Goal: Task Accomplishment & Management: Use online tool/utility

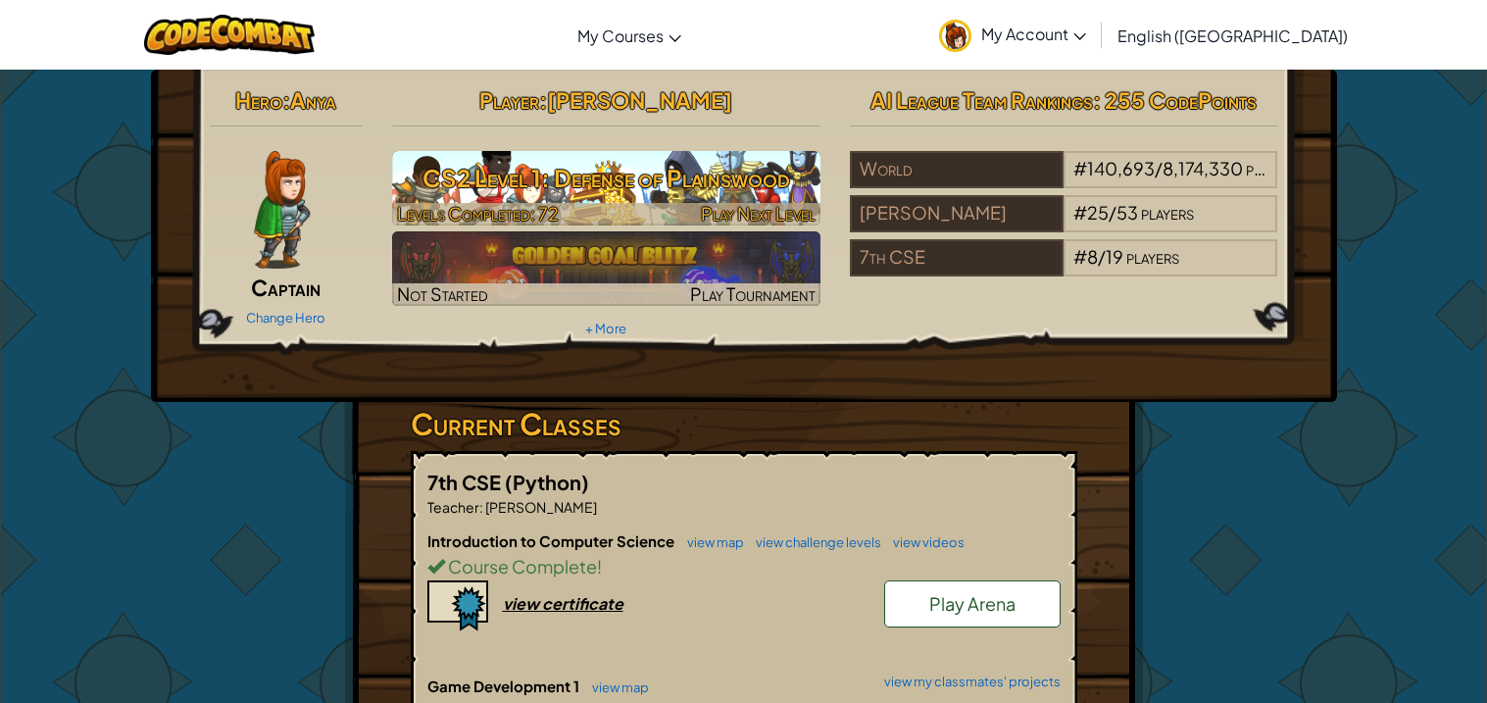
click at [645, 161] on h3 "CS2 Level 1: Defense of Plainswood" at bounding box center [606, 178] width 428 height 44
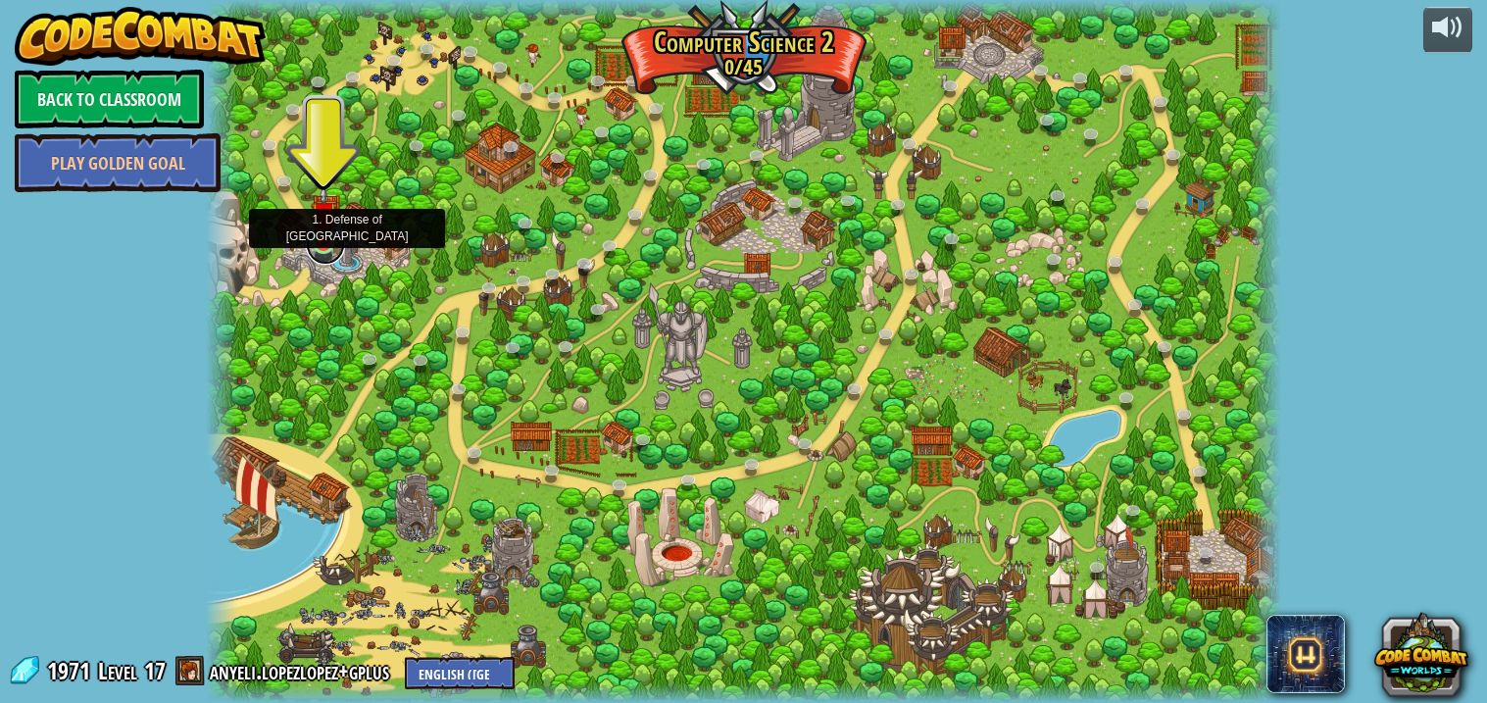
click at [329, 250] on link at bounding box center [325, 244] width 39 height 39
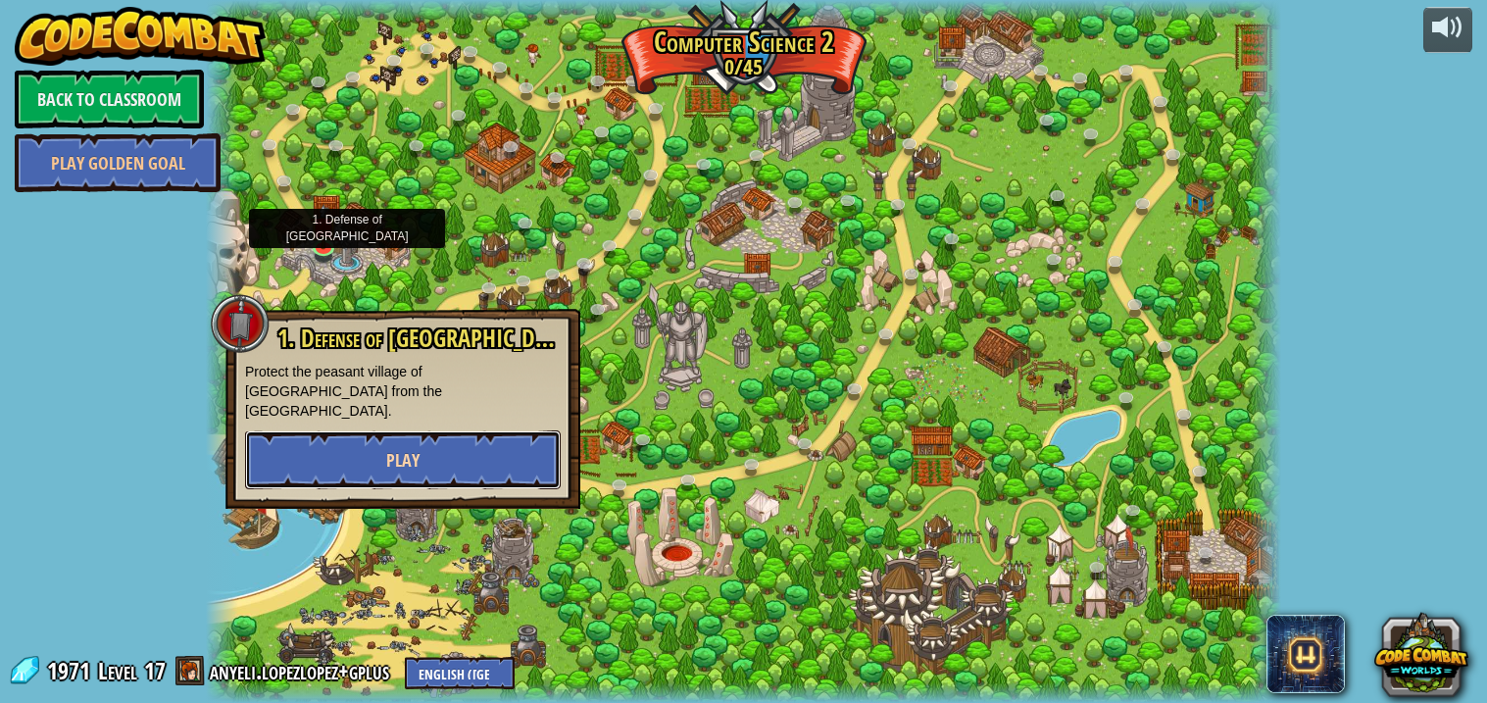
click at [356, 430] on button "Play" at bounding box center [403, 459] width 316 height 59
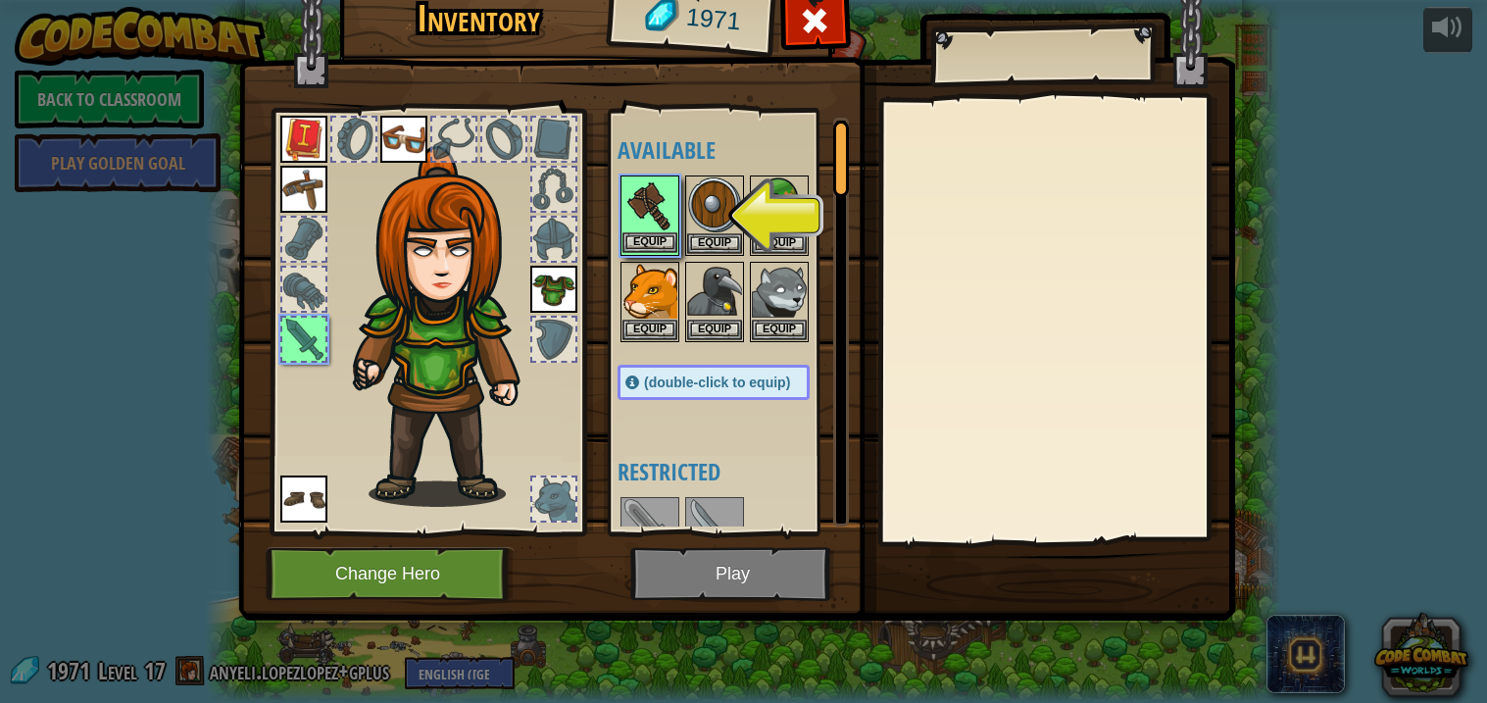
click at [655, 195] on img at bounding box center [650, 204] width 55 height 55
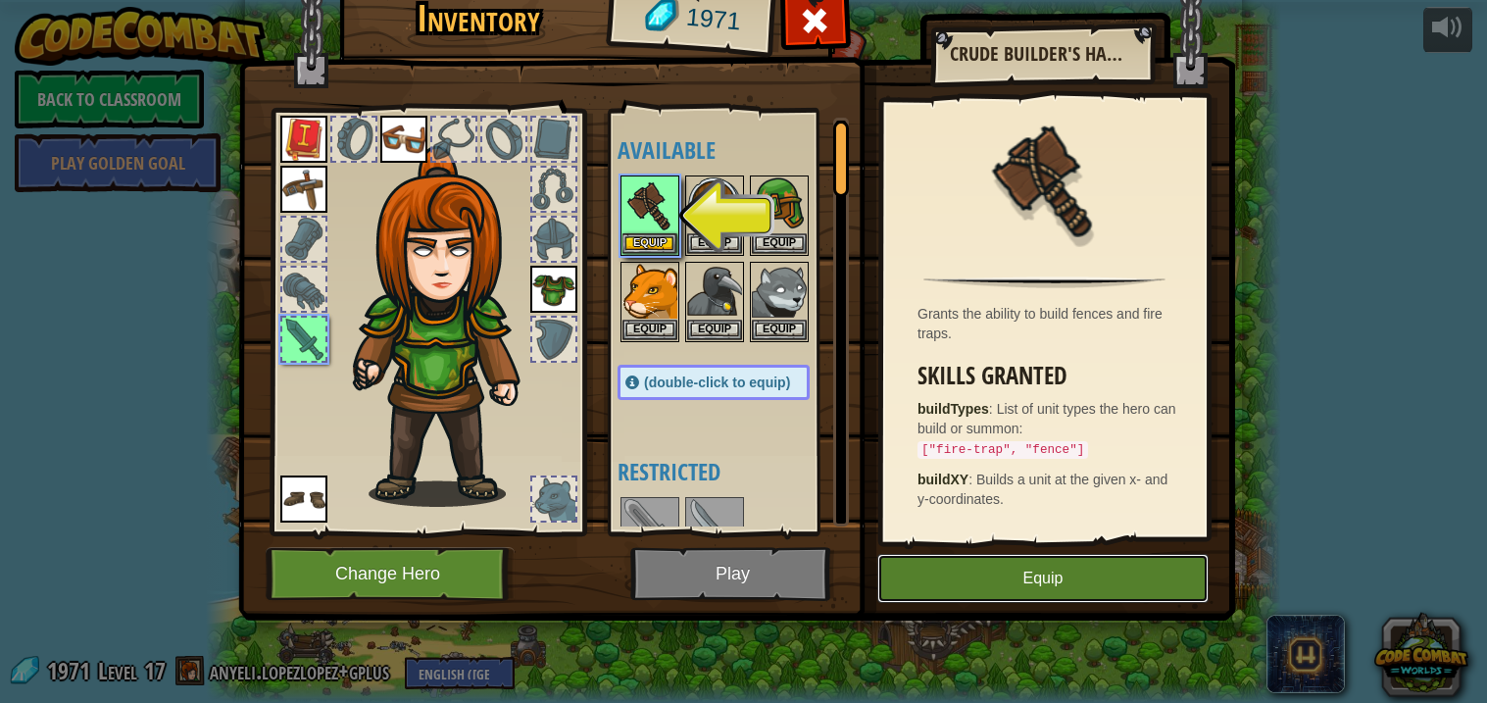
click at [1042, 564] on button "Equip" at bounding box center [1042, 578] width 331 height 49
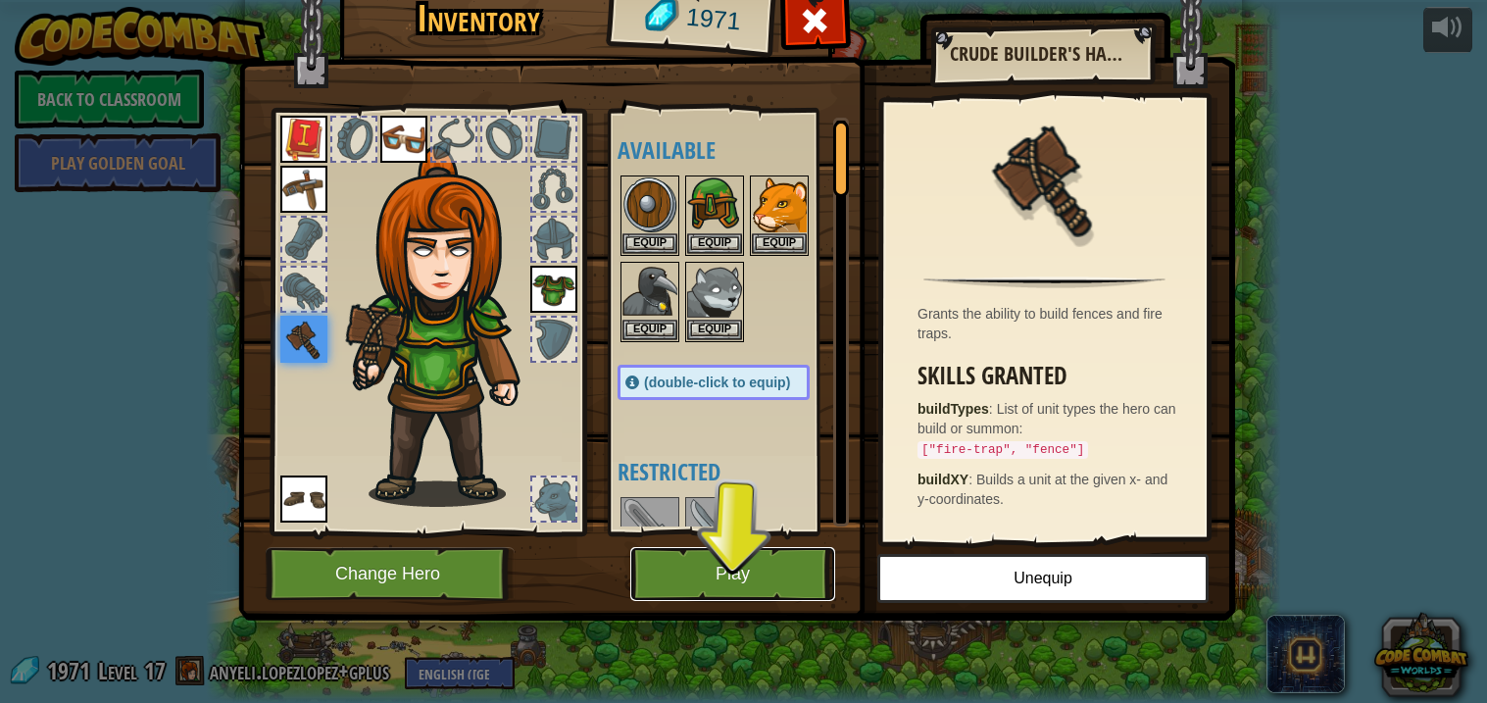
click at [730, 589] on button "Play" at bounding box center [732, 574] width 205 height 54
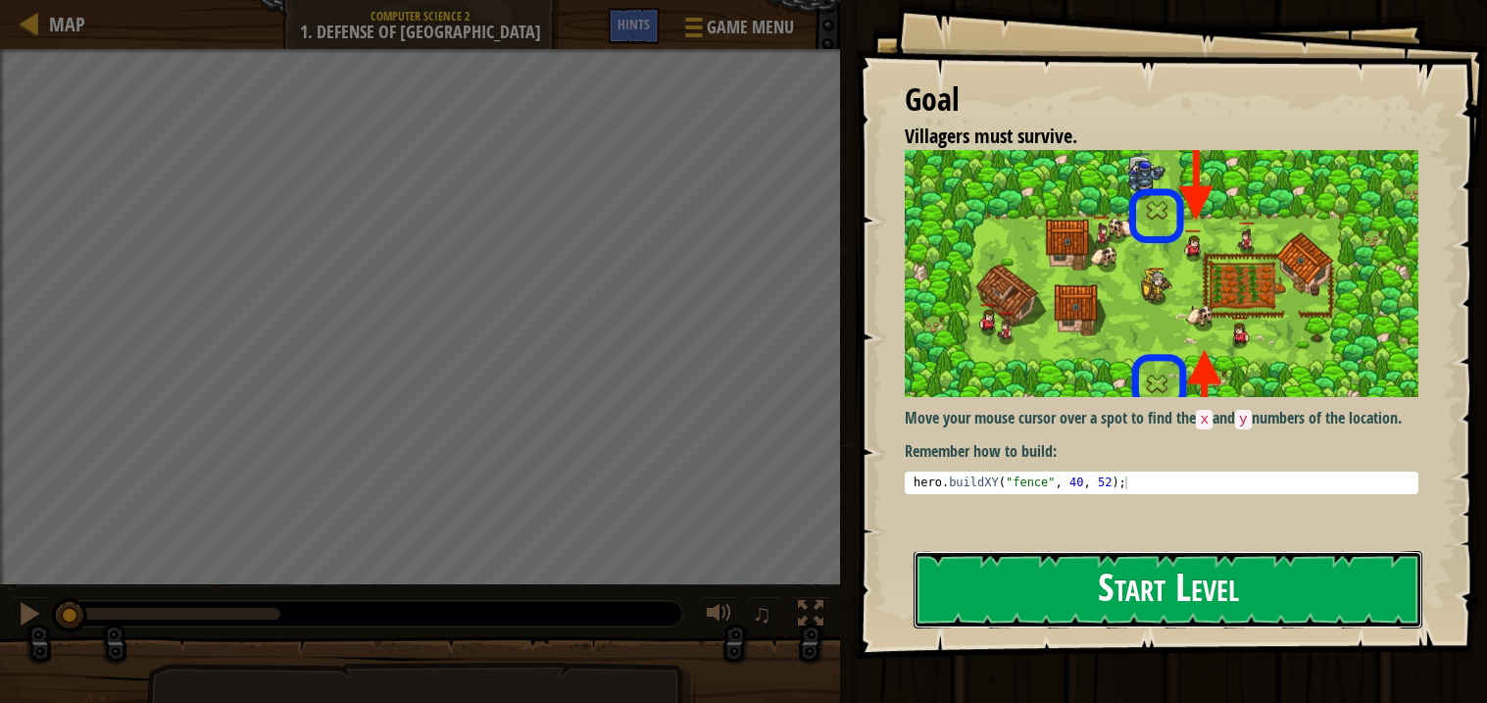
click at [1009, 568] on button "Start Level" at bounding box center [1168, 589] width 509 height 77
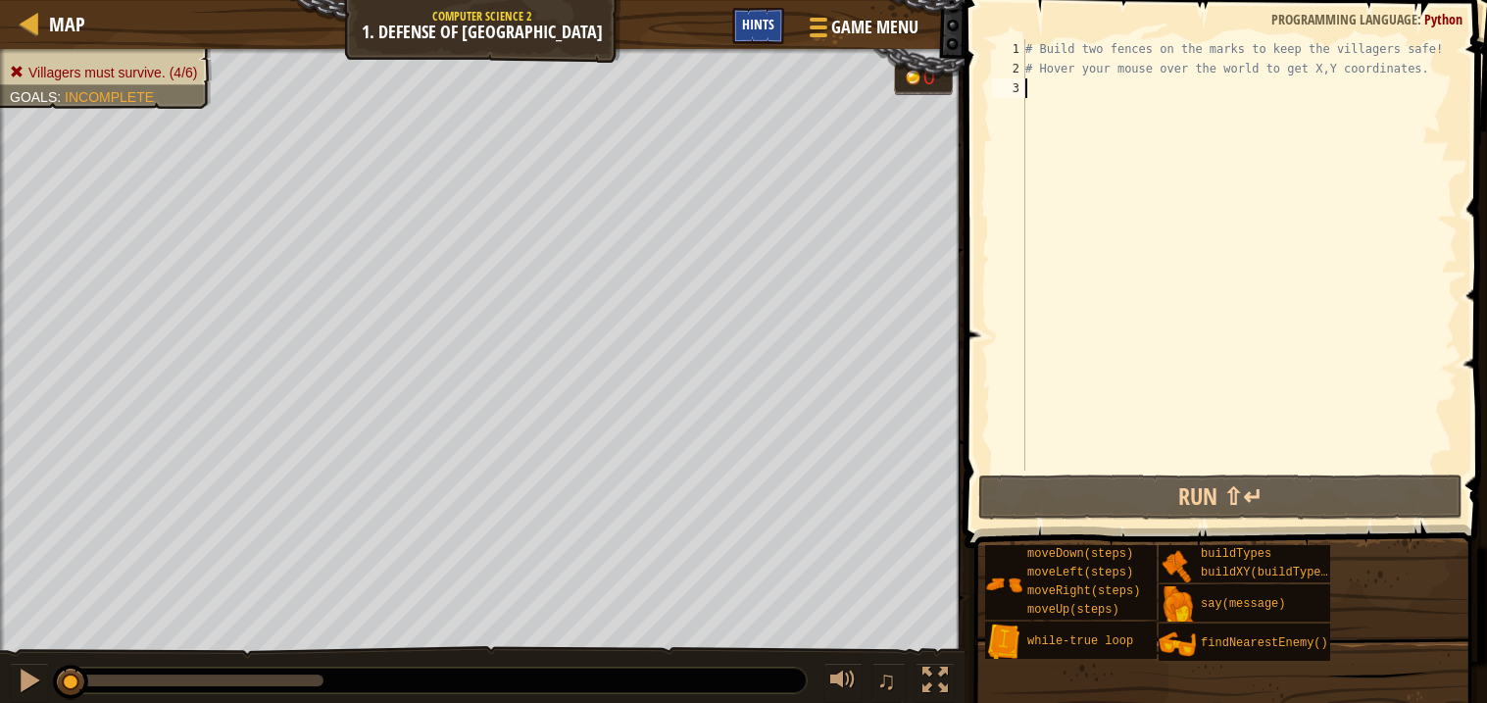
click at [762, 35] on div "Hints" at bounding box center [758, 26] width 52 height 36
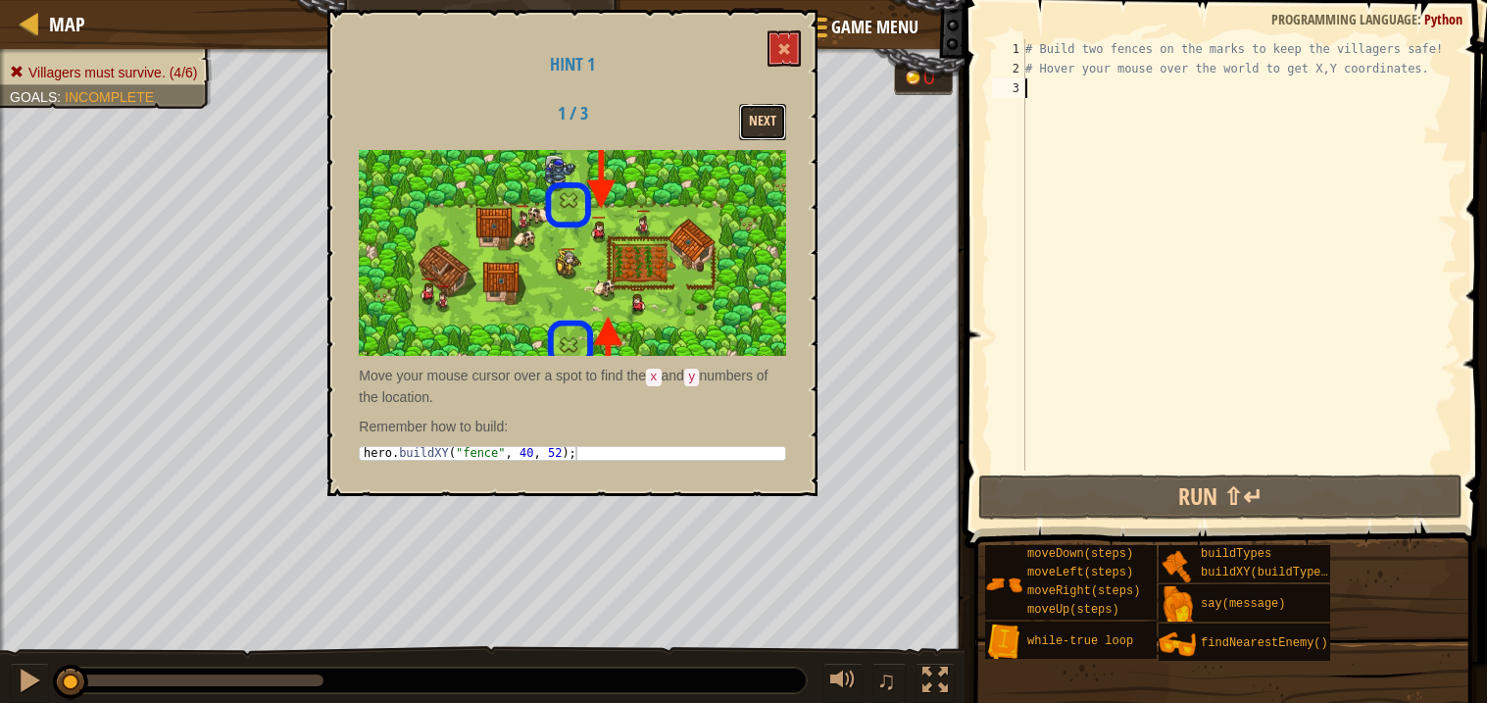
click at [757, 112] on button "Next" at bounding box center [762, 122] width 47 height 36
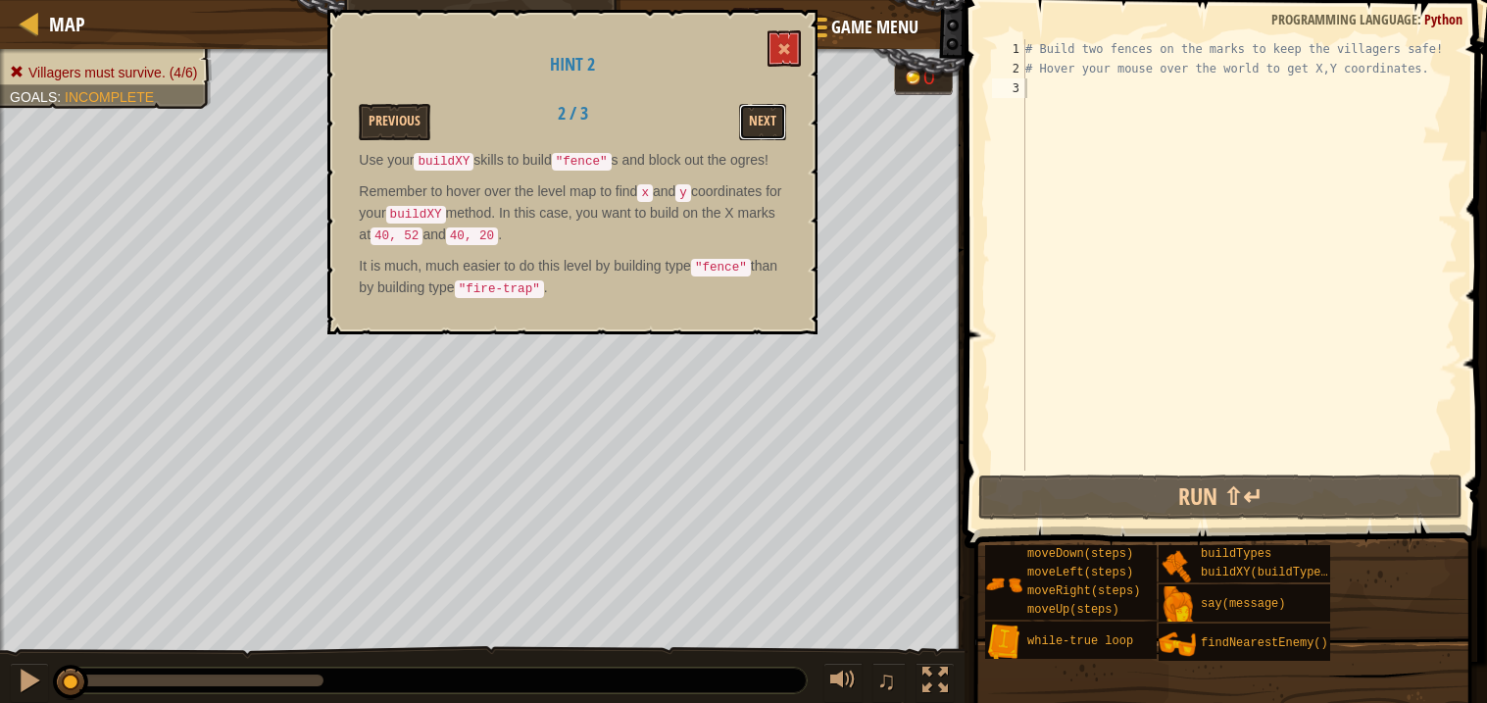
click at [757, 112] on button "Next" at bounding box center [762, 122] width 47 height 36
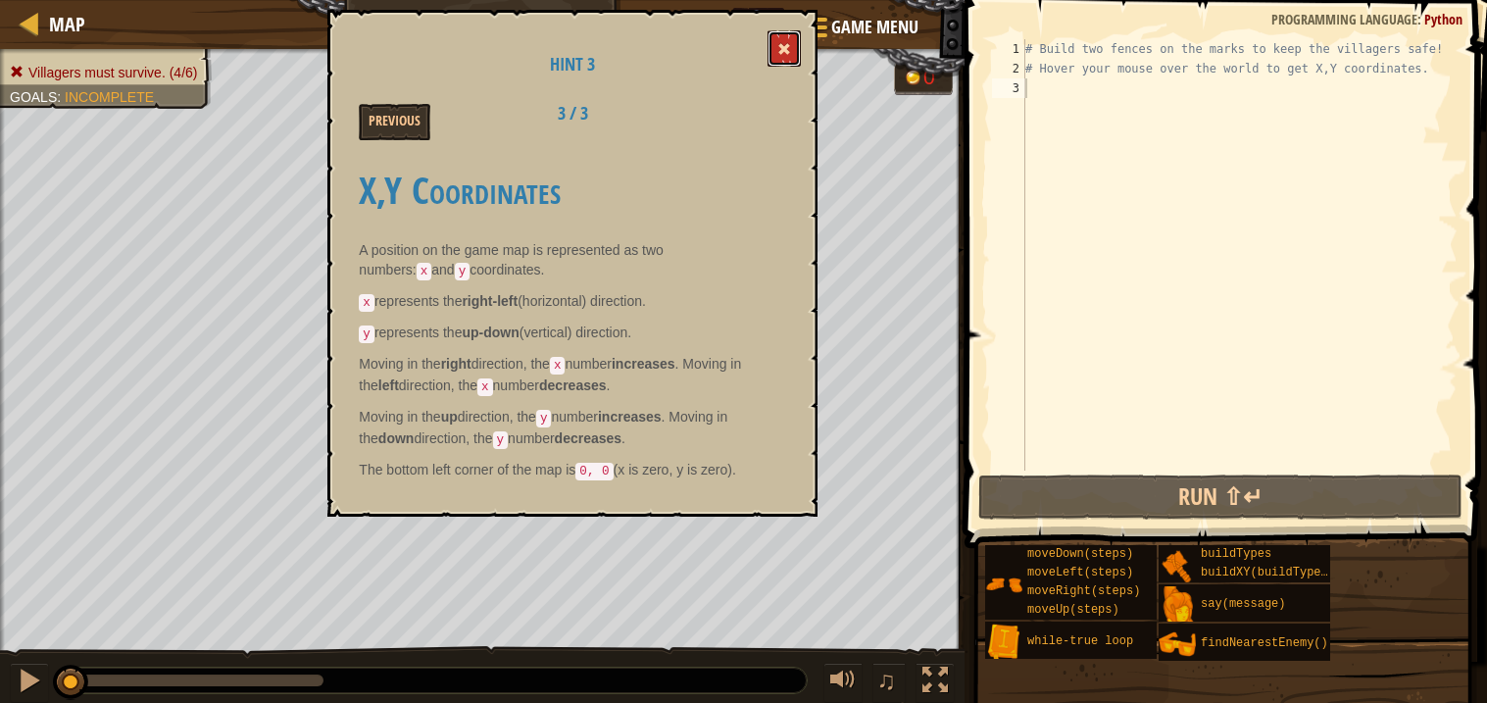
click at [790, 57] on button at bounding box center [784, 48] width 33 height 36
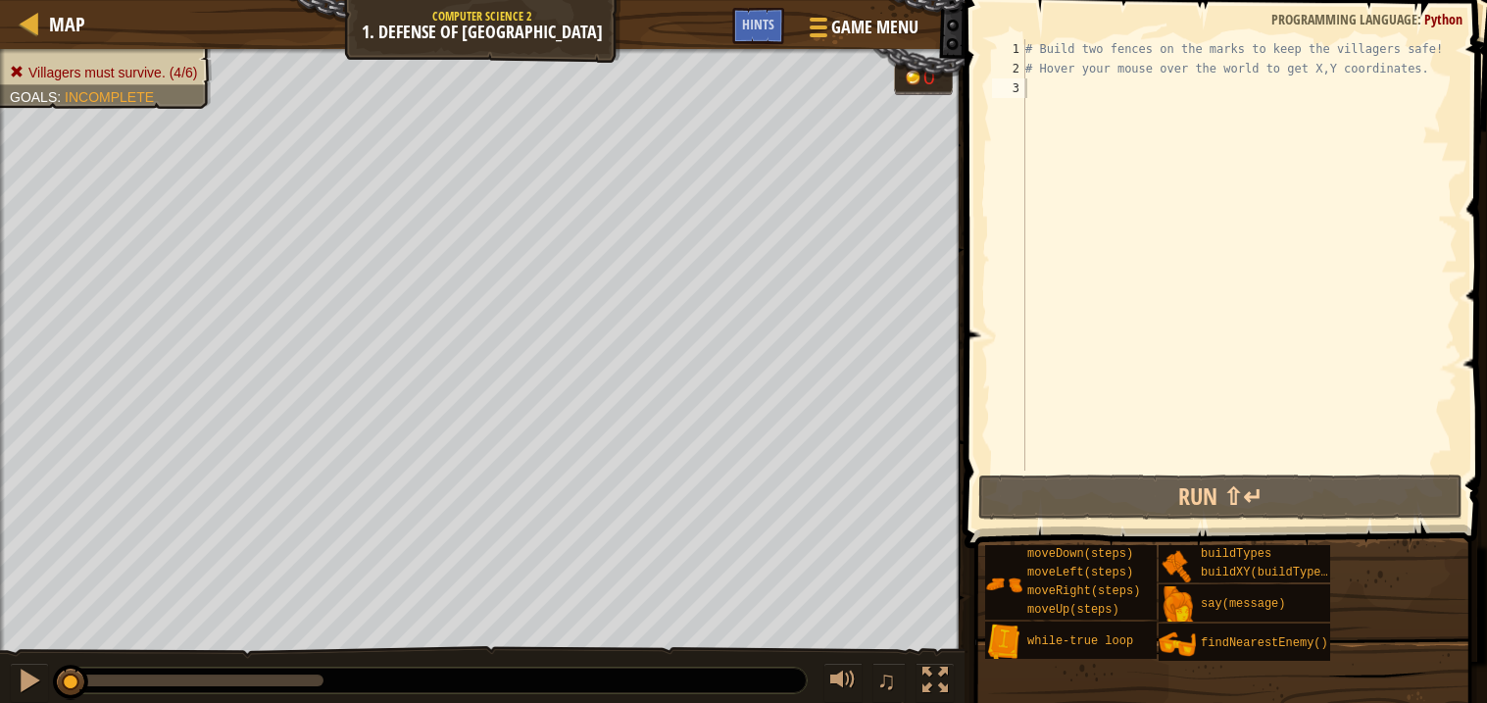
click at [1077, 99] on div "# Build two fences on the marks to keep the villagers safe! # Hover your mouse …" at bounding box center [1240, 274] width 436 height 471
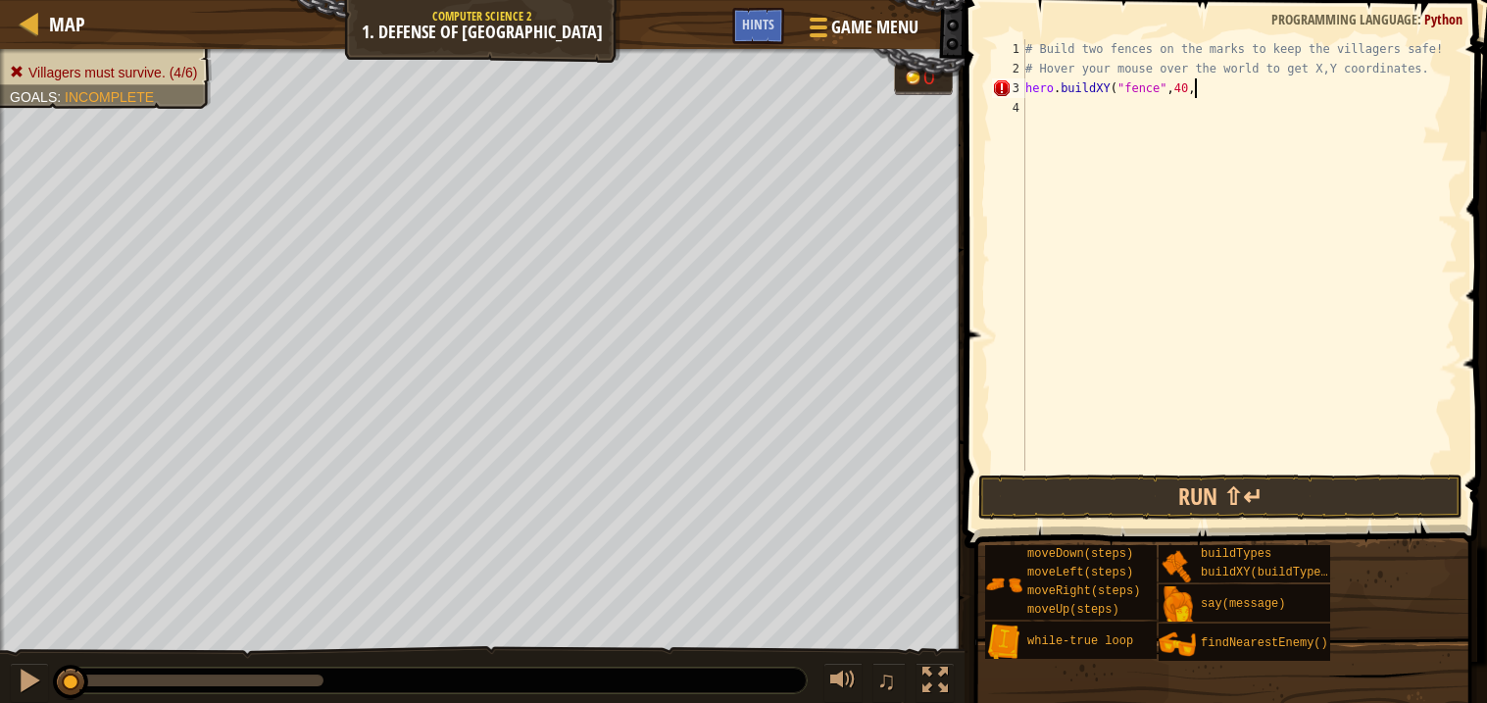
scroll to position [8, 13]
type textarea "hero.buildXY("fence",40,52)"
click at [1051, 114] on div "# Build two fences on the marks to keep the villagers safe! # Hover your mouse …" at bounding box center [1240, 274] width 436 height 471
click at [1240, 110] on div "# Build two fences on the marks to keep the villagers safe! # Hover your mouse …" at bounding box center [1240, 274] width 436 height 471
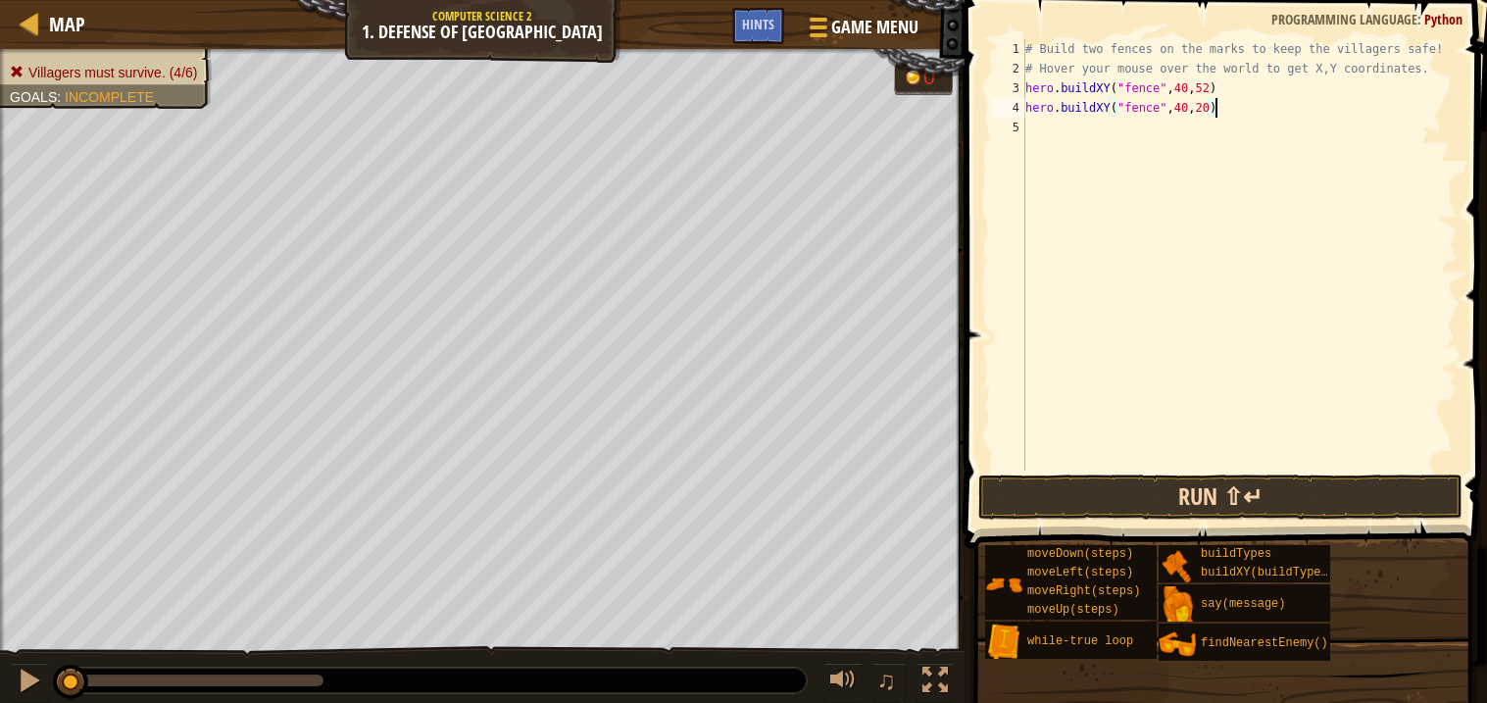
type textarea "hero.buildXY("fence",40,20)"
click at [1174, 496] on button "Run ⇧↵" at bounding box center [1220, 497] width 484 height 45
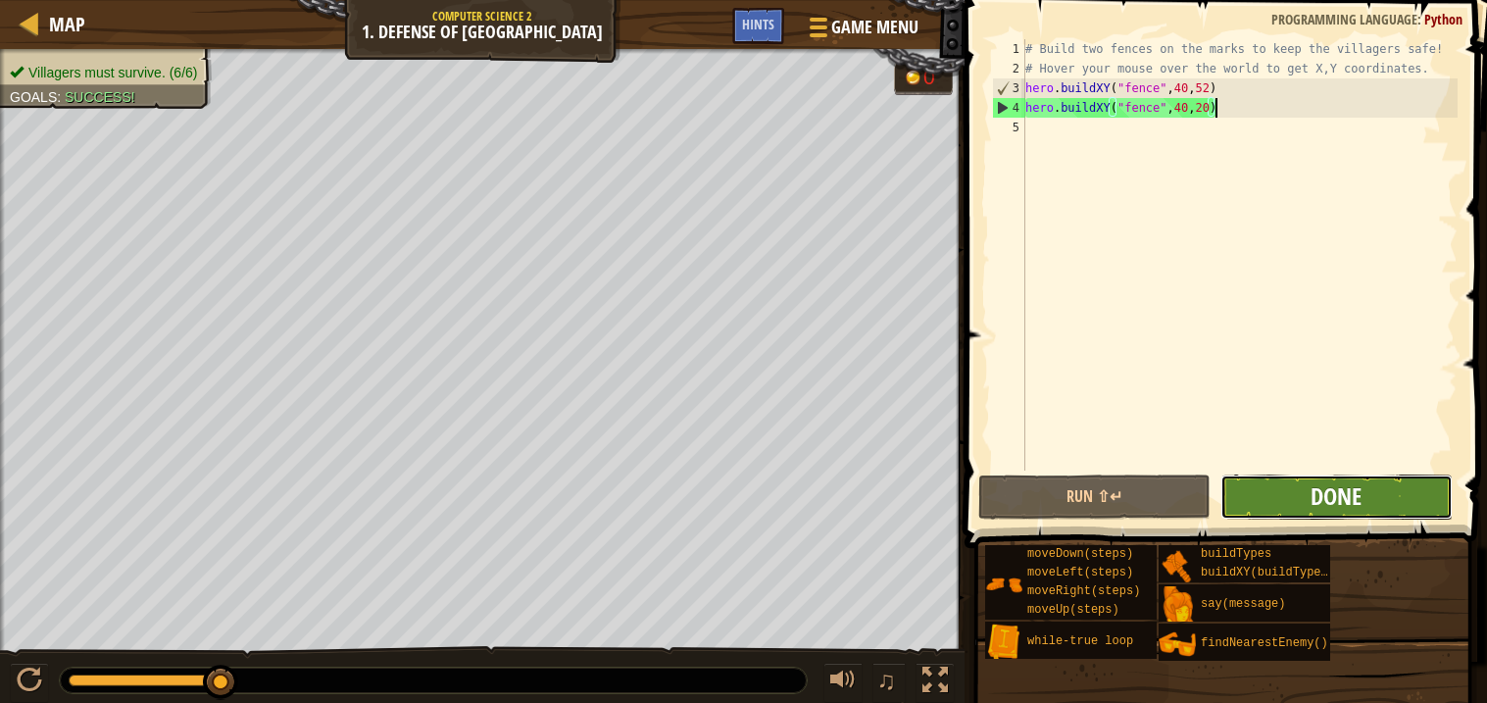
click at [1343, 495] on span "Done" at bounding box center [1336, 495] width 51 height 31
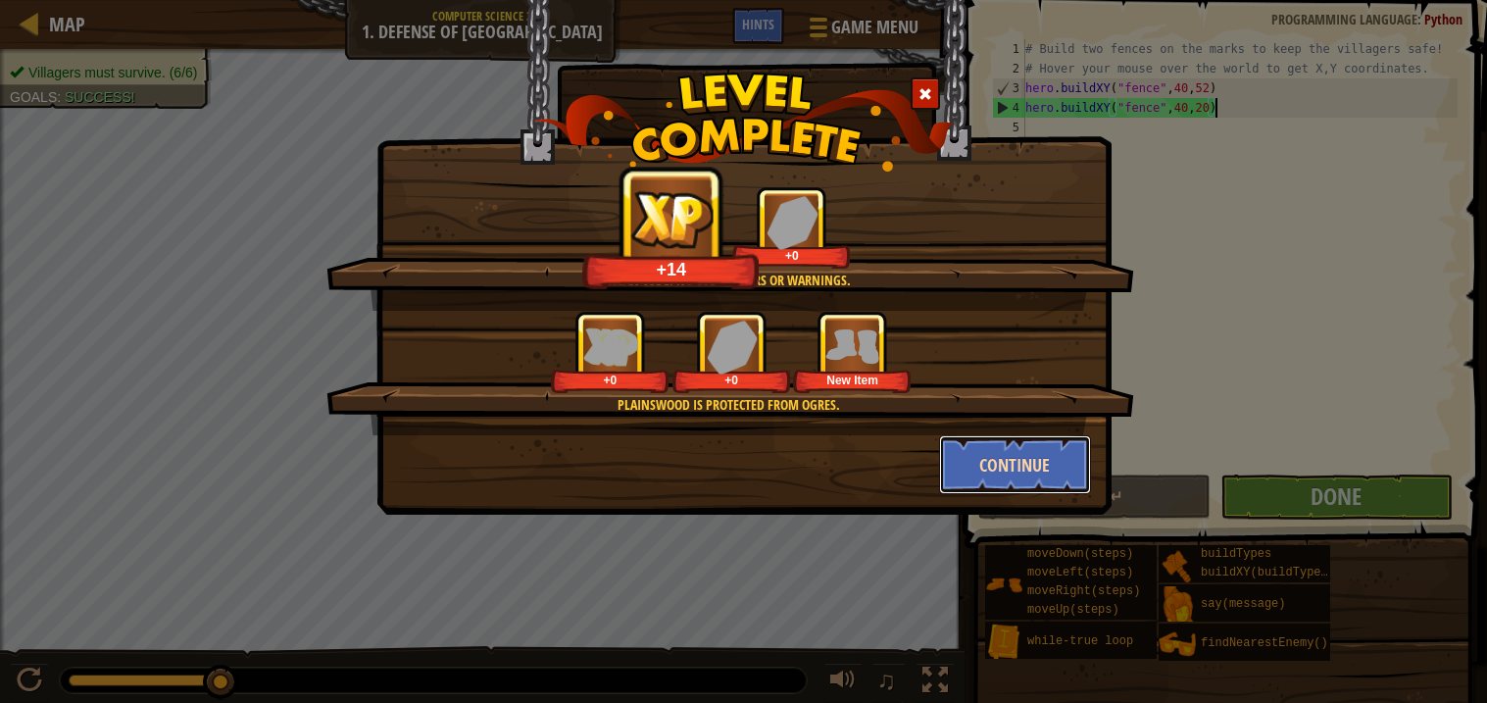
click at [1005, 471] on button "Continue" at bounding box center [1015, 464] width 152 height 59
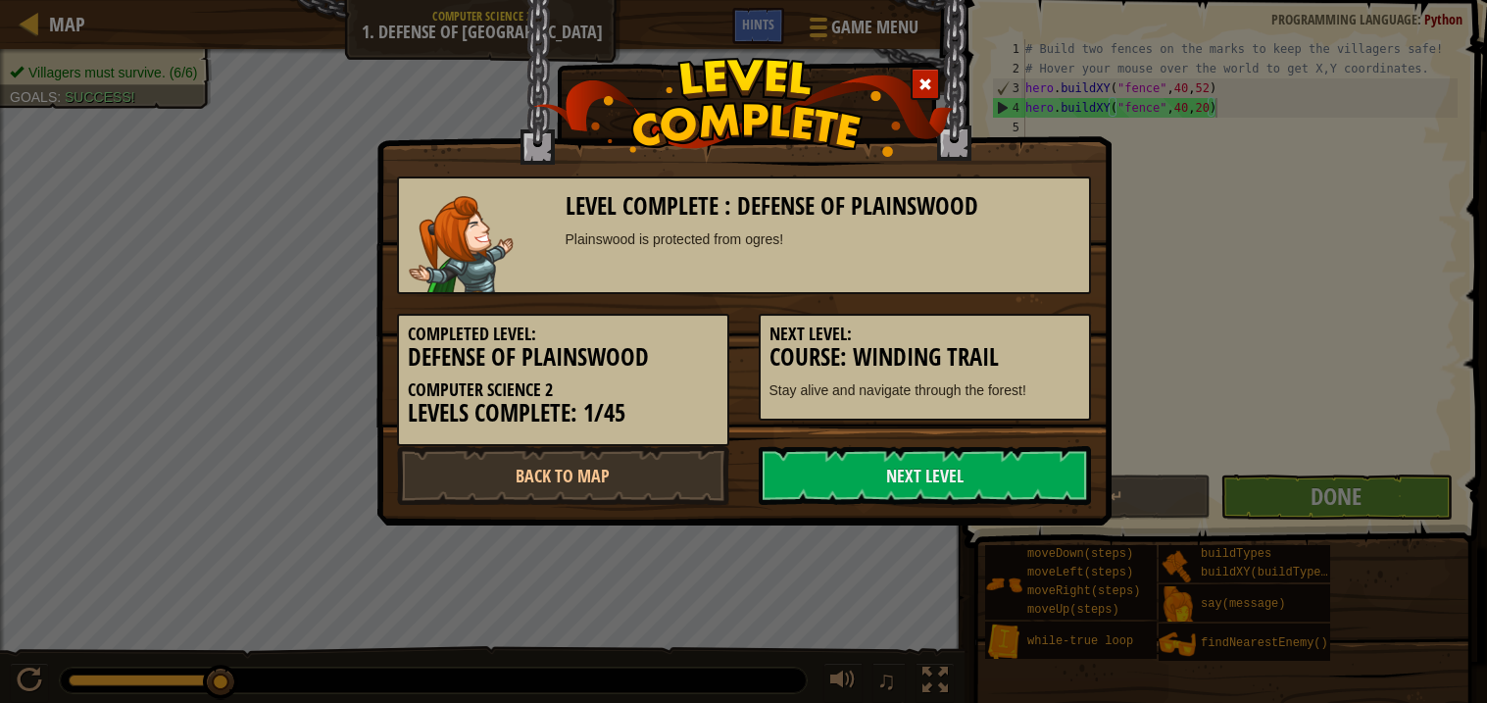
click at [1005, 471] on link "Next Level" at bounding box center [925, 475] width 332 height 59
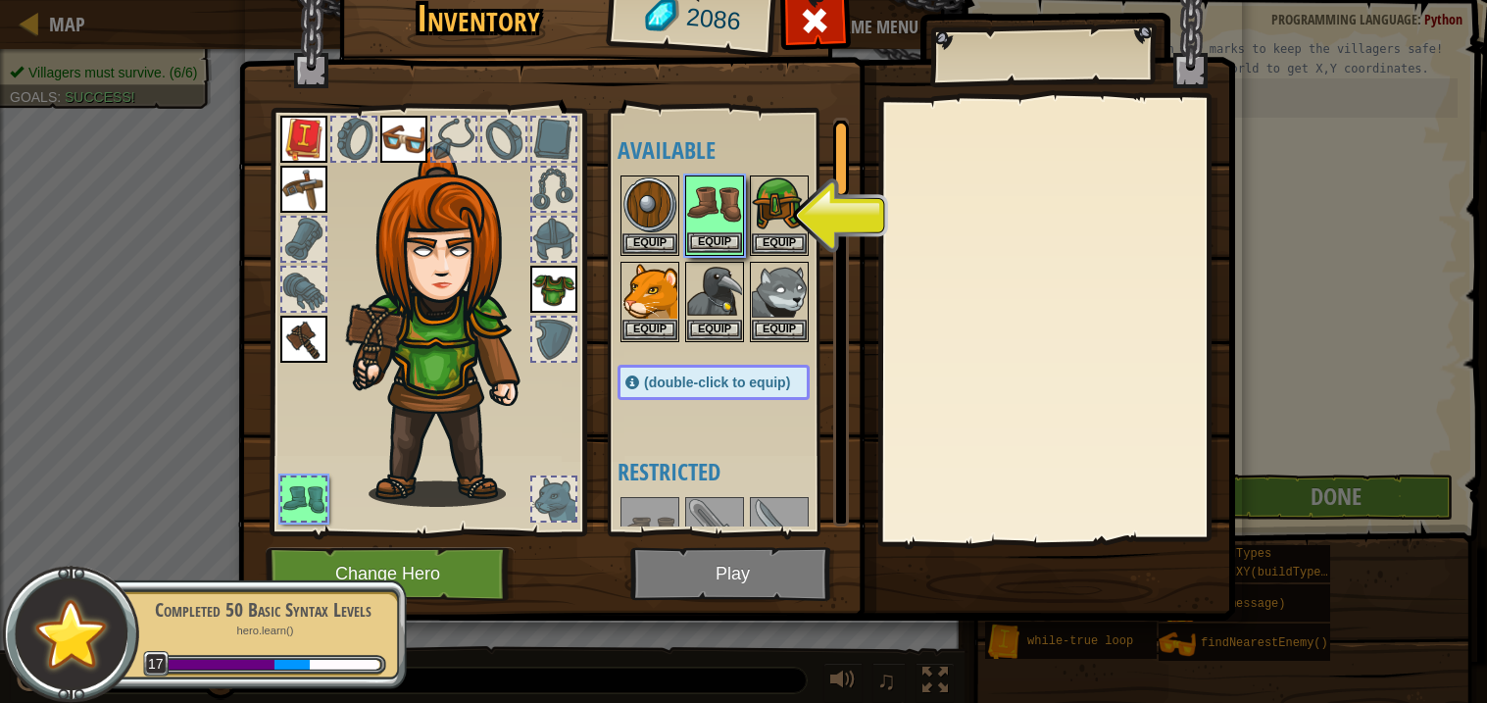
click at [709, 217] on img at bounding box center [714, 204] width 55 height 55
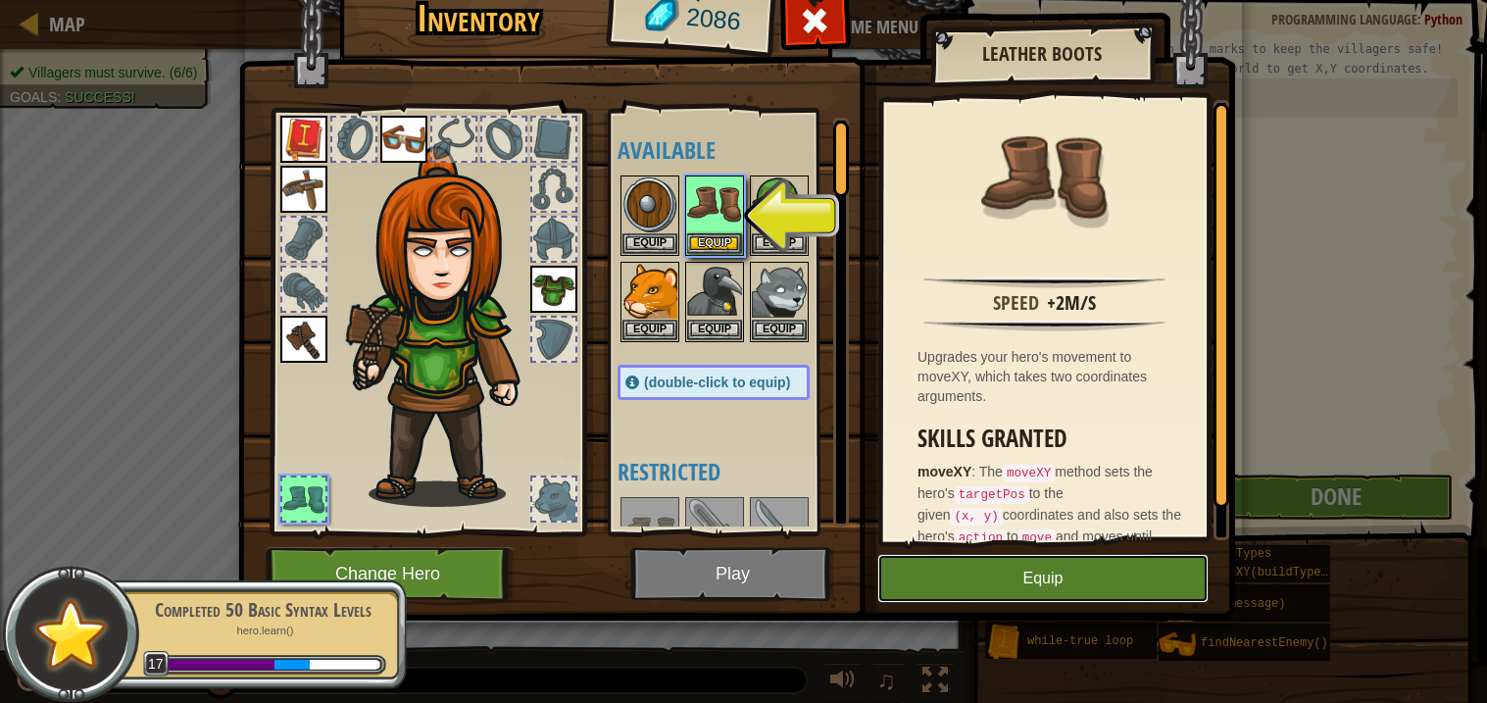
click at [1011, 580] on button "Equip" at bounding box center [1042, 578] width 331 height 49
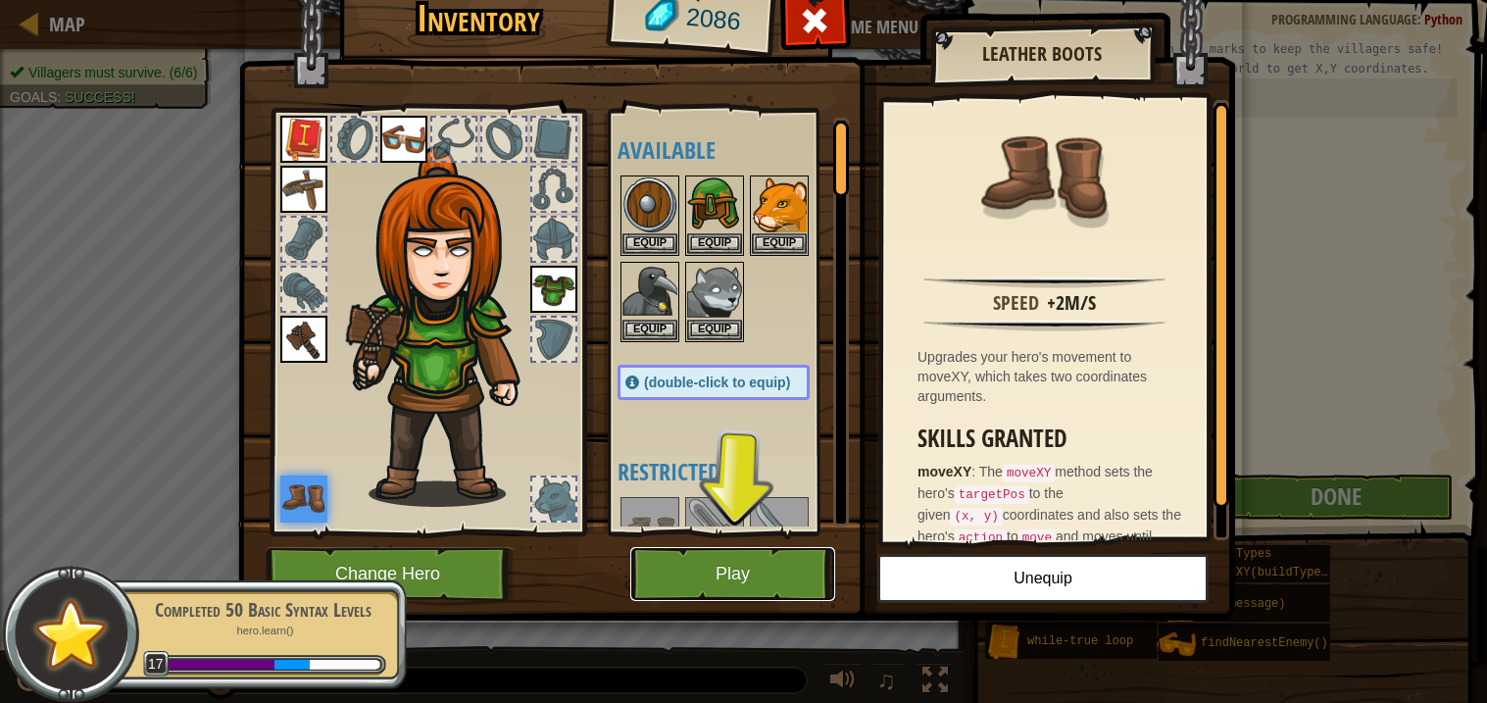
click at [785, 579] on button "Play" at bounding box center [732, 574] width 205 height 54
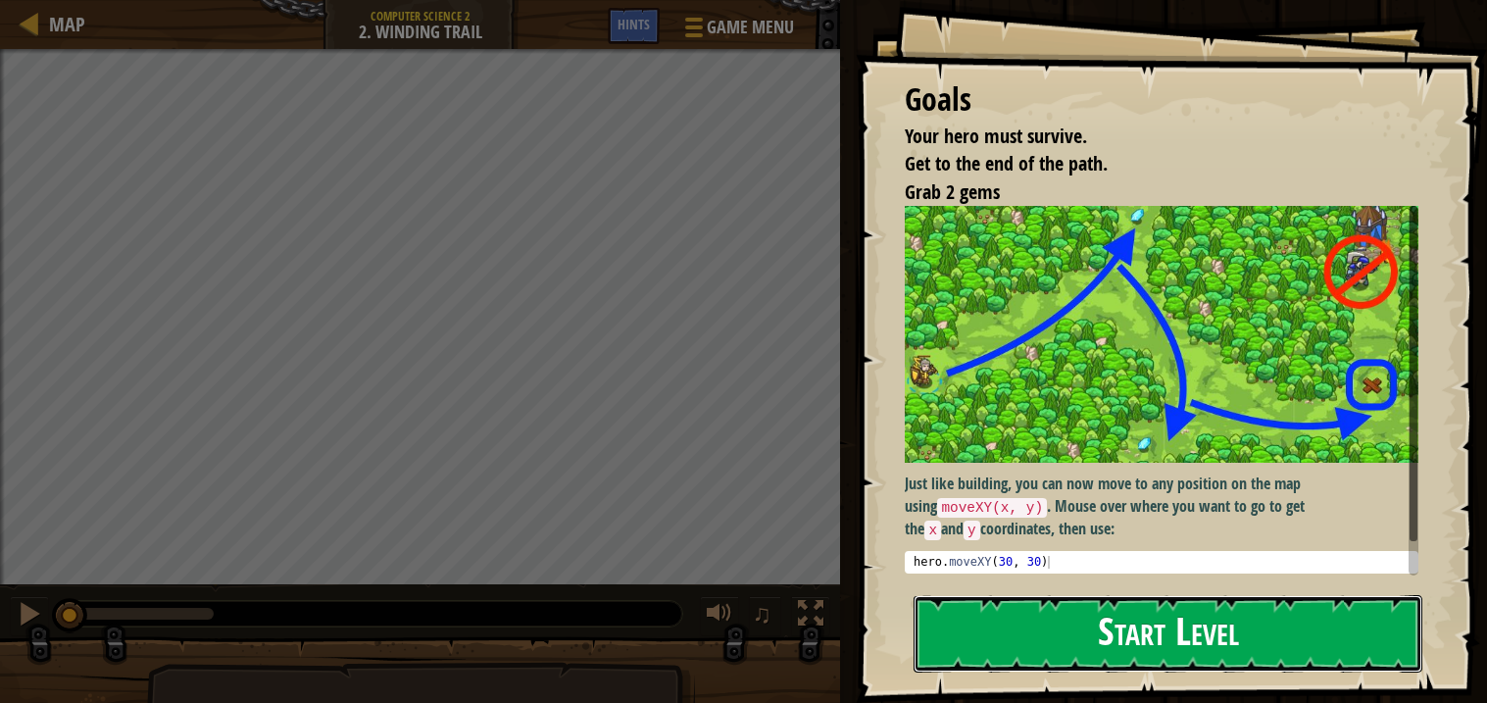
click at [993, 637] on button "Start Level" at bounding box center [1168, 633] width 509 height 77
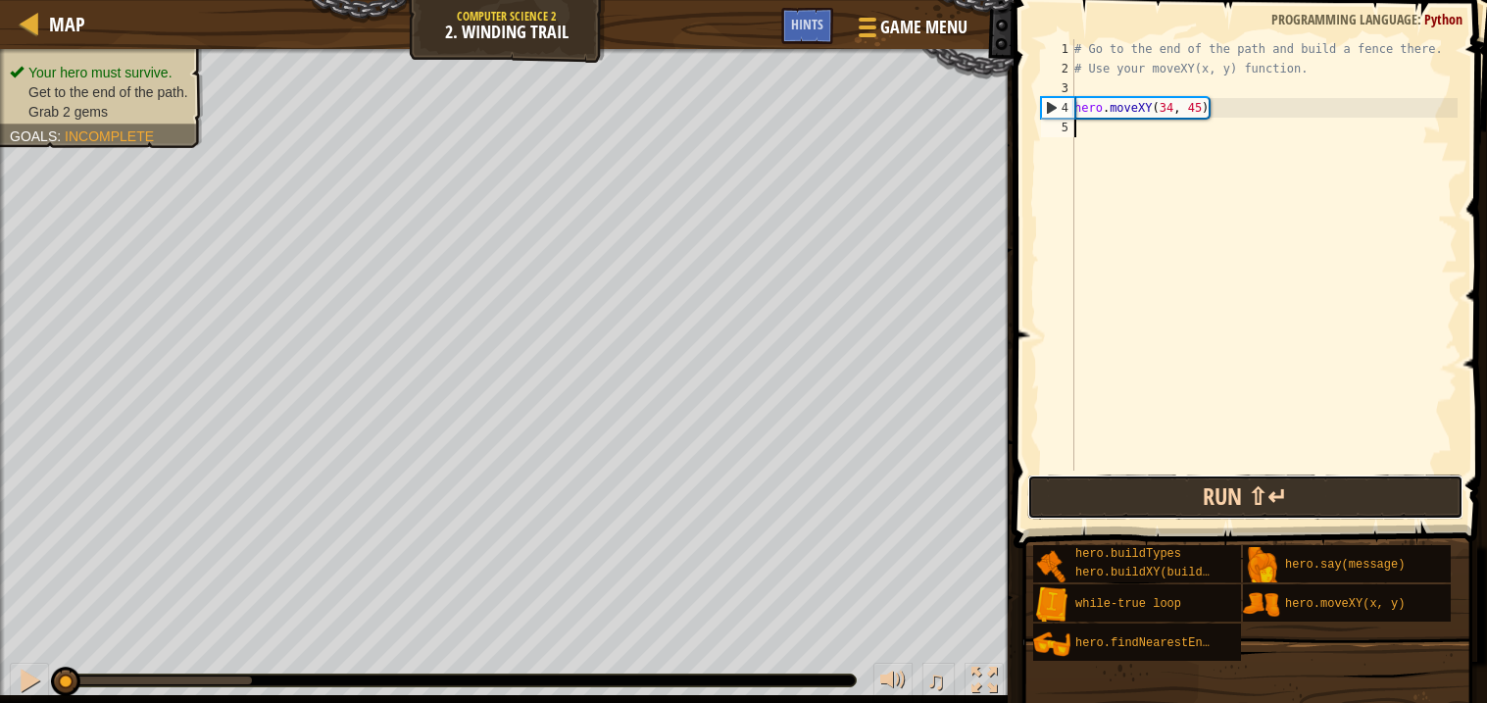
click at [1127, 499] on button "Run ⇧↵" at bounding box center [1245, 497] width 436 height 45
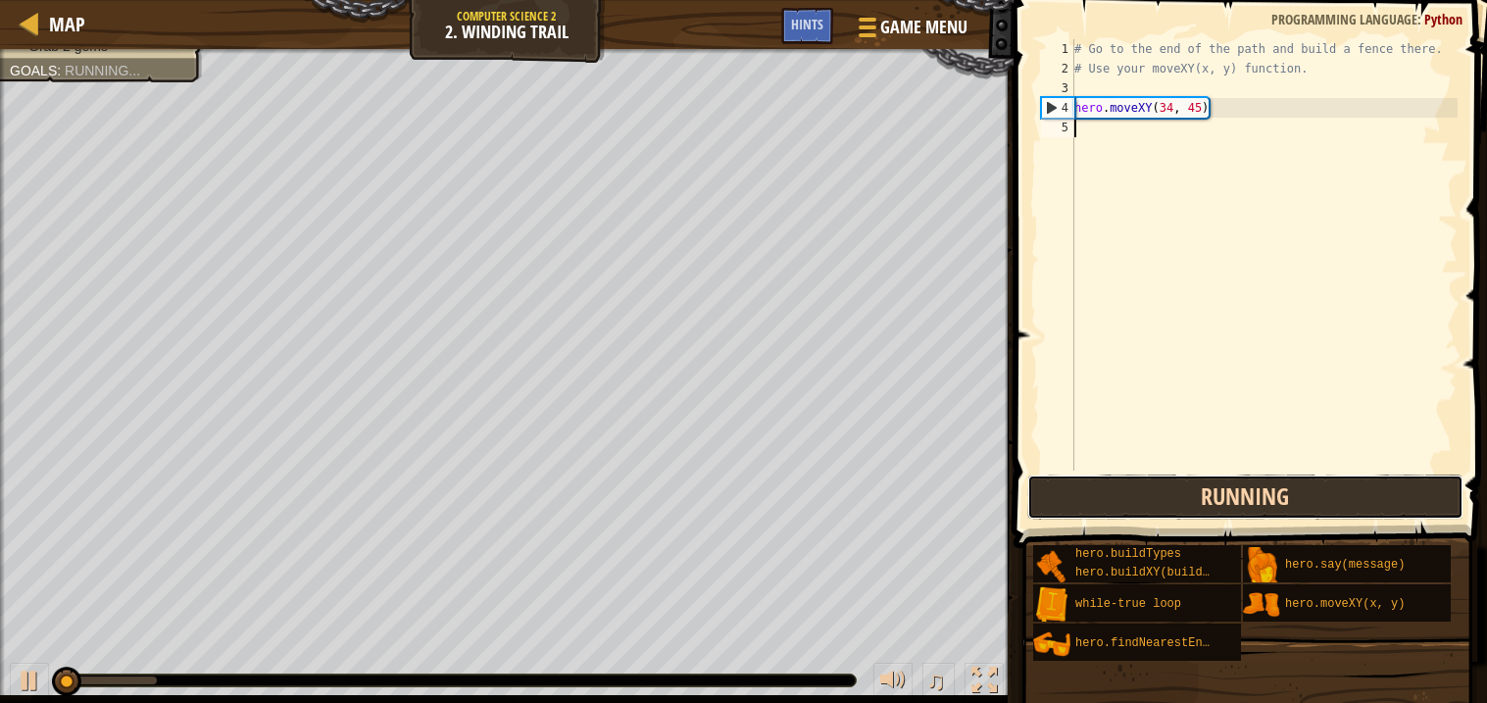
click at [1127, 499] on button "Running" at bounding box center [1245, 497] width 436 height 45
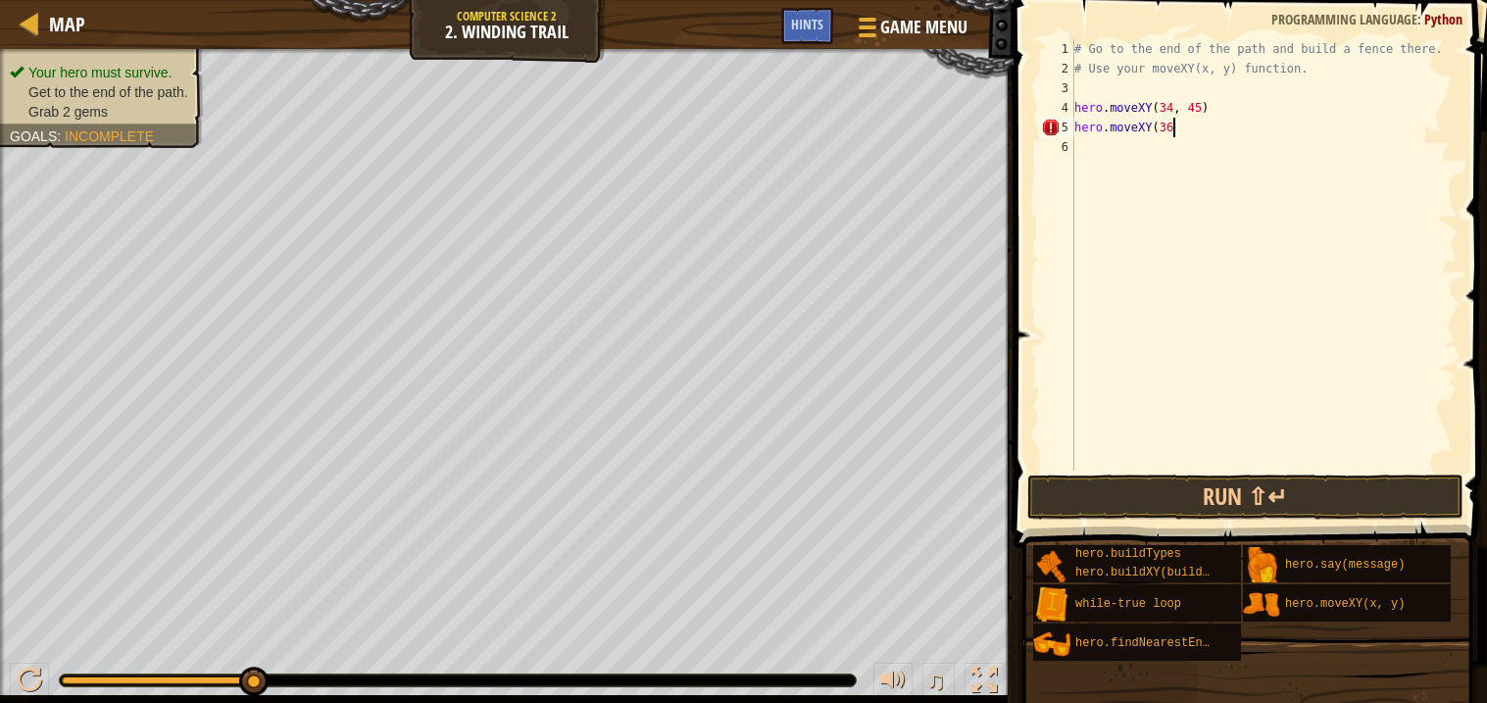
scroll to position [8, 7]
type textarea "hero.moveXY(36,60)"
click at [1131, 159] on div "# Go to the end of the path and build a fence there. # Use your moveXY(x, y) fu…" at bounding box center [1264, 274] width 387 height 471
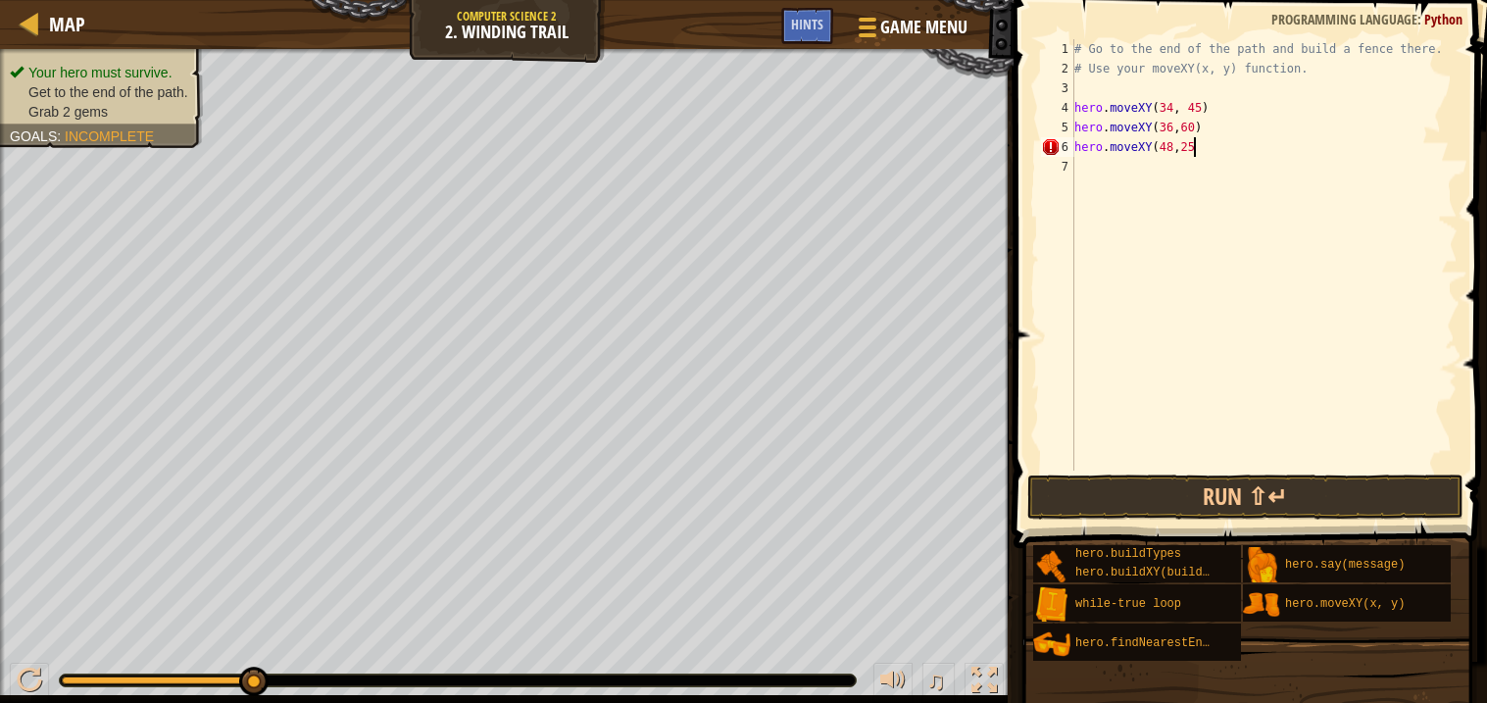
type textarea "hero.moveXY(48,25)"
click at [1129, 168] on div "# Go to the end of the path and build a fence there. # Use your moveXY(x, y) fu…" at bounding box center [1264, 274] width 387 height 471
type textarea "hero.moveXY(37,13)"
click at [1099, 488] on button "Run ⇧↵" at bounding box center [1245, 497] width 436 height 45
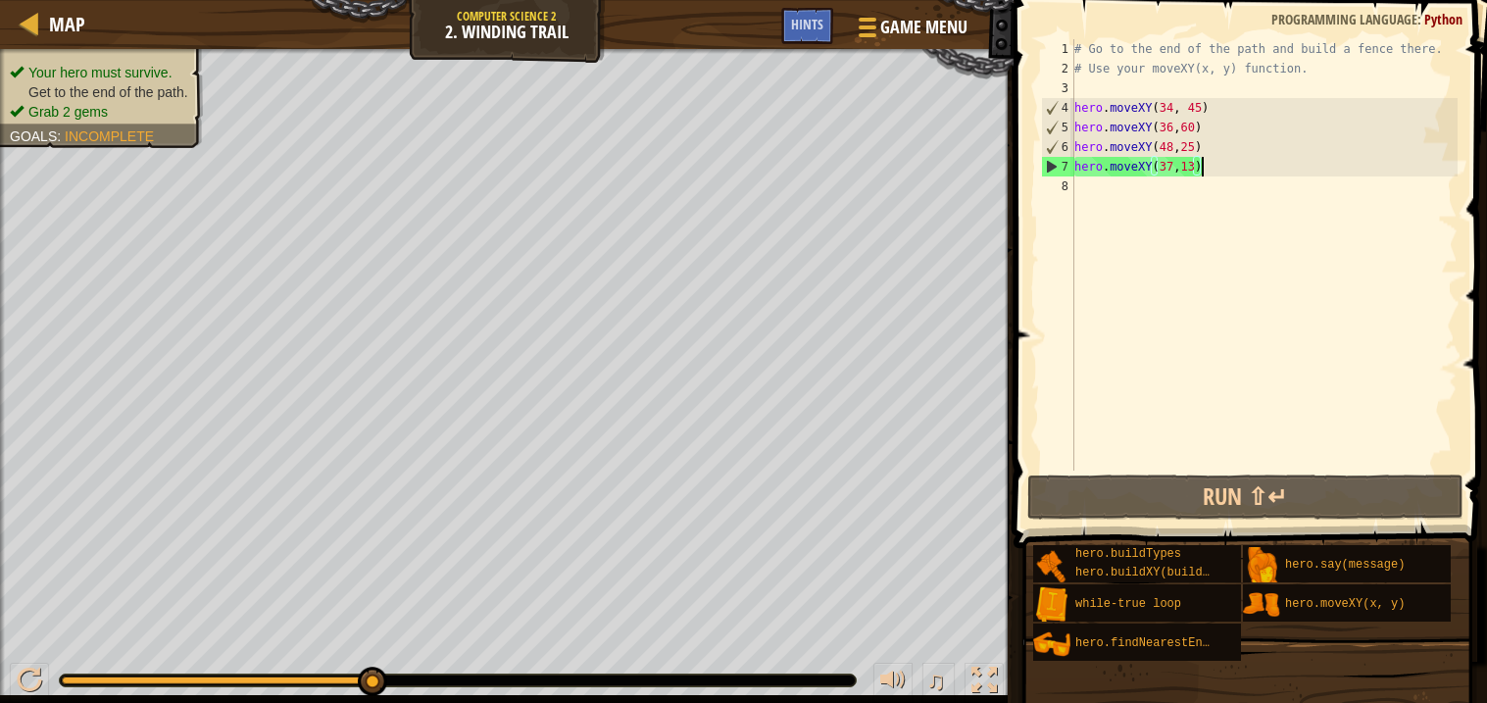
click at [1134, 210] on div "# Go to the end of the path and build a fence there. # Use your moveXY(x, y) fu…" at bounding box center [1264, 274] width 387 height 471
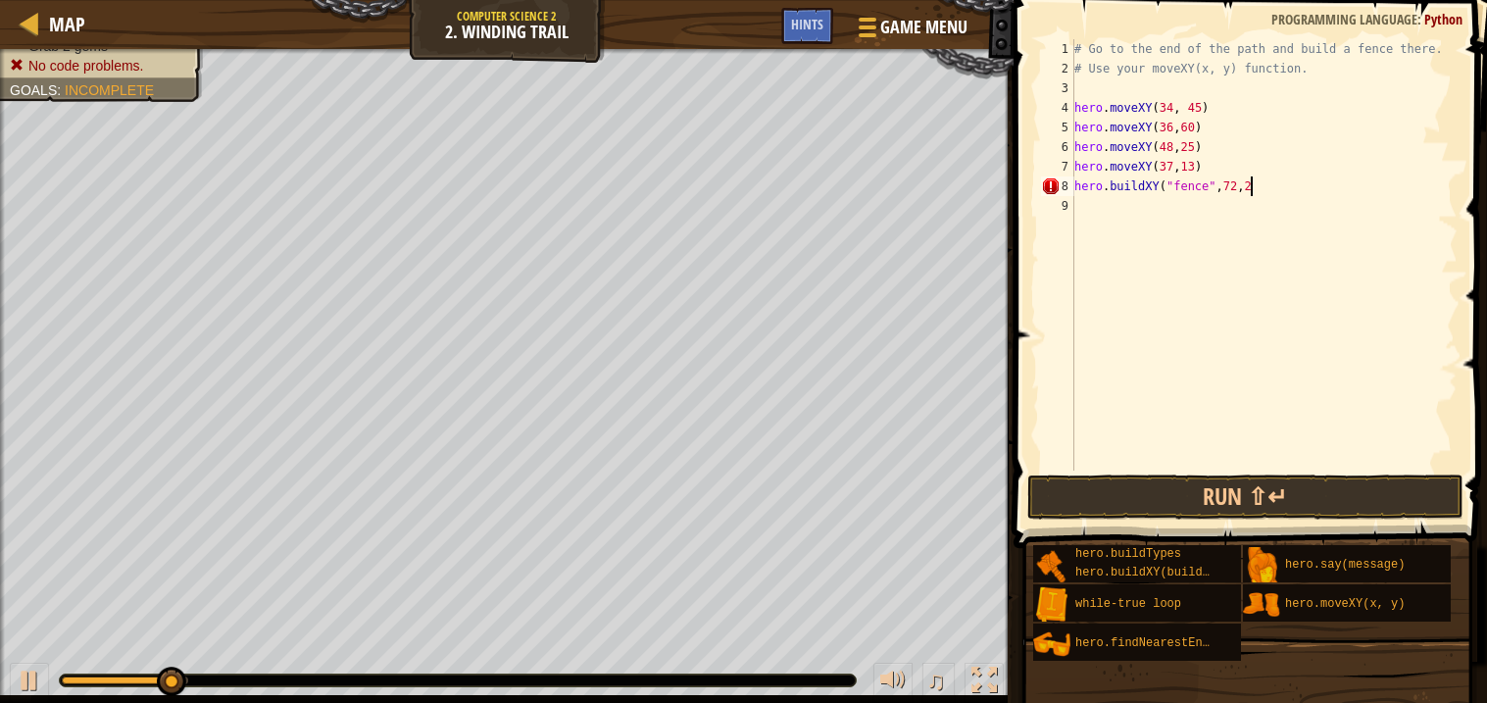
scroll to position [8, 14]
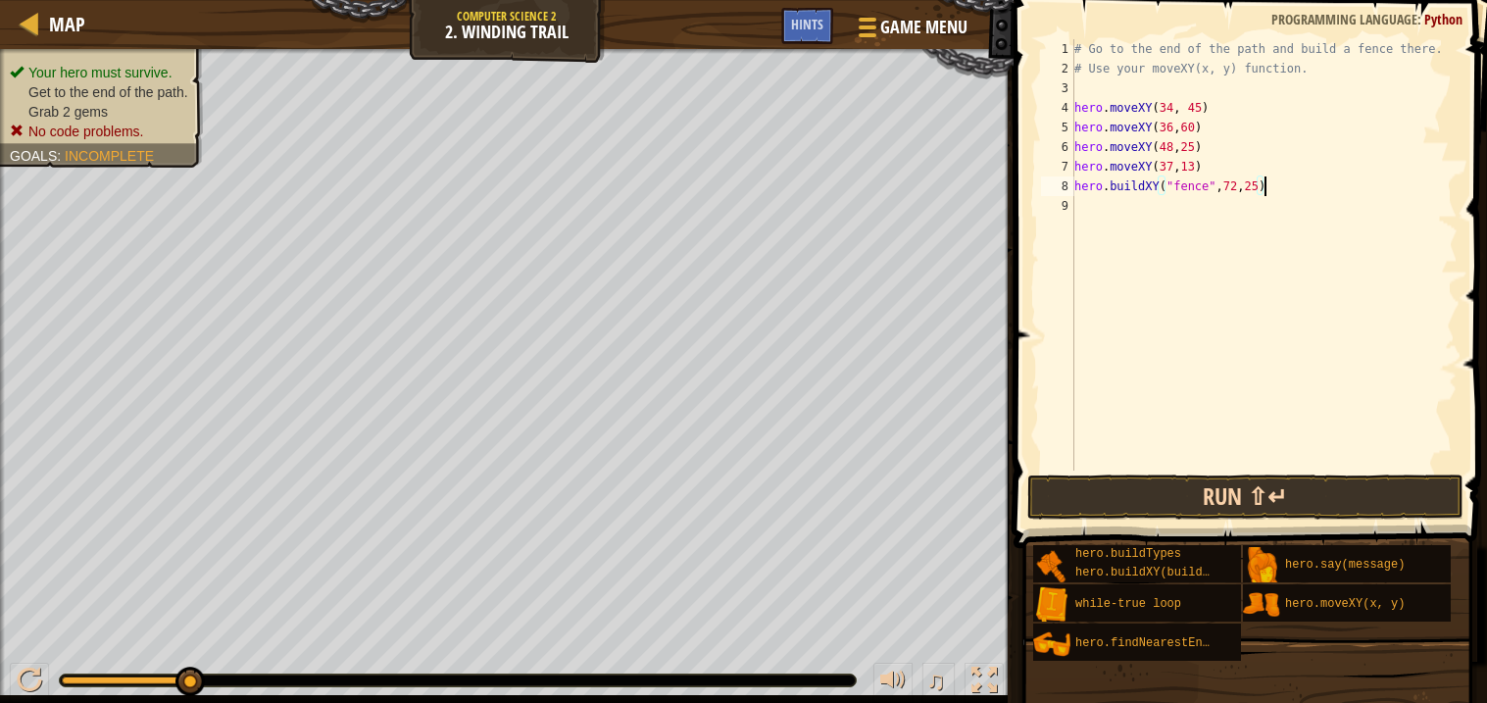
type textarea "hero.buildXY("fence",72,25)"
click at [1104, 500] on button "Run ⇧↵" at bounding box center [1245, 497] width 436 height 45
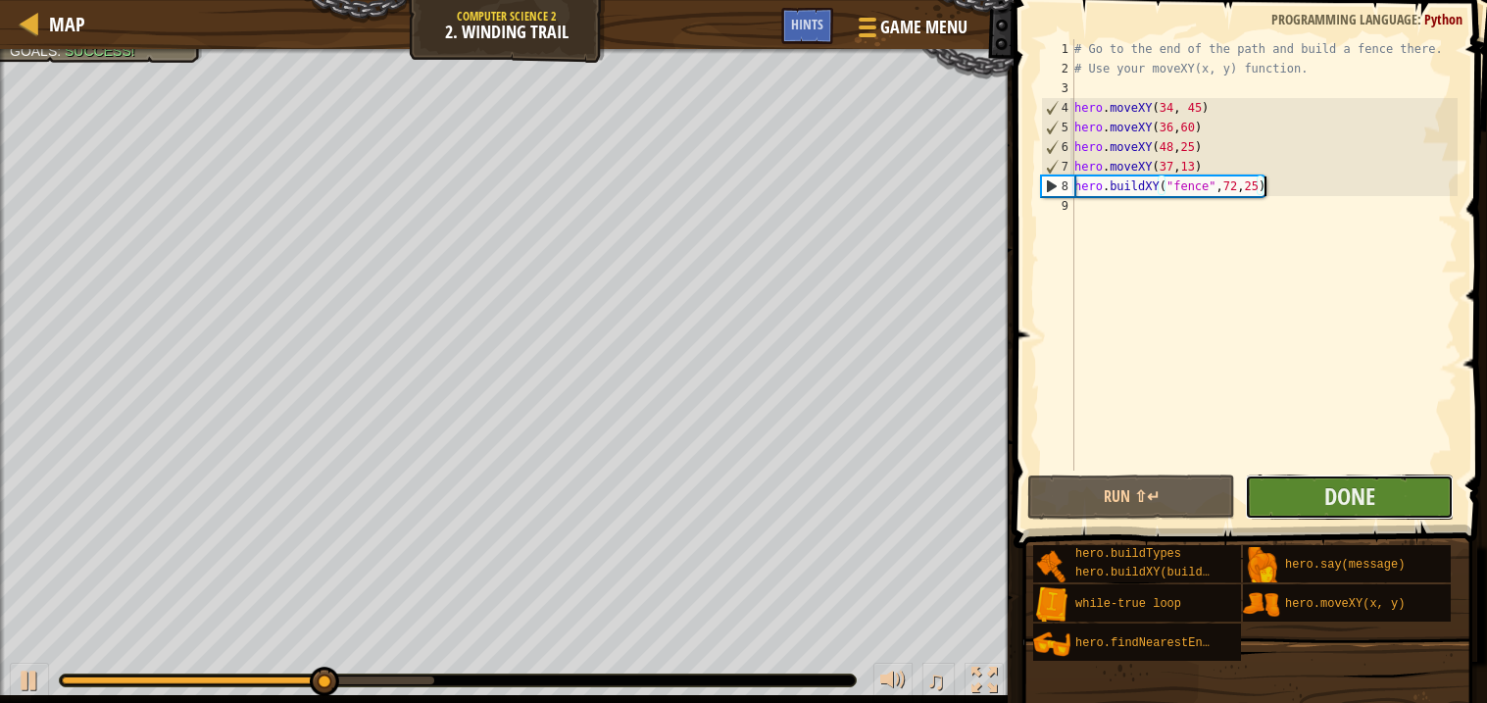
click at [1383, 493] on button "Done" at bounding box center [1349, 497] width 208 height 45
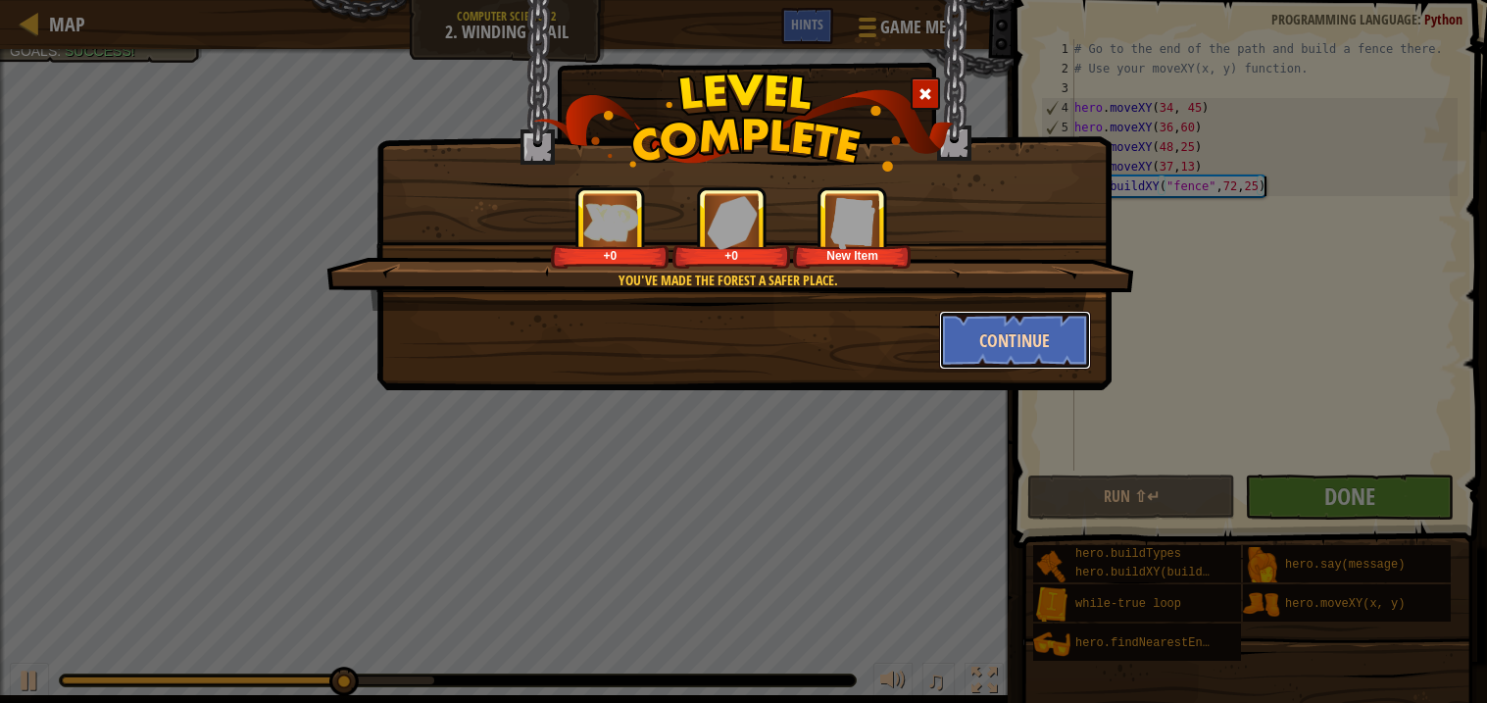
click at [968, 328] on button "Continue" at bounding box center [1015, 340] width 152 height 59
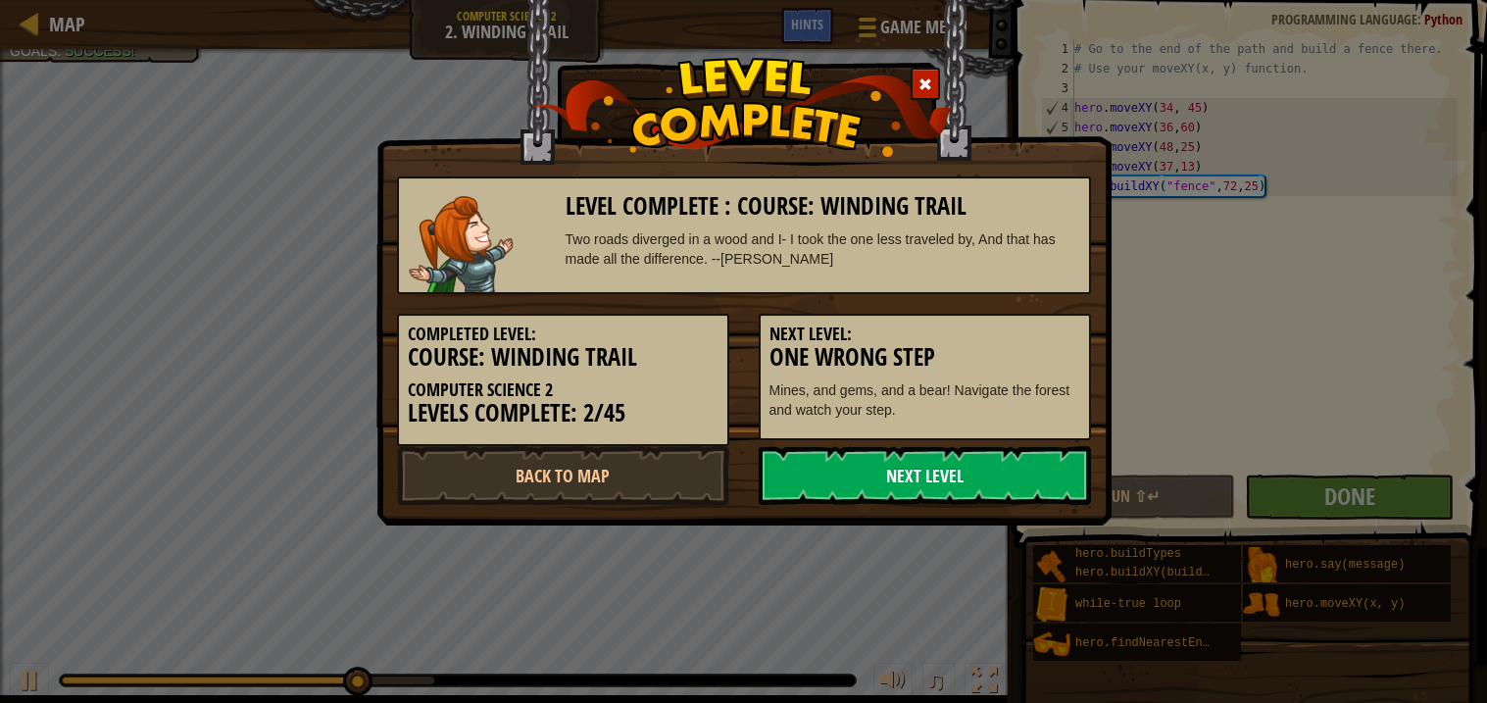
click at [929, 465] on link "Next Level" at bounding box center [925, 475] width 332 height 59
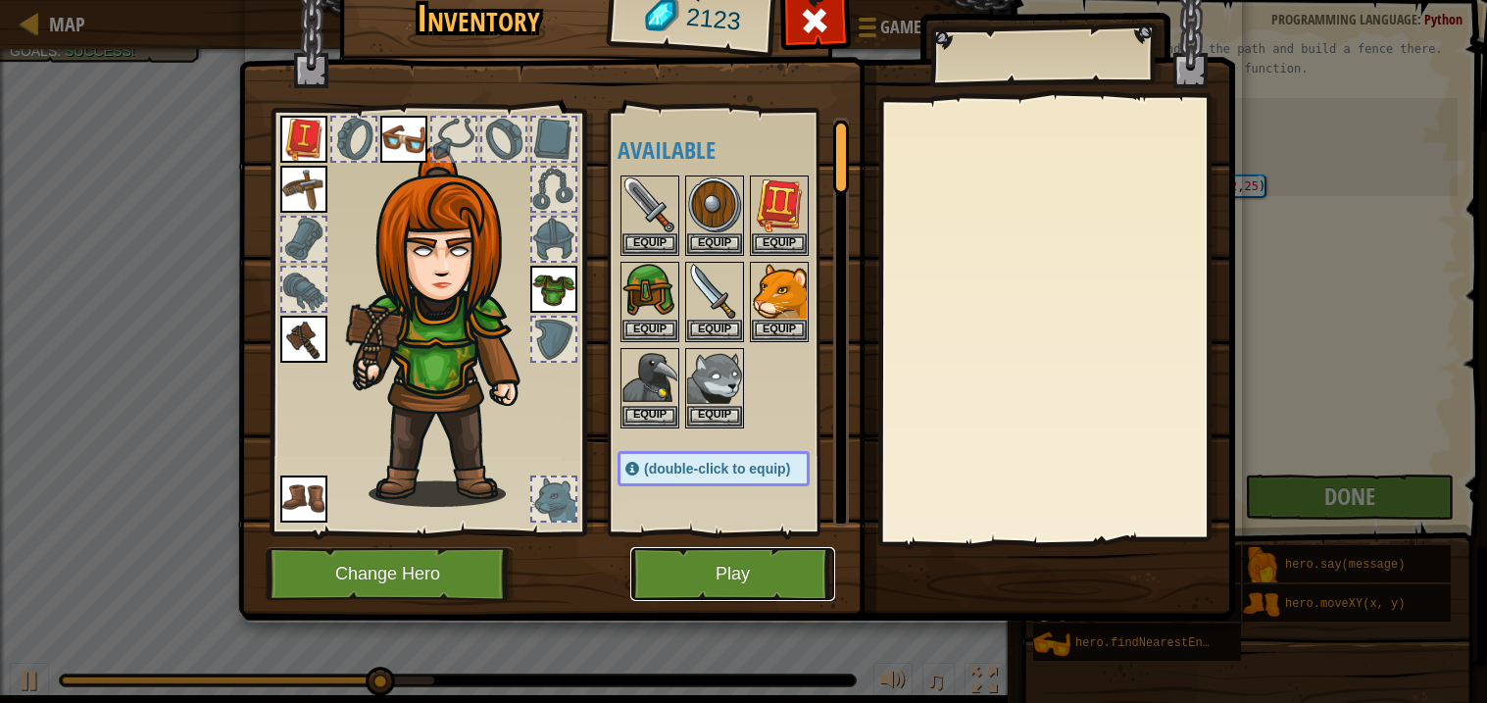
click at [772, 561] on button "Play" at bounding box center [732, 574] width 205 height 54
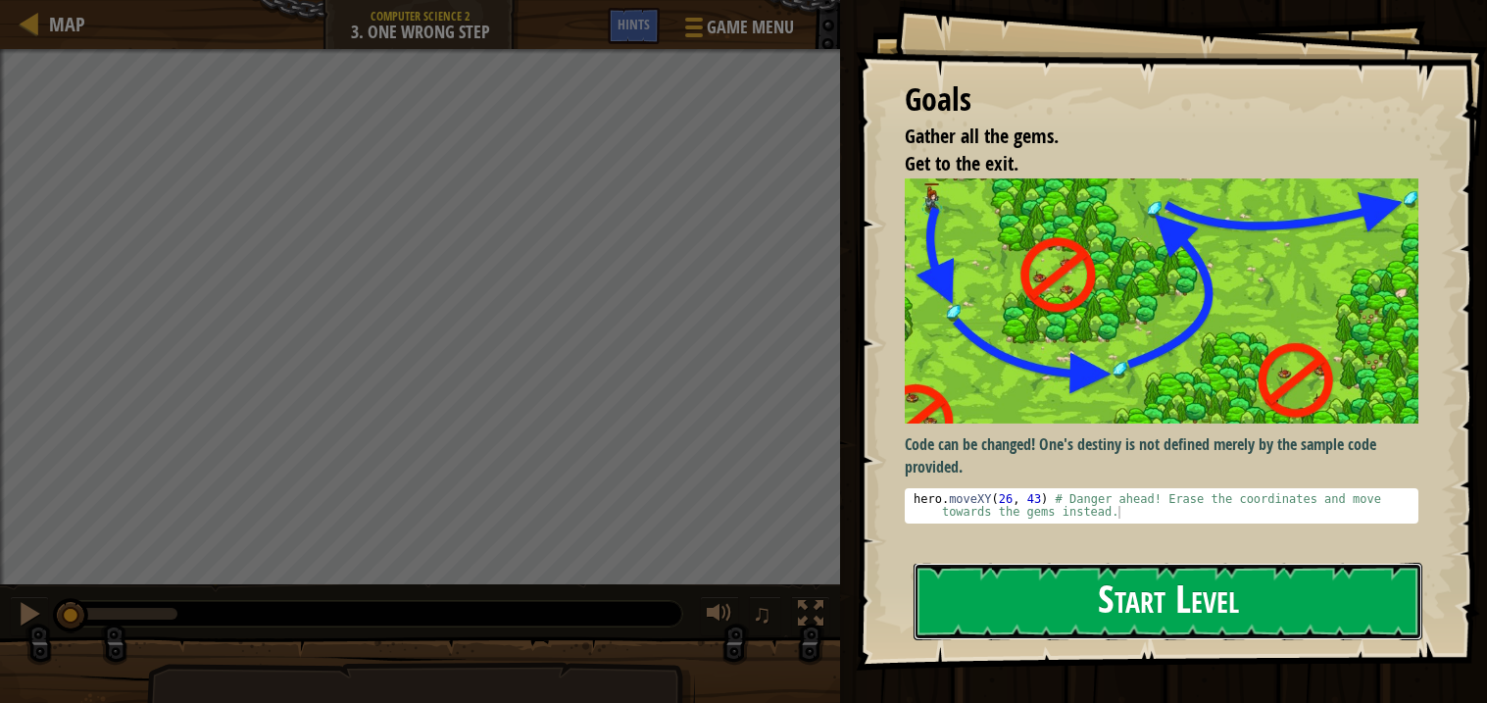
click at [988, 612] on button "Start Level" at bounding box center [1168, 601] width 509 height 77
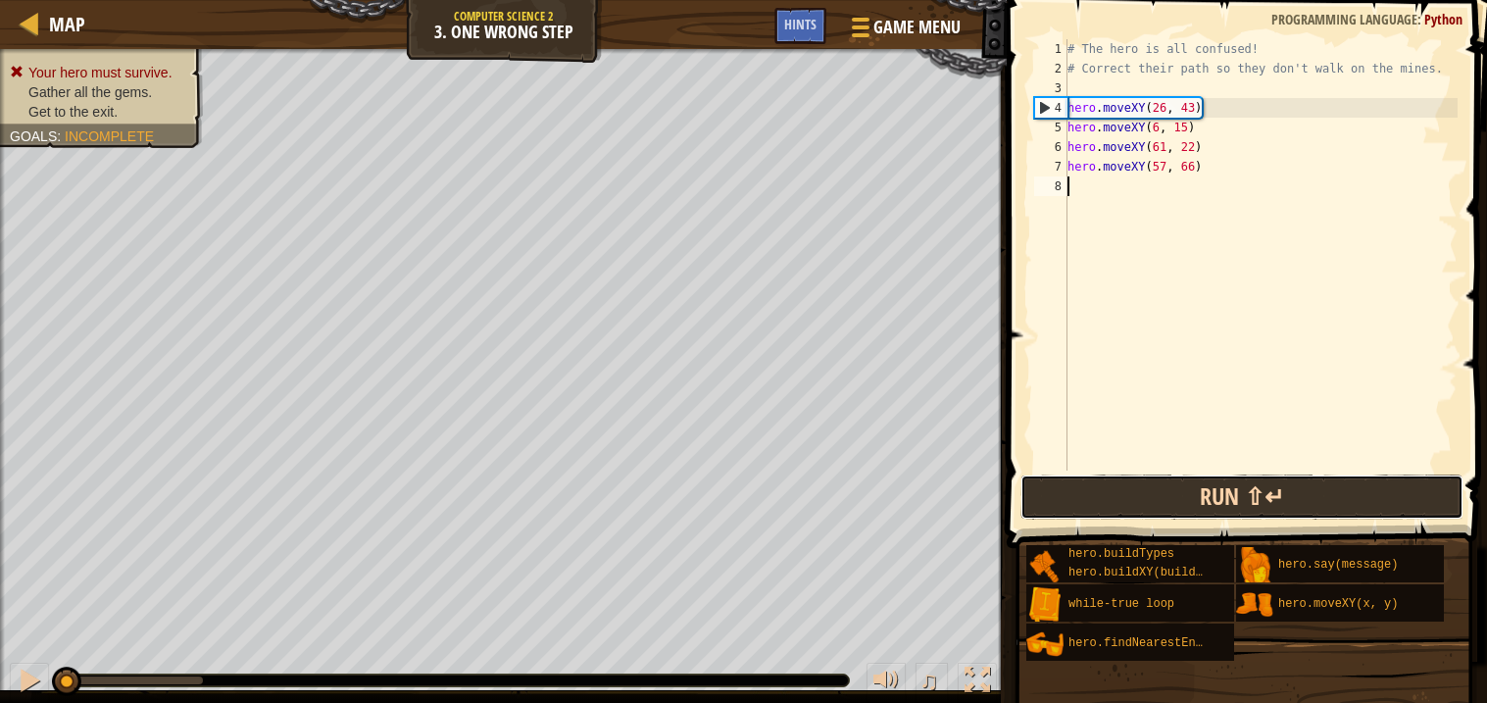
click at [1147, 486] on button "Run ⇧↵" at bounding box center [1242, 497] width 443 height 45
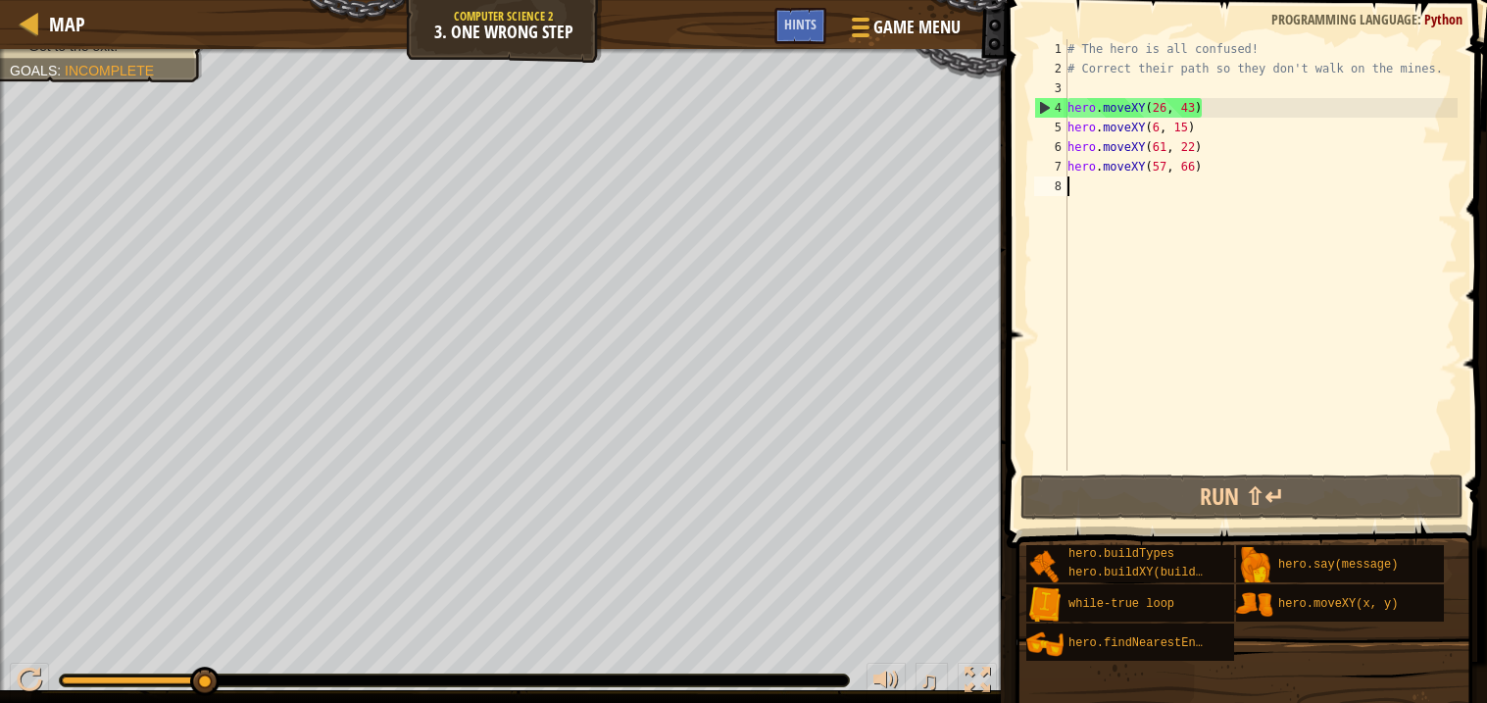
click at [1193, 101] on div "# The hero is all confused! # Correct their path so they don't walk on the mine…" at bounding box center [1261, 274] width 394 height 471
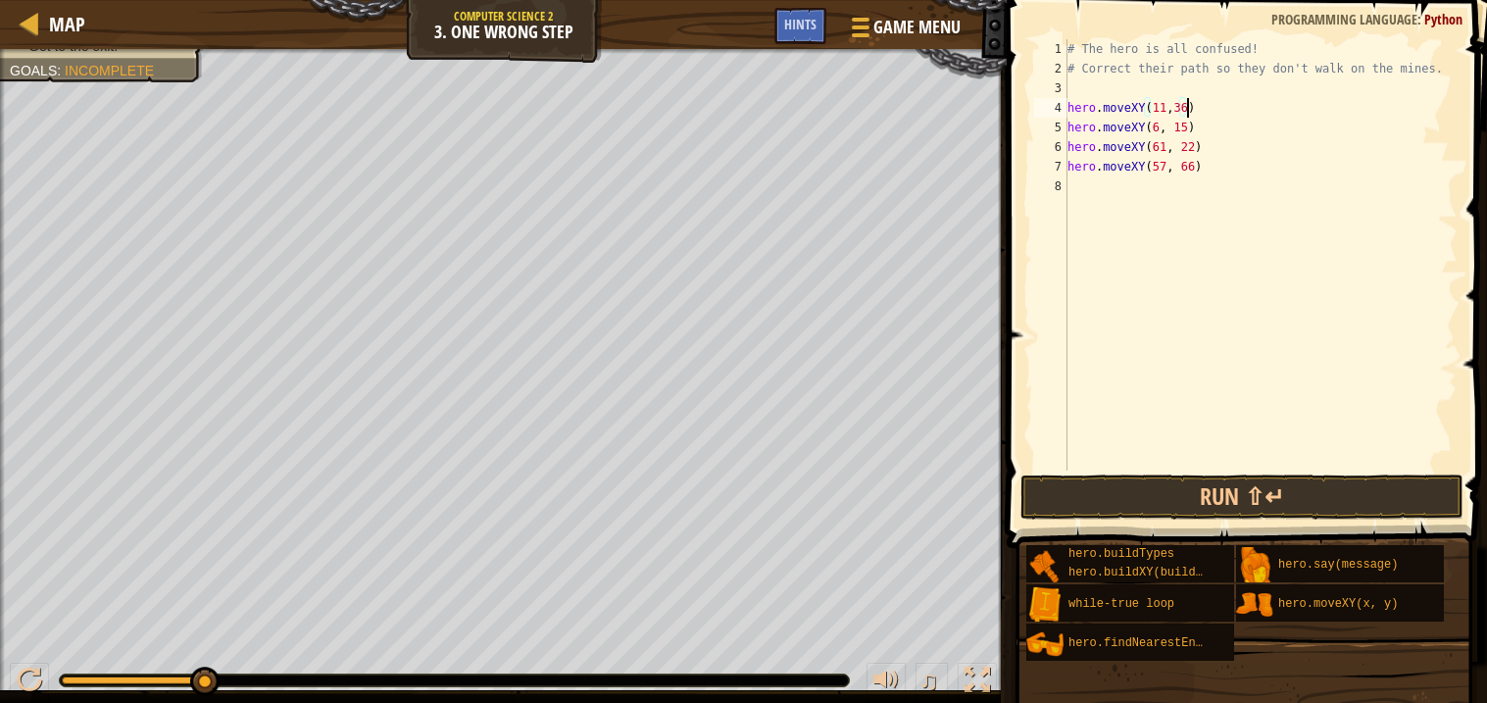
scroll to position [8, 9]
click at [1061, 495] on button "Run ⇧↵" at bounding box center [1242, 497] width 443 height 45
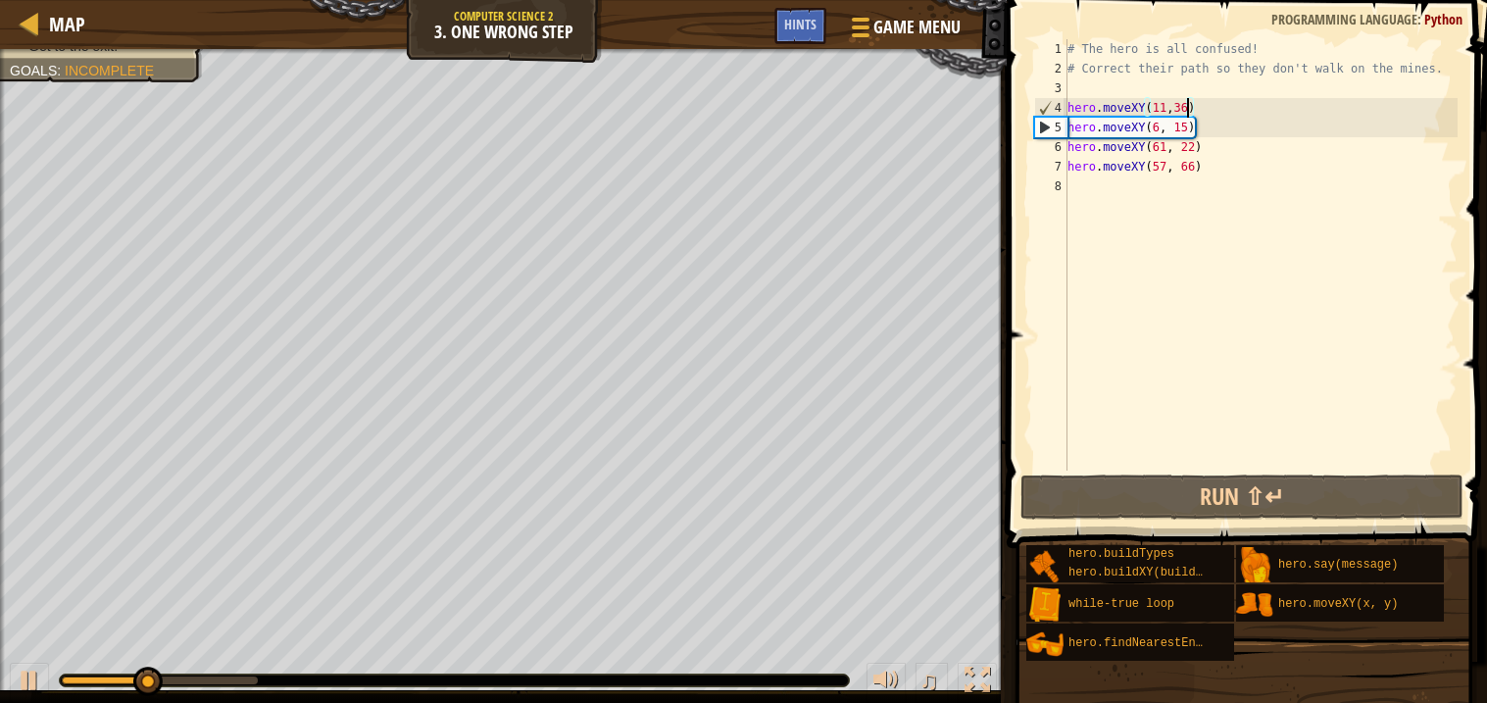
click at [1184, 126] on div "# The hero is all confused! # Correct their path so they don't walk on the mine…" at bounding box center [1261, 274] width 394 height 471
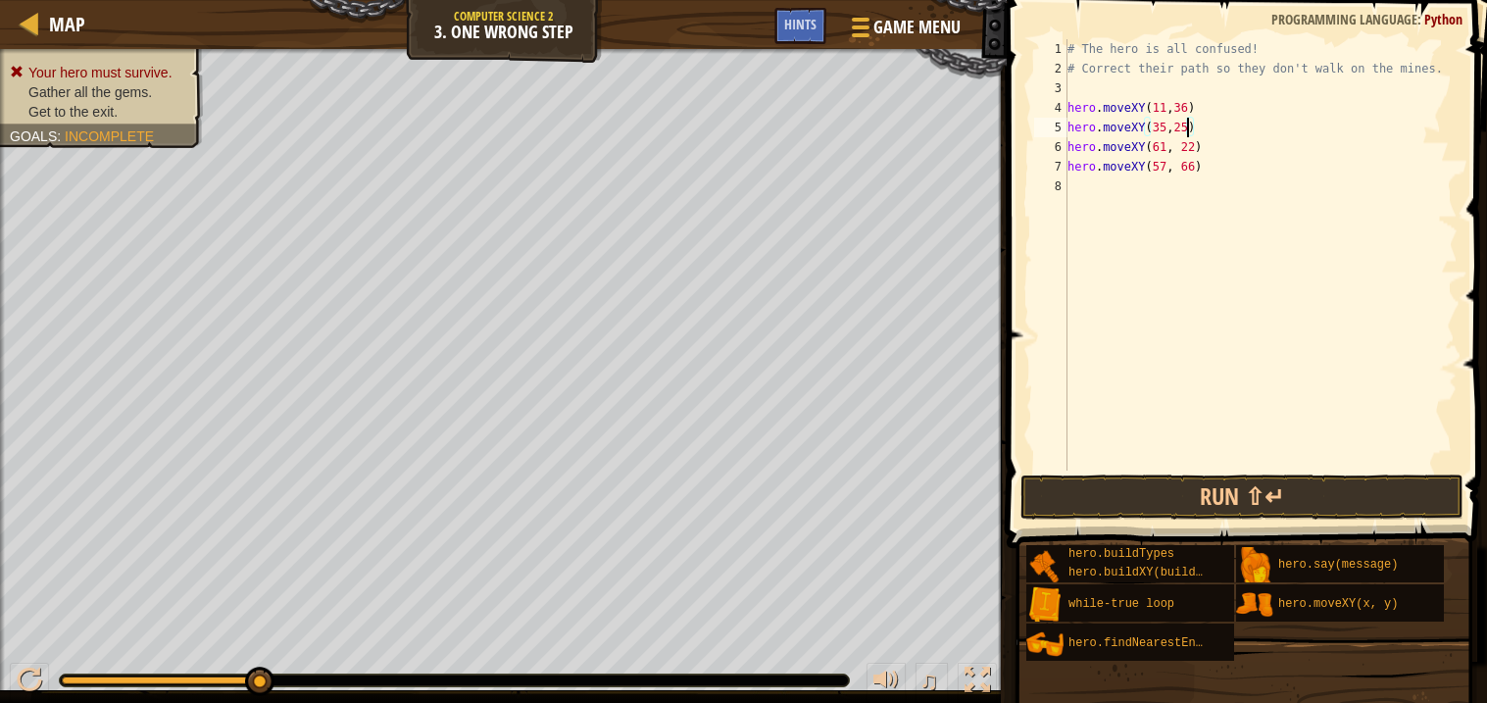
click at [1196, 147] on div "# The hero is all confused! # Correct their path so they don't walk on the mine…" at bounding box center [1261, 274] width 394 height 471
click at [1198, 162] on div "# The hero is all confused! # Correct their path so they don't walk on the mine…" at bounding box center [1261, 274] width 394 height 471
type textarea "hero.moveXY(77,58)"
click at [1169, 493] on button "Run ⇧↵" at bounding box center [1242, 497] width 443 height 45
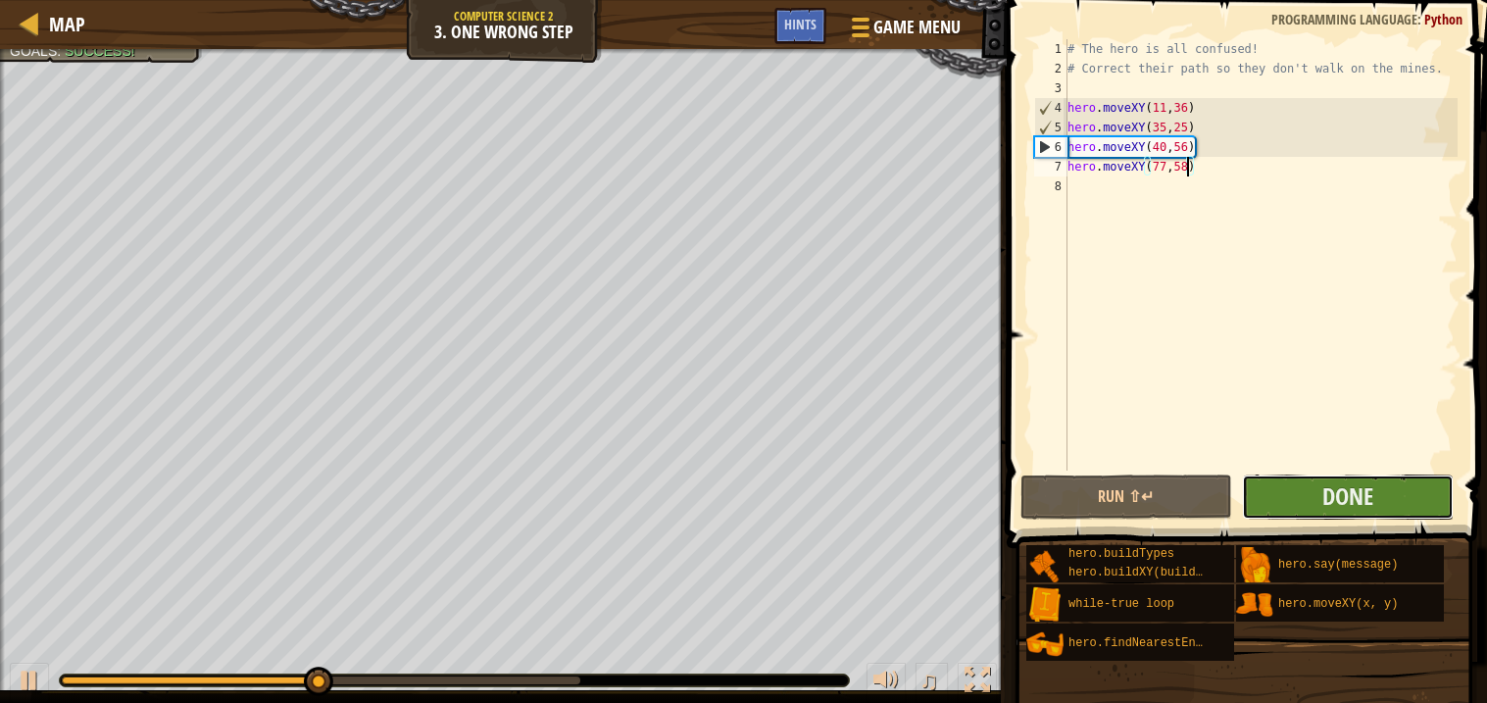
click at [1396, 491] on button "Done" at bounding box center [1348, 497] width 212 height 45
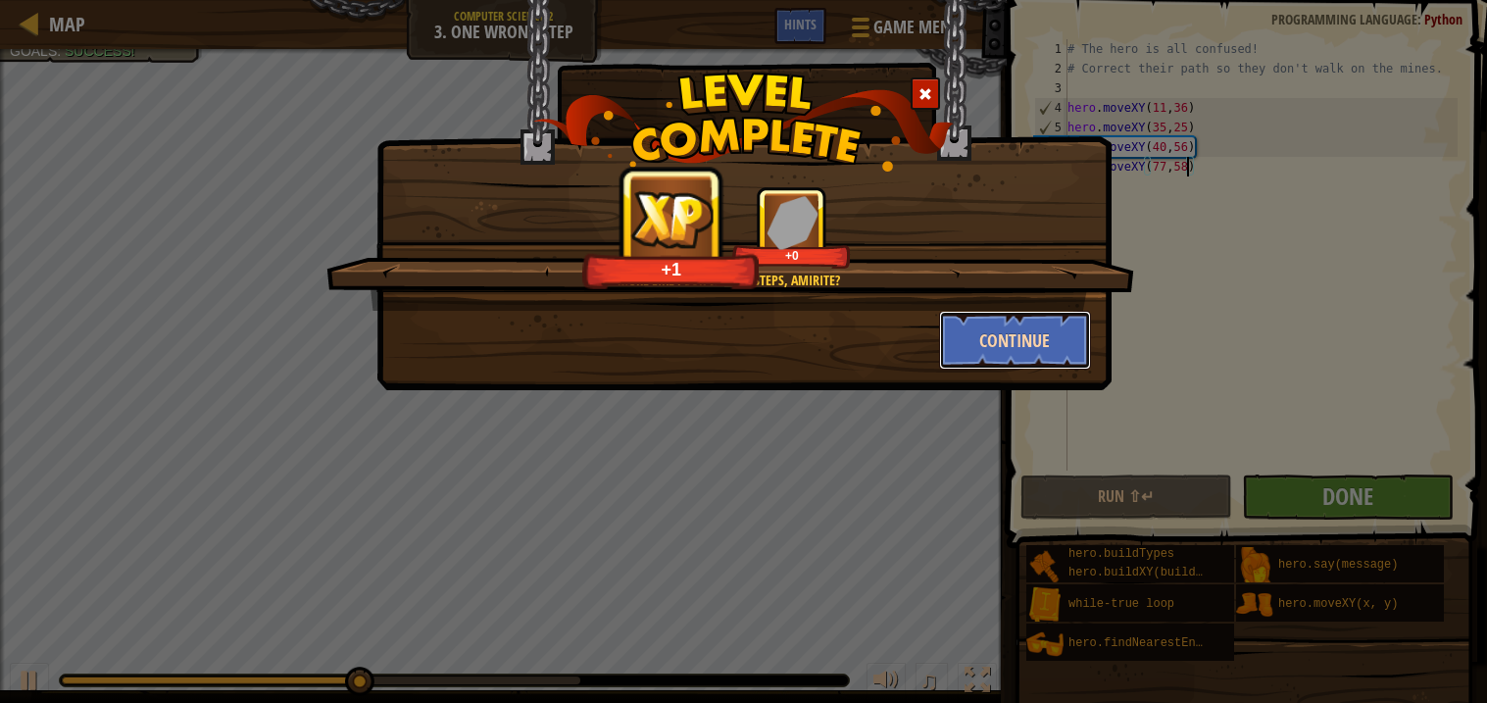
click at [1043, 330] on button "Continue" at bounding box center [1015, 340] width 152 height 59
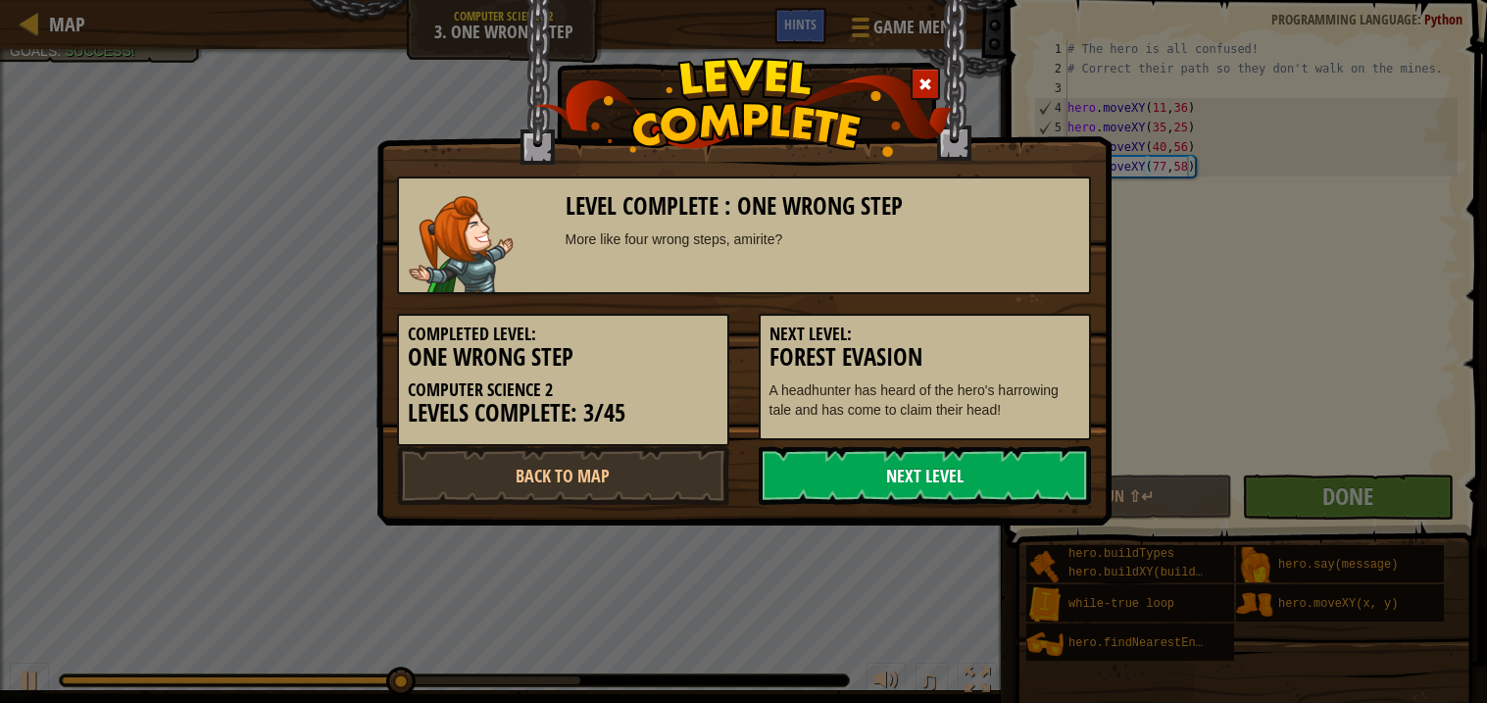
click at [943, 472] on link "Next Level" at bounding box center [925, 475] width 332 height 59
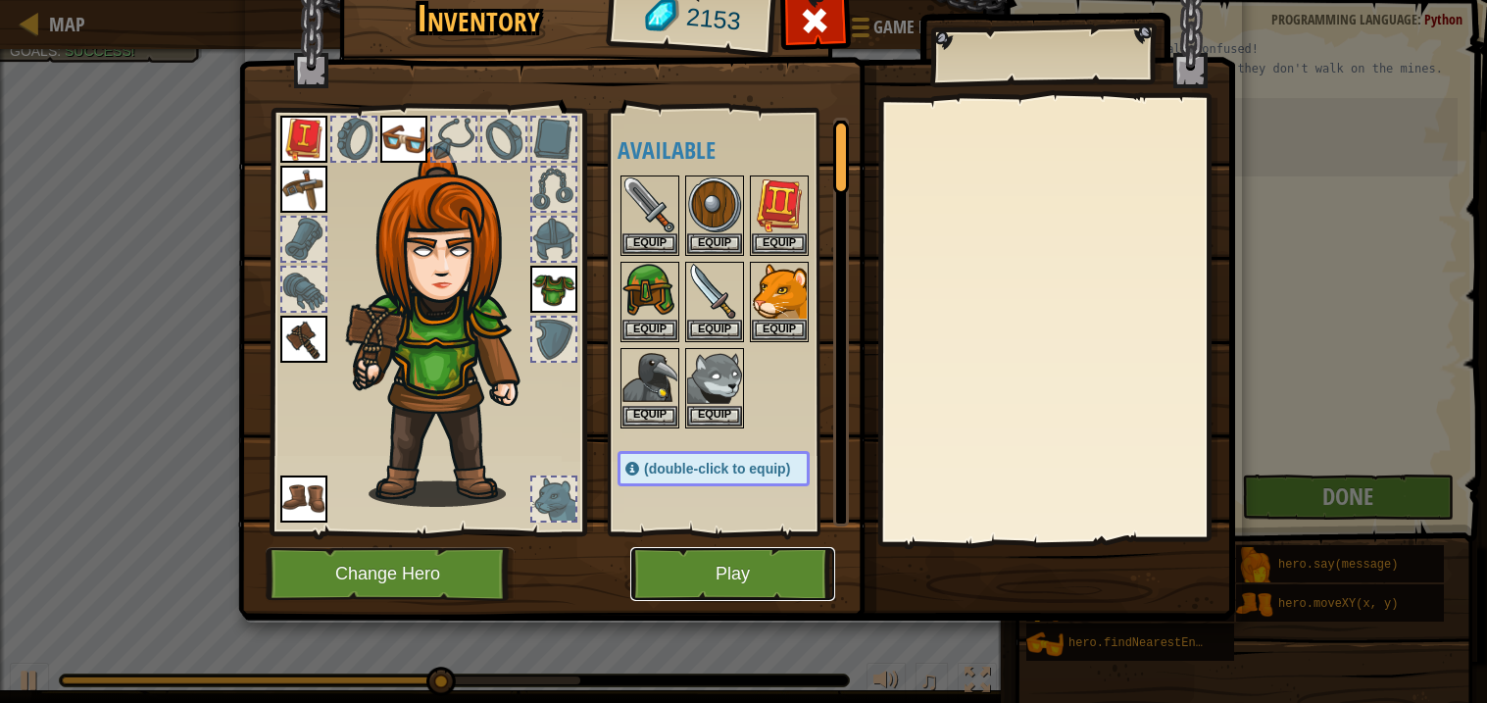
click at [773, 573] on button "Play" at bounding box center [732, 574] width 205 height 54
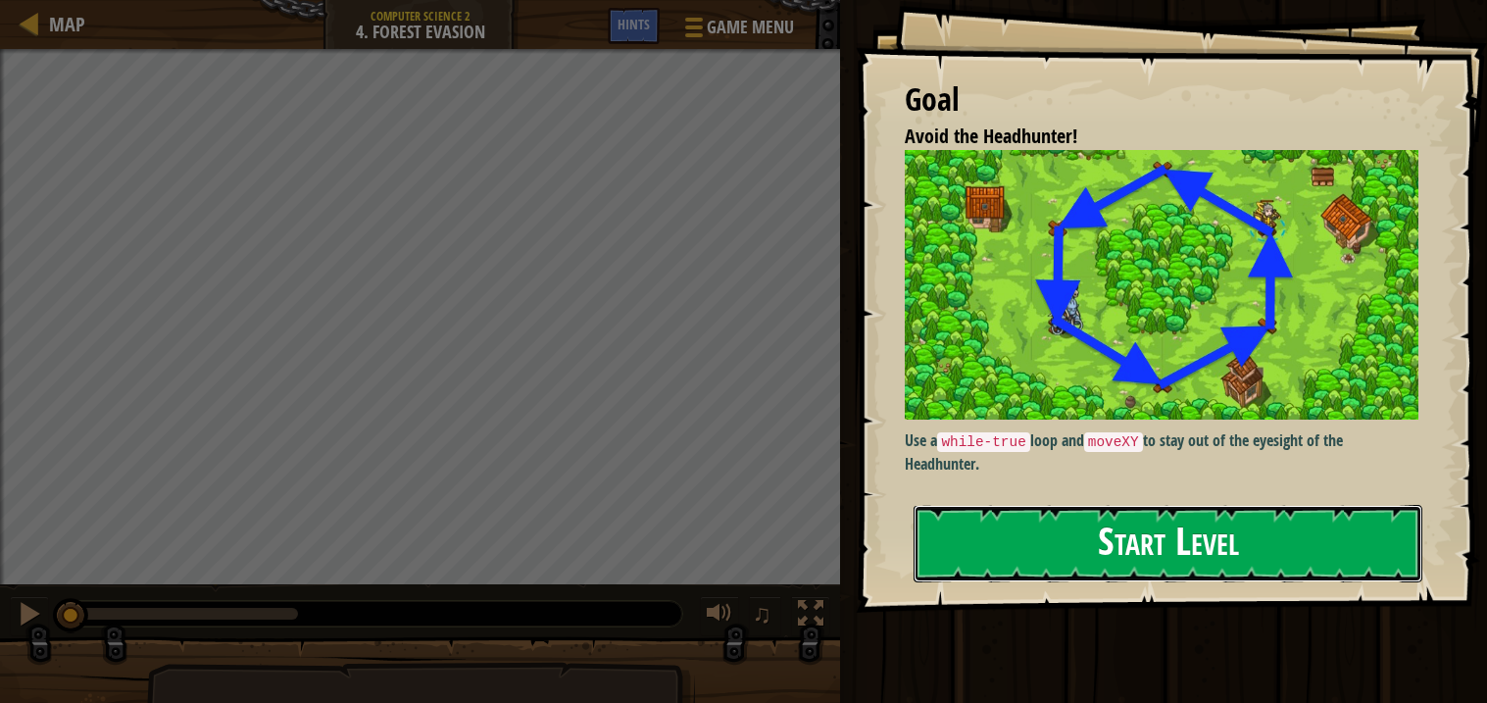
click at [986, 543] on button "Start Level" at bounding box center [1168, 543] width 509 height 77
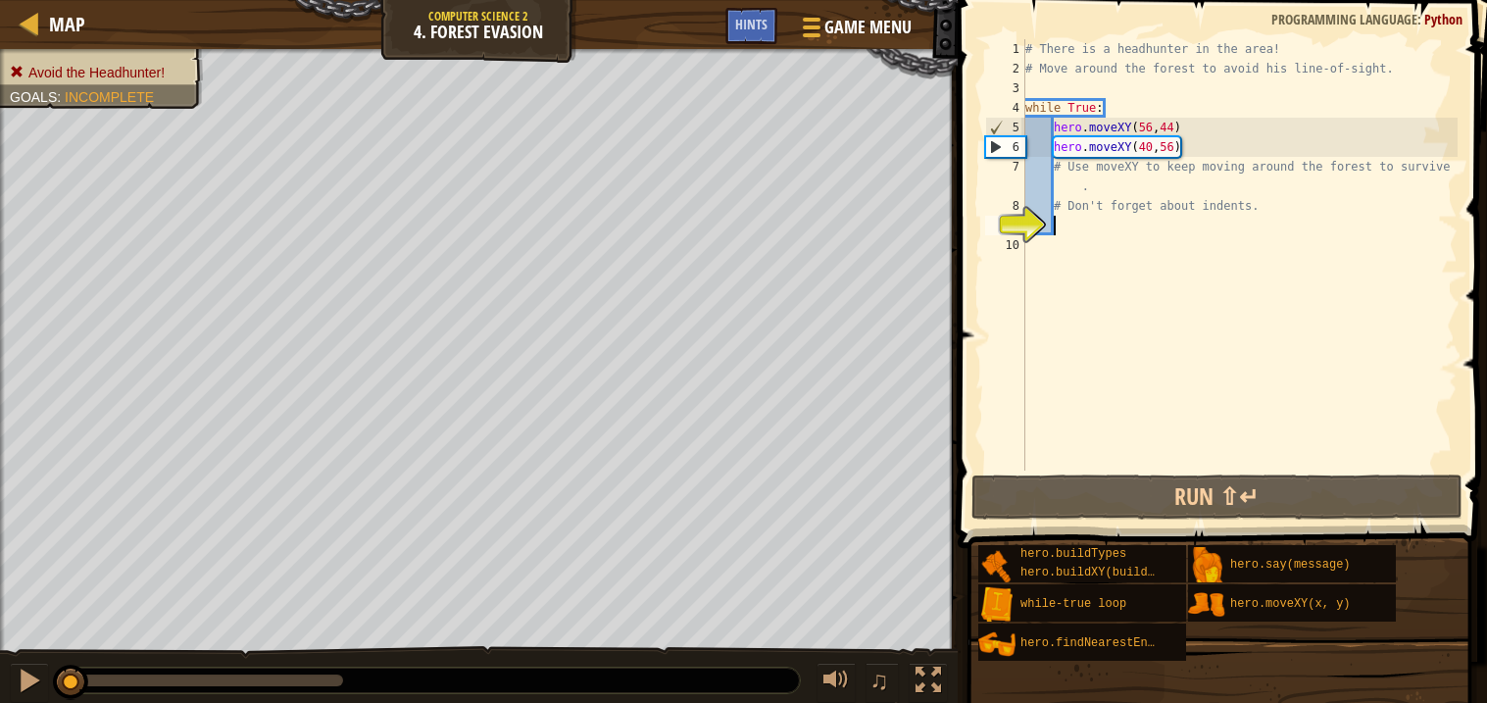
click at [1107, 177] on div "# There is a headhunter in the area! # Move around the forest to avoid his line…" at bounding box center [1240, 274] width 436 height 471
click at [1060, 176] on div "# There is a headhunter in the area! # Move around the forest to avoid his line…" at bounding box center [1240, 274] width 436 height 471
click at [1060, 180] on div "# There is a headhunter in the area! # Move around the forest to avoid his line…" at bounding box center [1240, 274] width 436 height 471
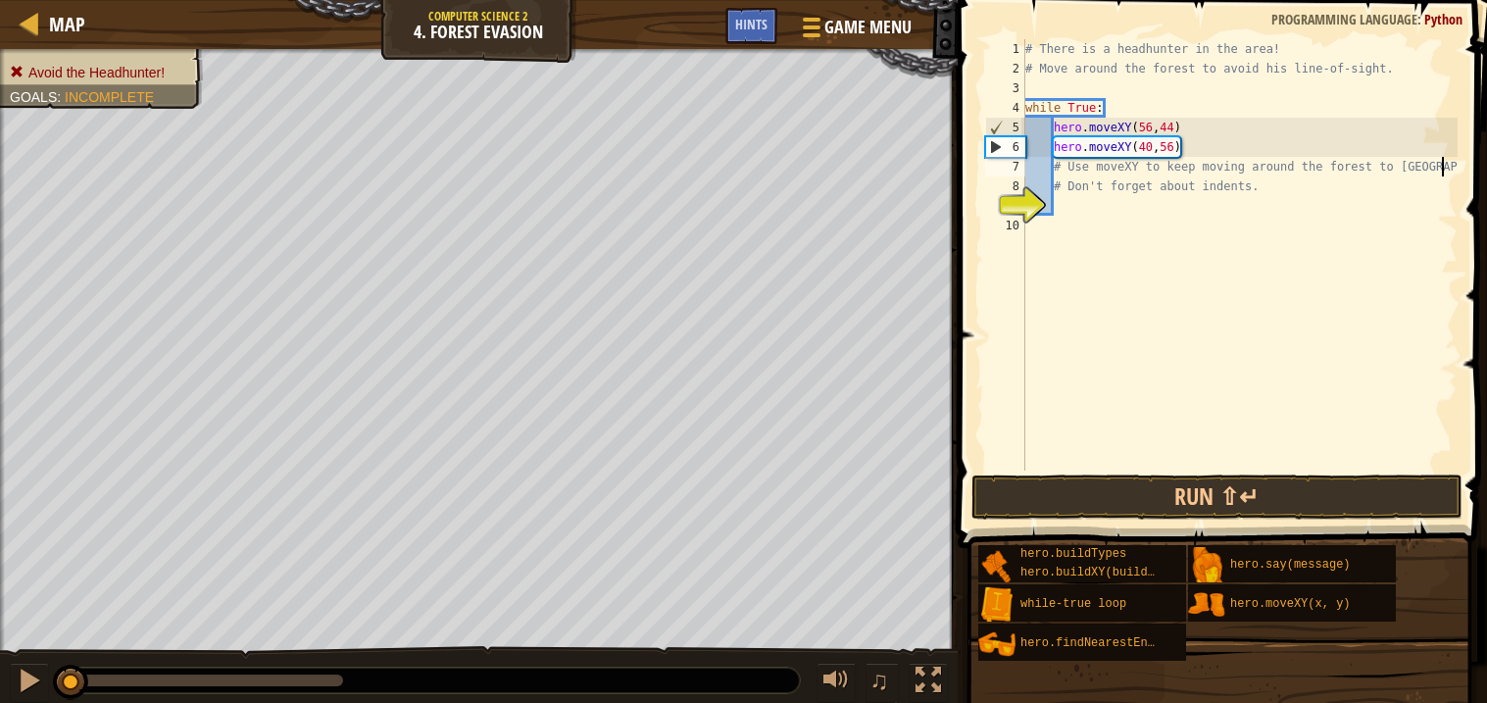
scroll to position [8, 33]
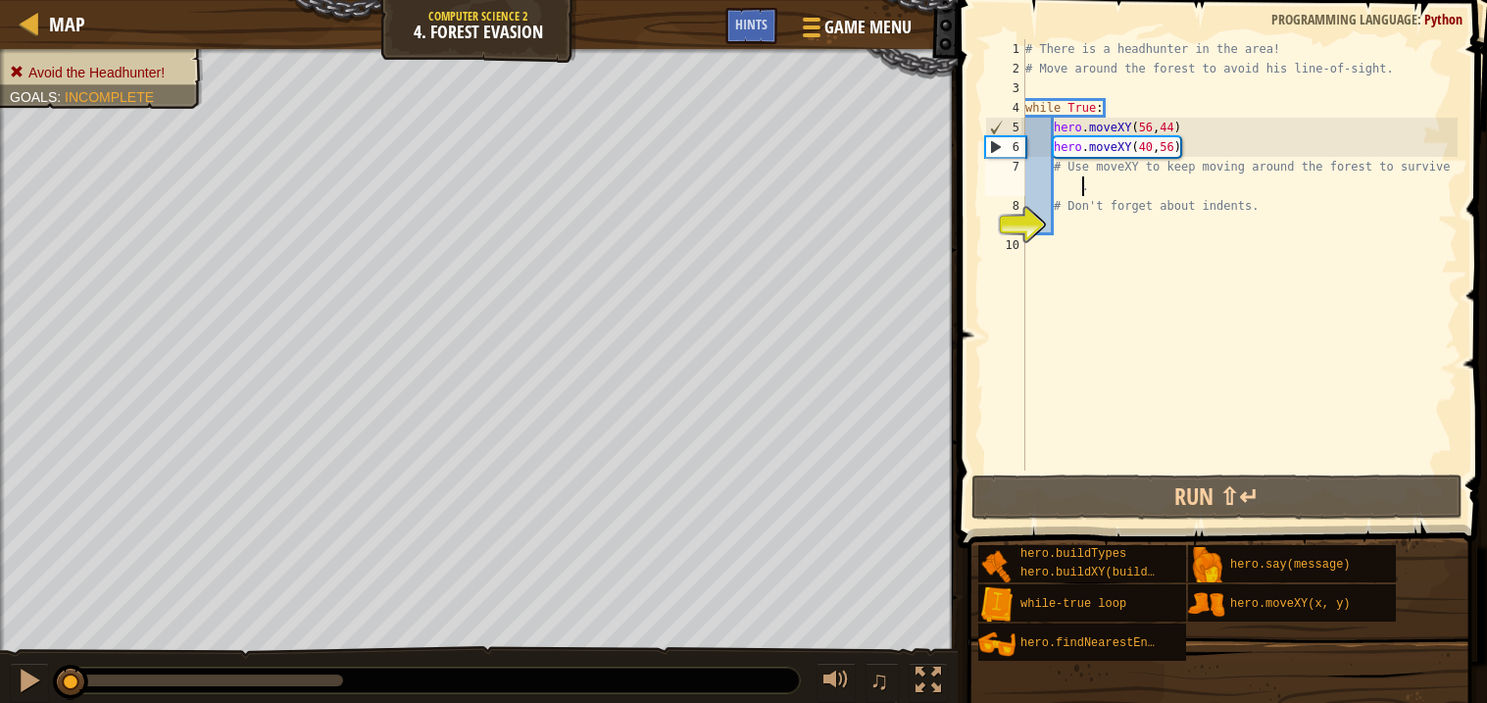
click at [1130, 184] on div "# There is a headhunter in the area! # Move around the forest to avoid his line…" at bounding box center [1240, 274] width 436 height 471
type textarea "# Use moveXY to keep moving around the forest to survive"
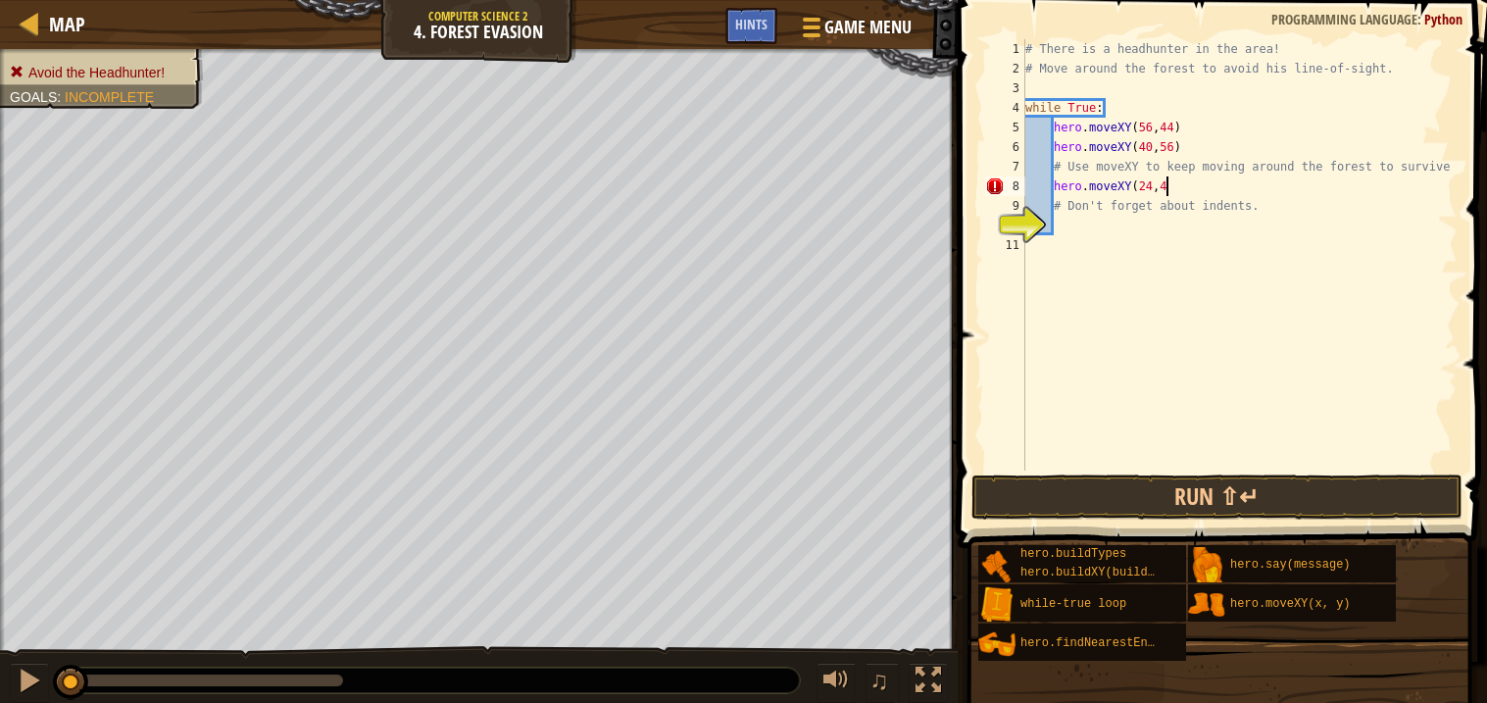
scroll to position [8, 11]
type textarea "hero.moveXY(24,44)"
type textarea "hero.moveXY(24,24)"
type textarea "hero.moveXY(40,12)"
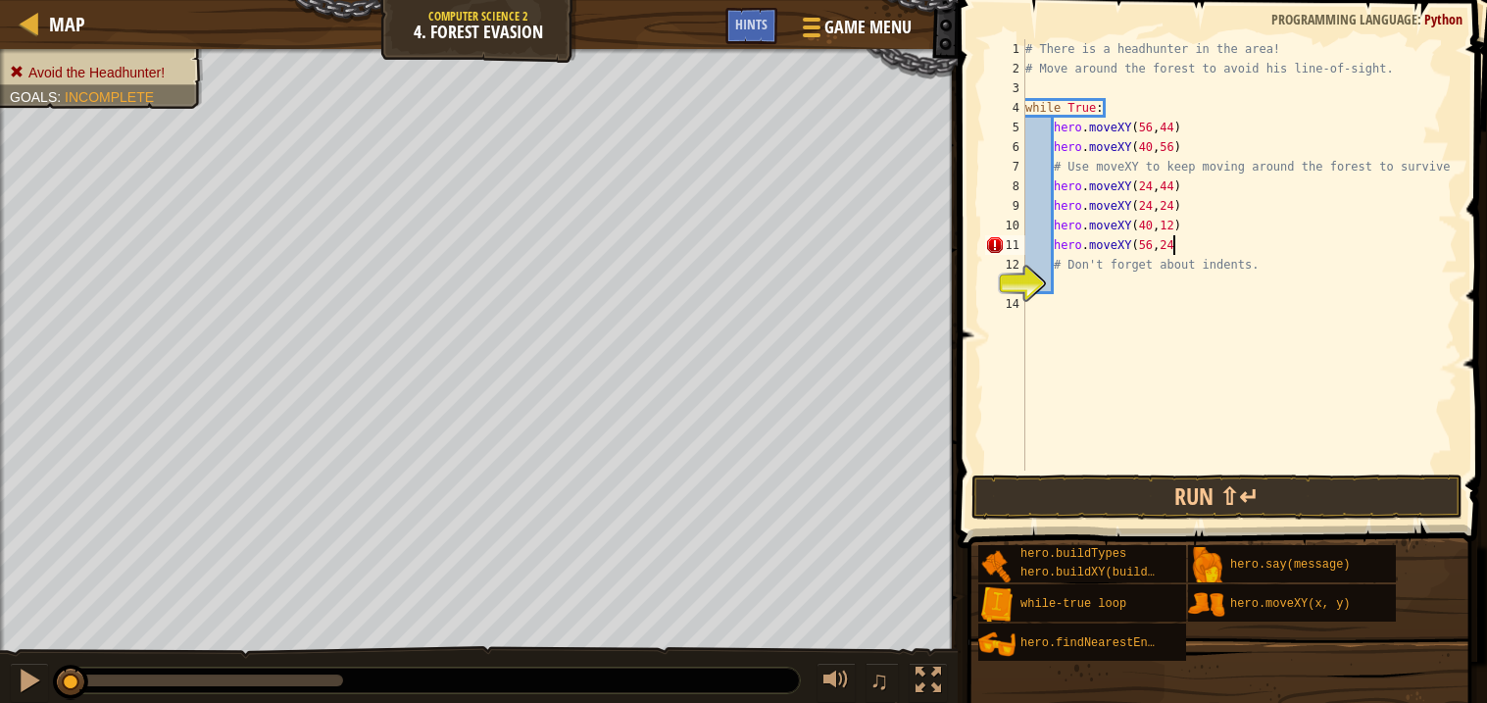
type textarea "hero.moveXY(56,24)"
type textarea "hero.moveXY(56,44)"
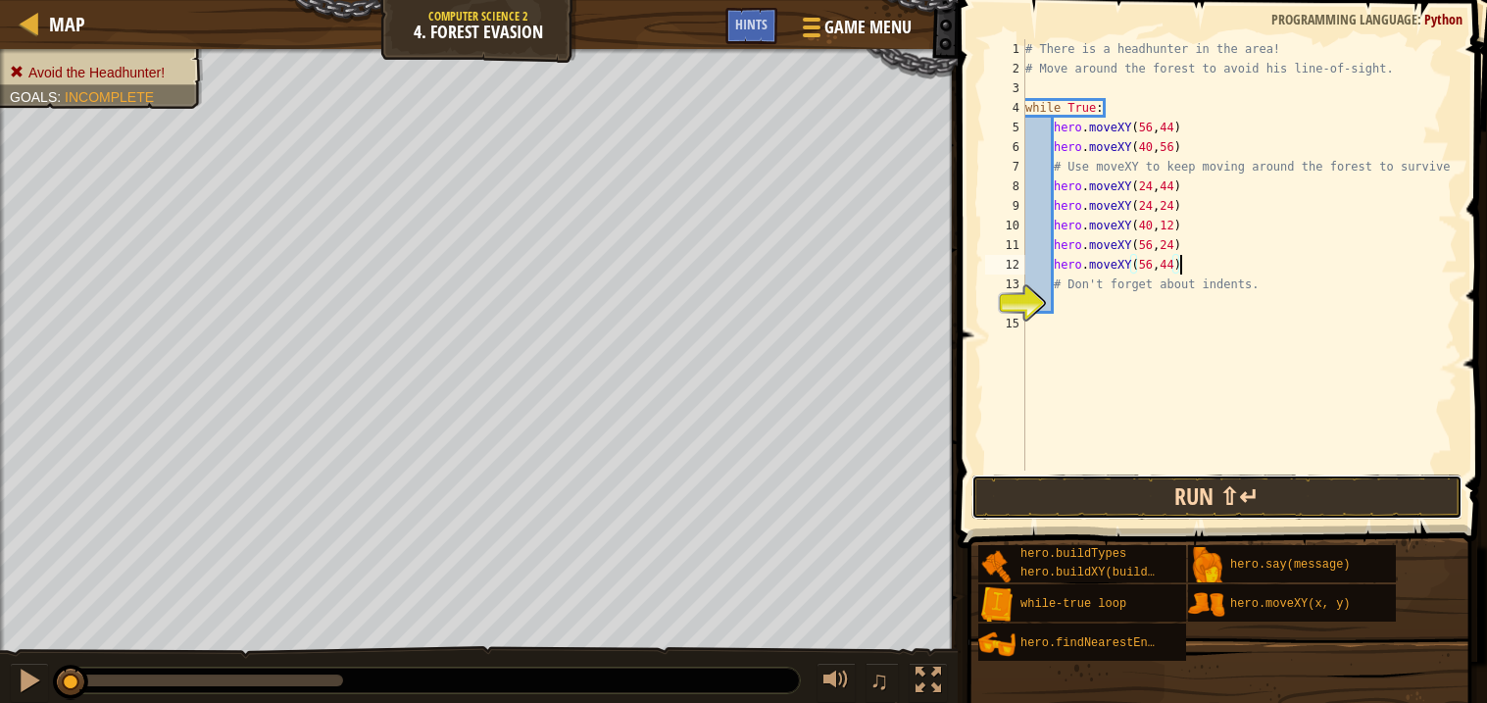
click at [1031, 480] on button "Run ⇧↵" at bounding box center [1217, 497] width 491 height 45
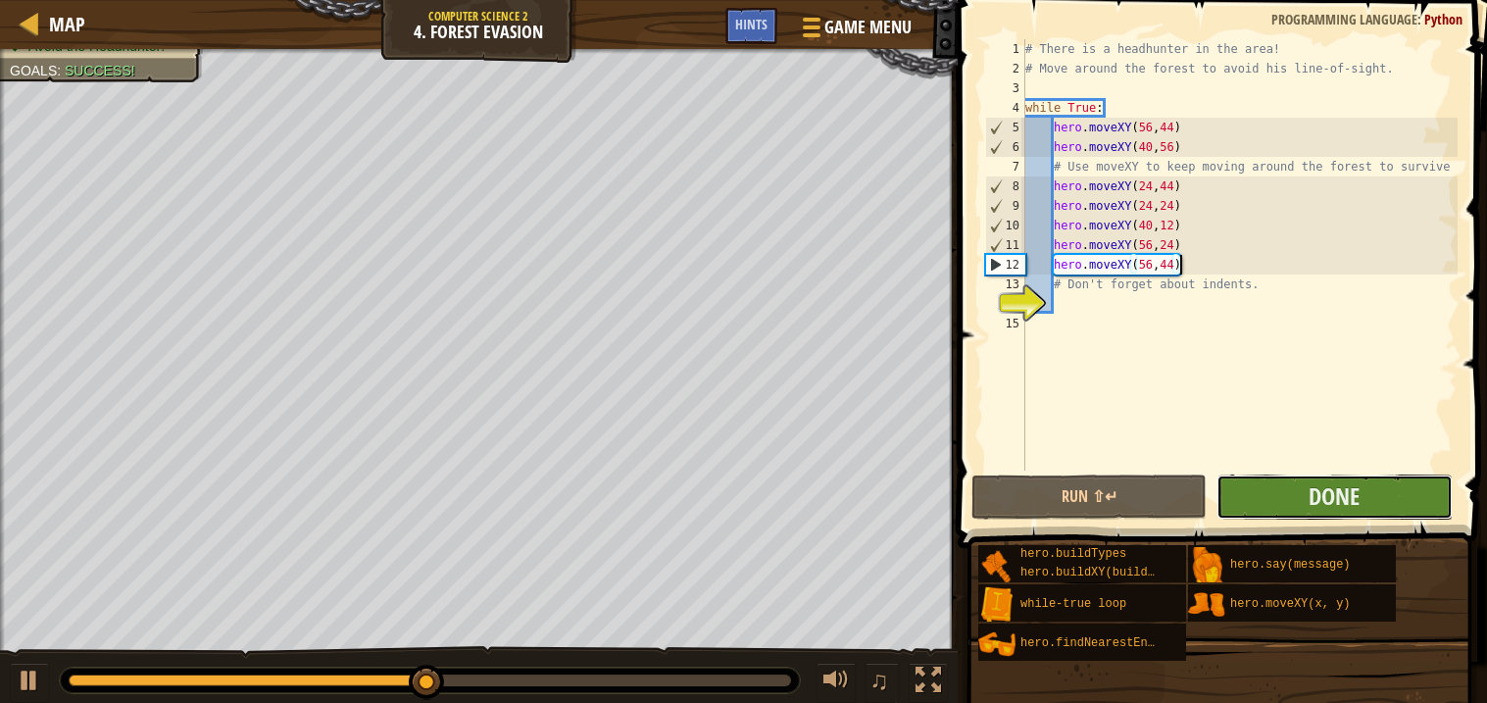
click at [1257, 510] on button "Done" at bounding box center [1334, 497] width 235 height 45
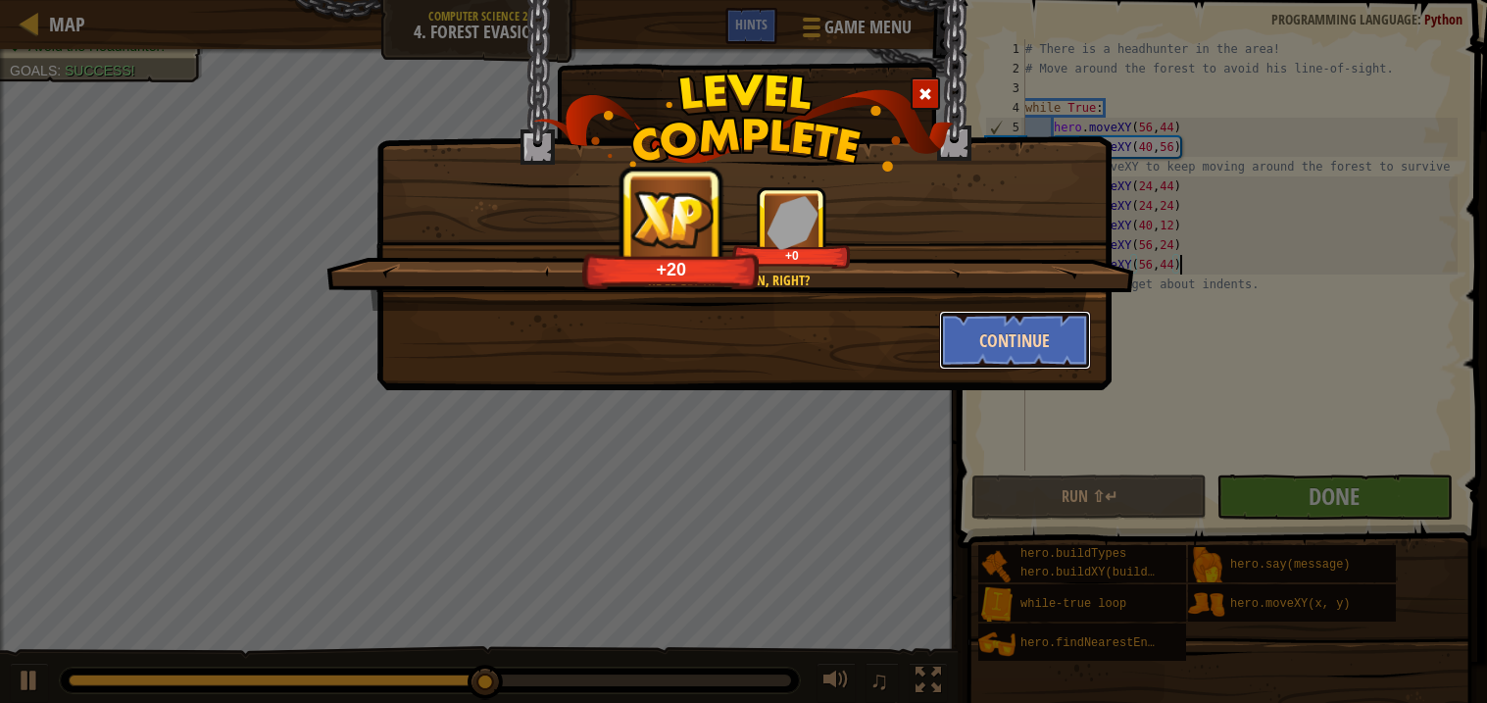
click at [1007, 333] on button "Continue" at bounding box center [1015, 340] width 152 height 59
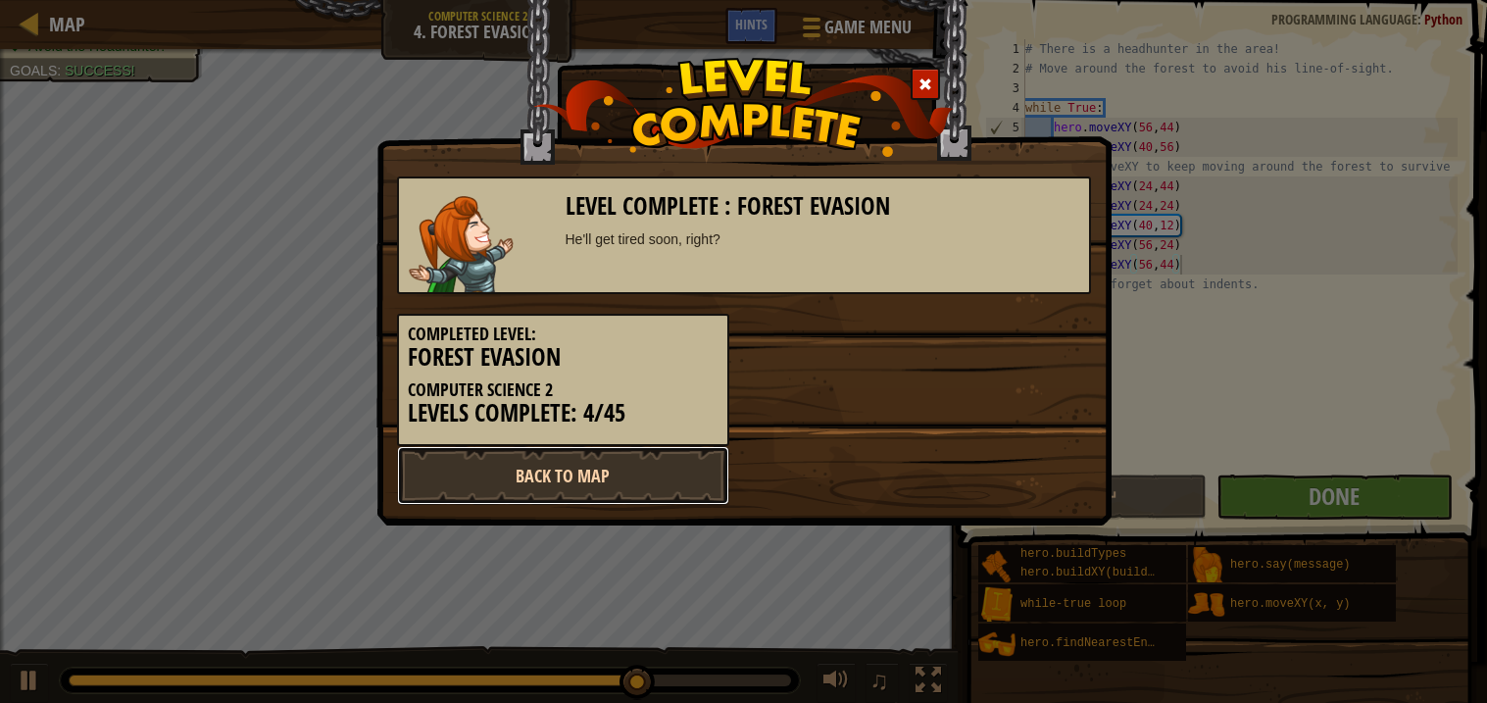
click at [547, 483] on link "Back to Map" at bounding box center [563, 475] width 332 height 59
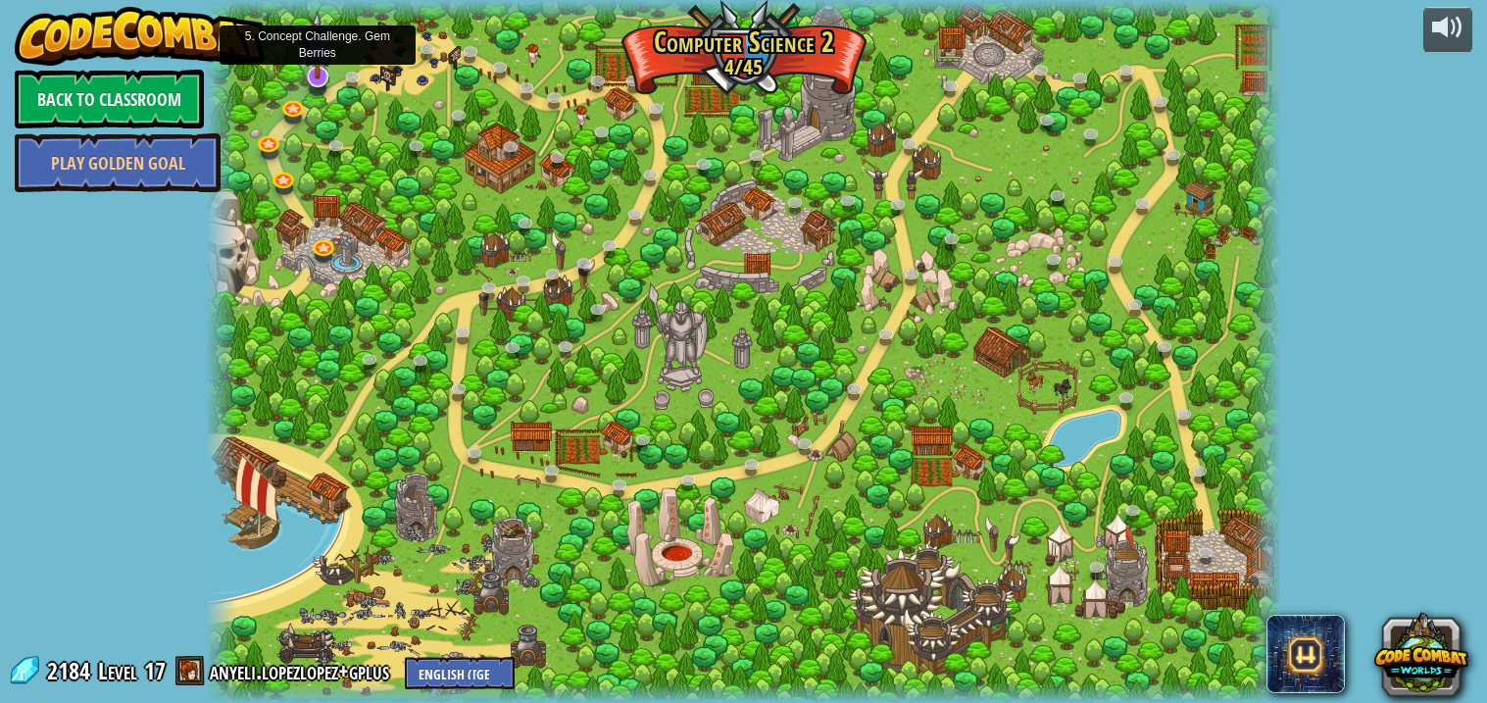
click at [319, 72] on img at bounding box center [317, 45] width 29 height 69
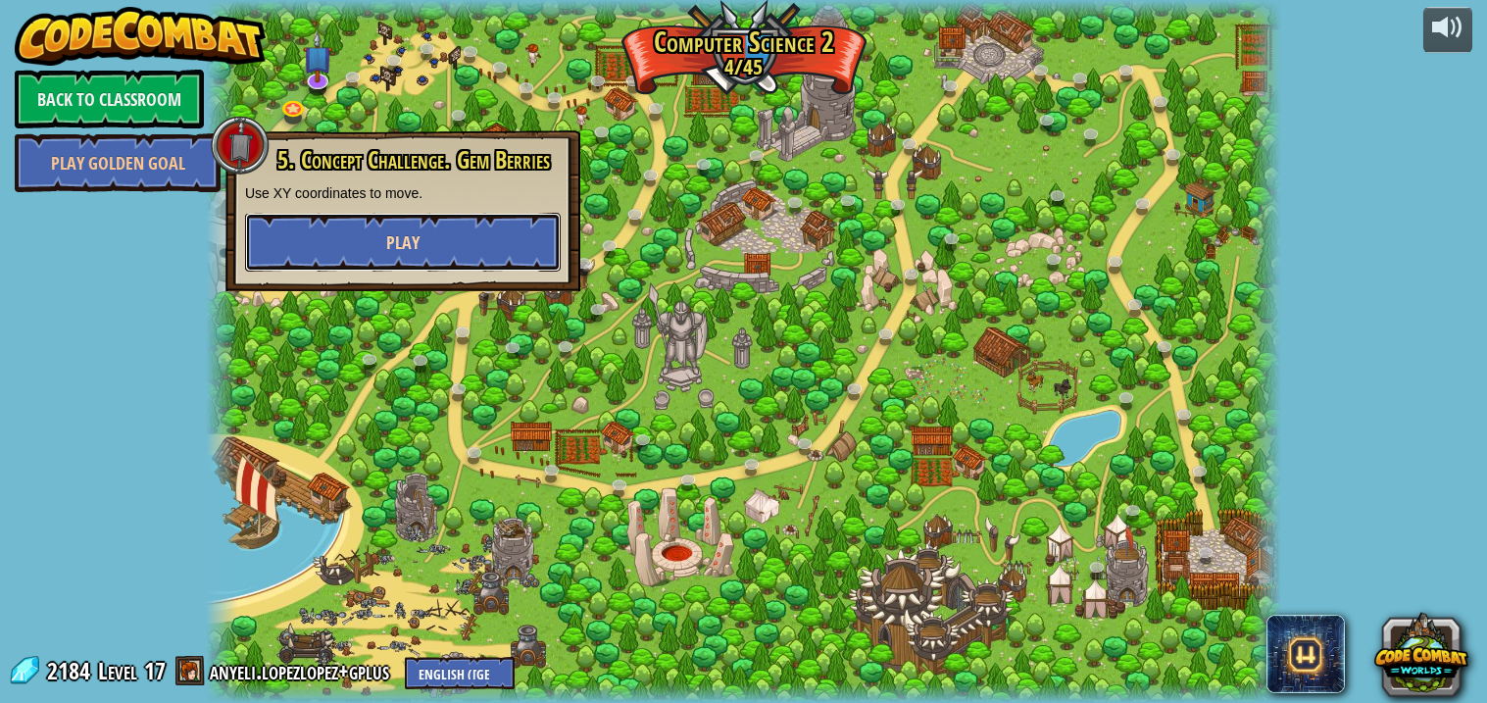
click at [417, 244] on span "Play" at bounding box center [402, 242] width 33 height 25
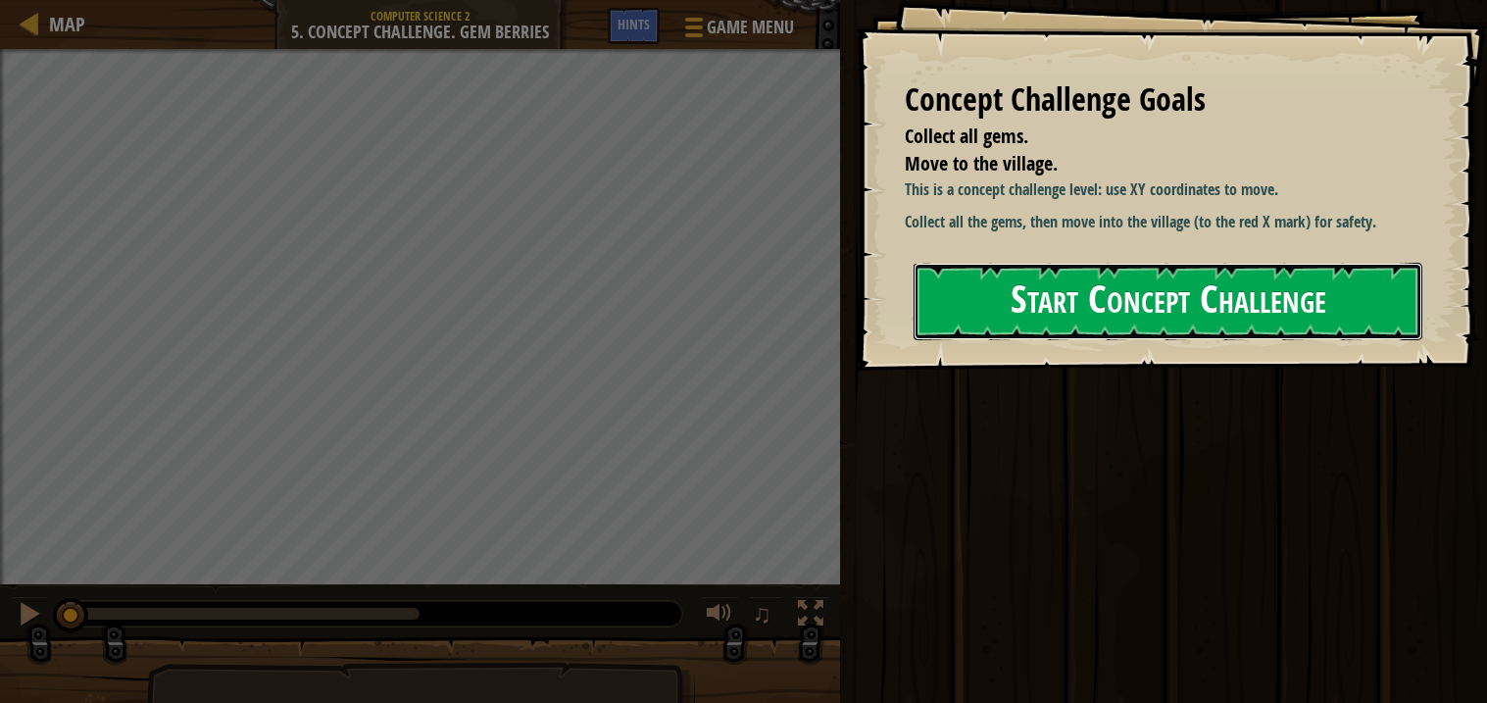
click at [1042, 304] on button "Start Concept Challenge" at bounding box center [1168, 301] width 509 height 77
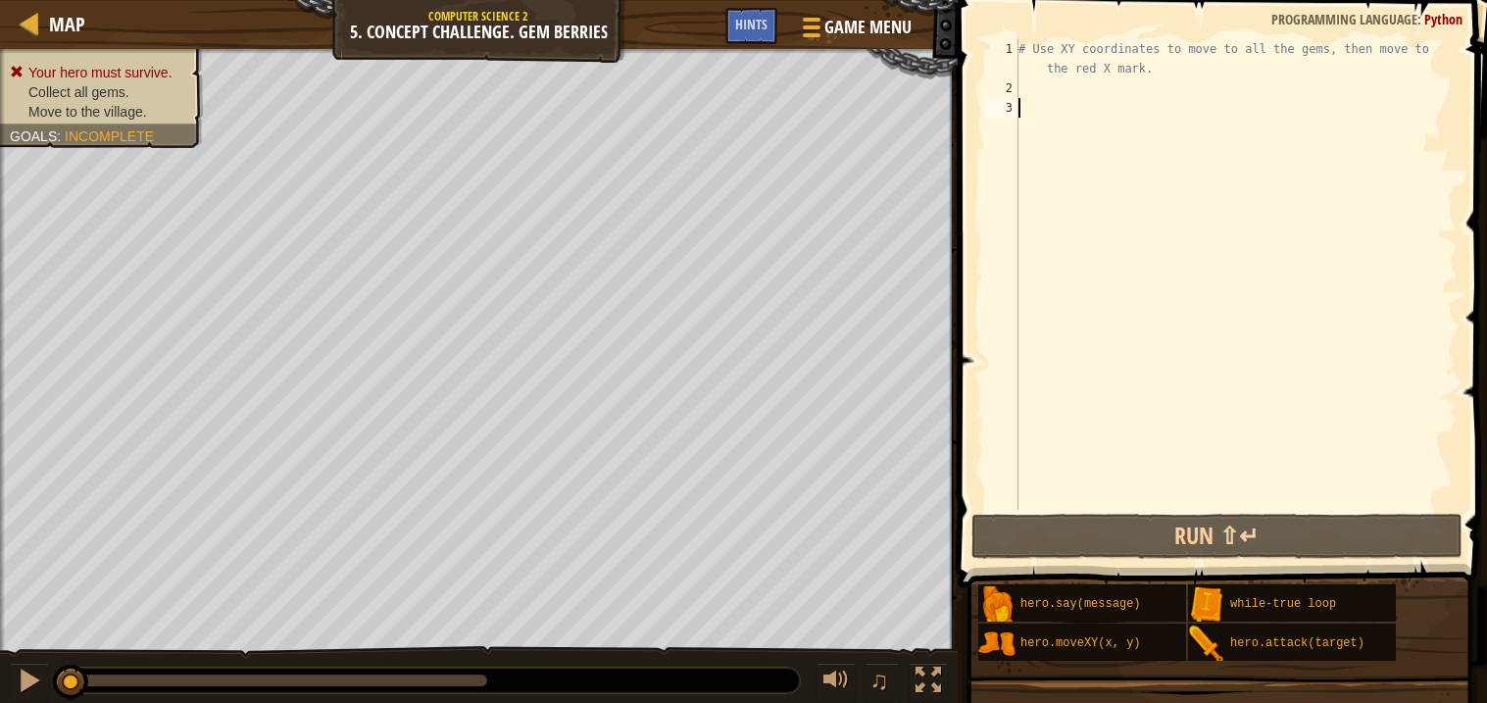
click at [1037, 88] on div "# Use XY coordinates to move to all the gems, then move to the red X mark." at bounding box center [1236, 303] width 443 height 529
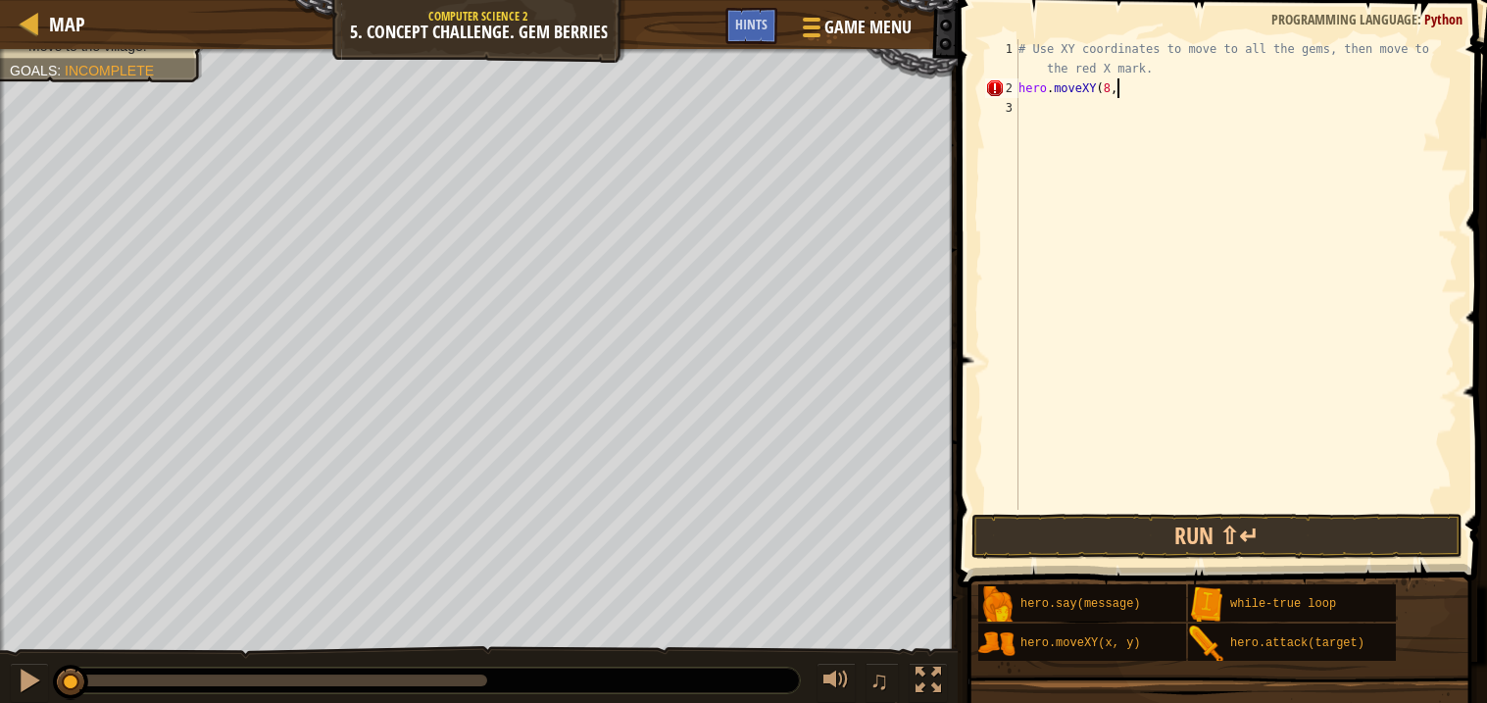
scroll to position [8, 7]
type textarea "hero.moveXY(8,49)"
type textarea "hero.moveXY(8,13)"
type textarea "hero.moveXY(34,15)"
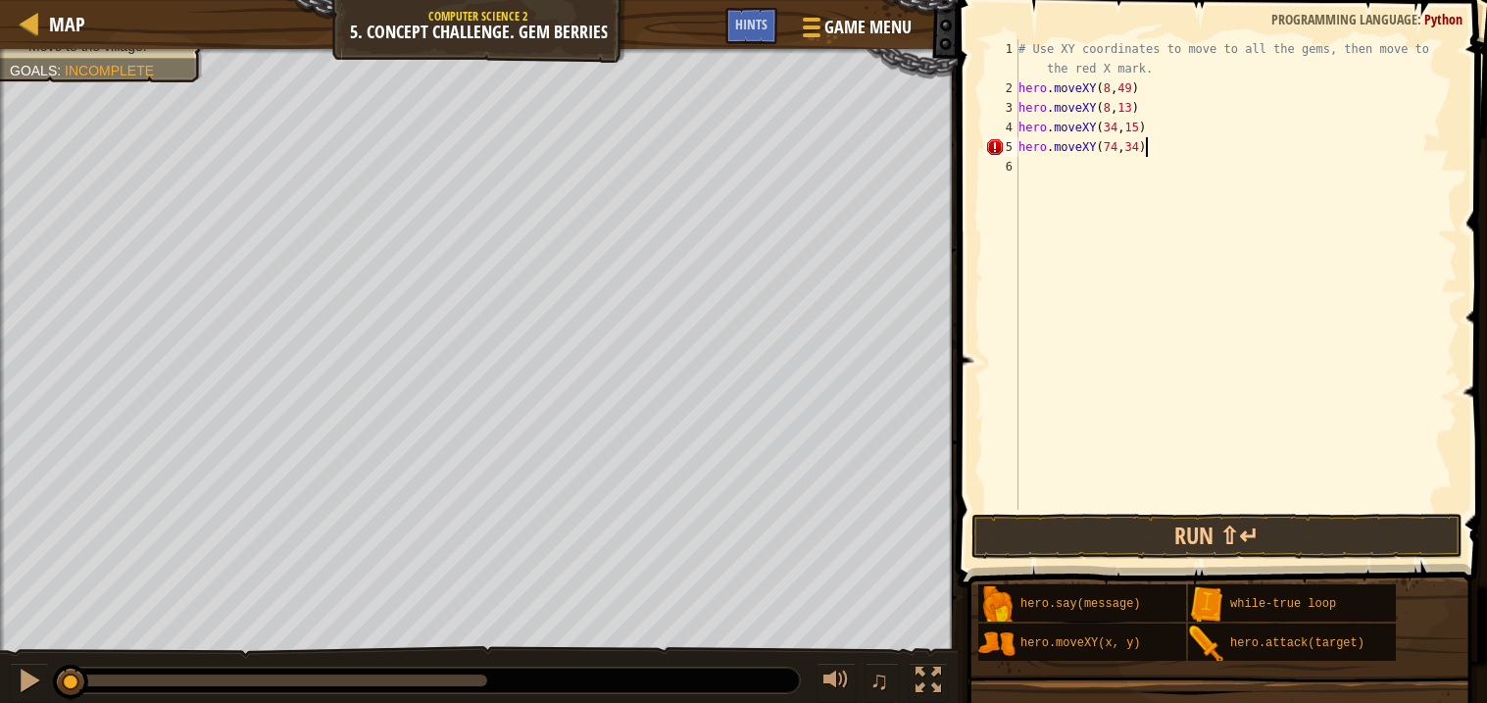
scroll to position [8, 9]
click at [1049, 539] on button "Run ⇧↵" at bounding box center [1217, 536] width 491 height 45
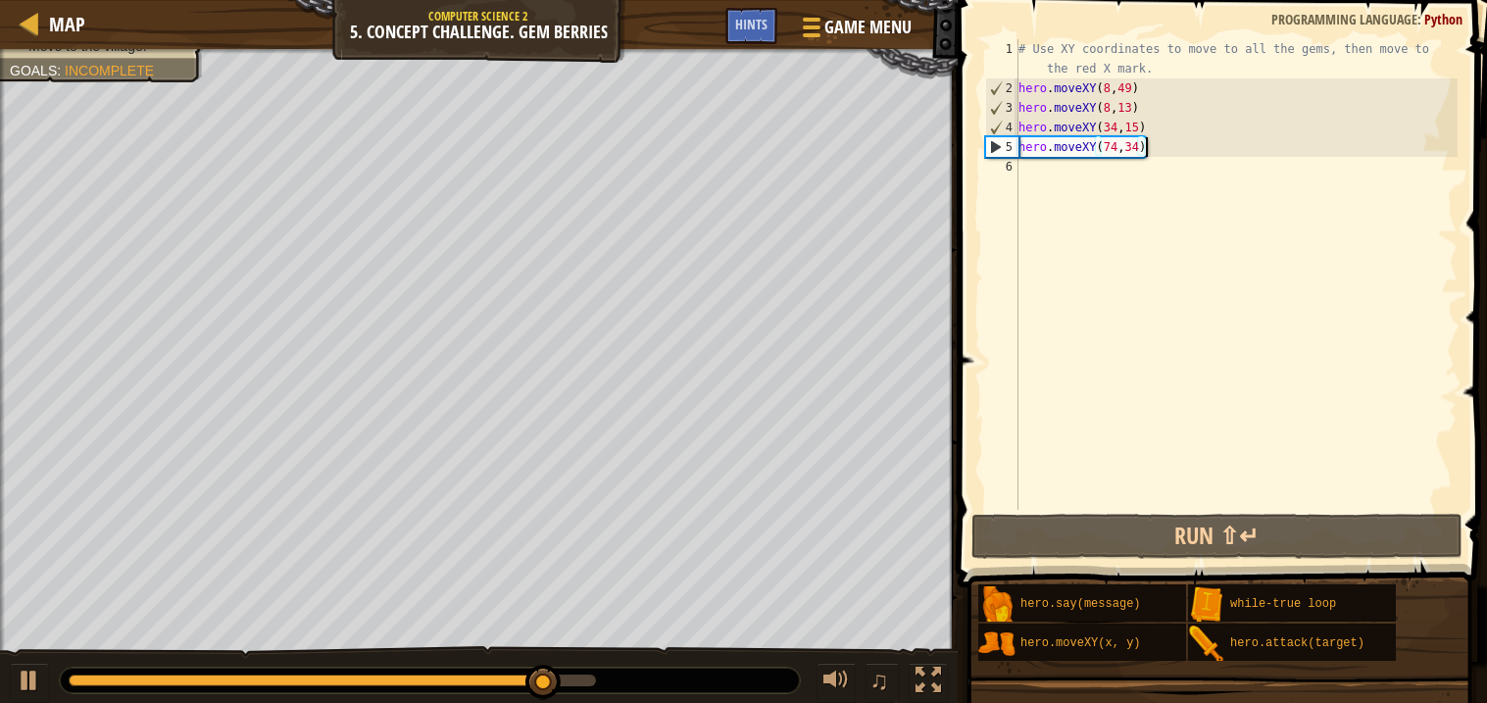
click at [1141, 151] on div "# Use XY coordinates to move to all the gems, then move to the red X mark. hero…" at bounding box center [1236, 303] width 443 height 529
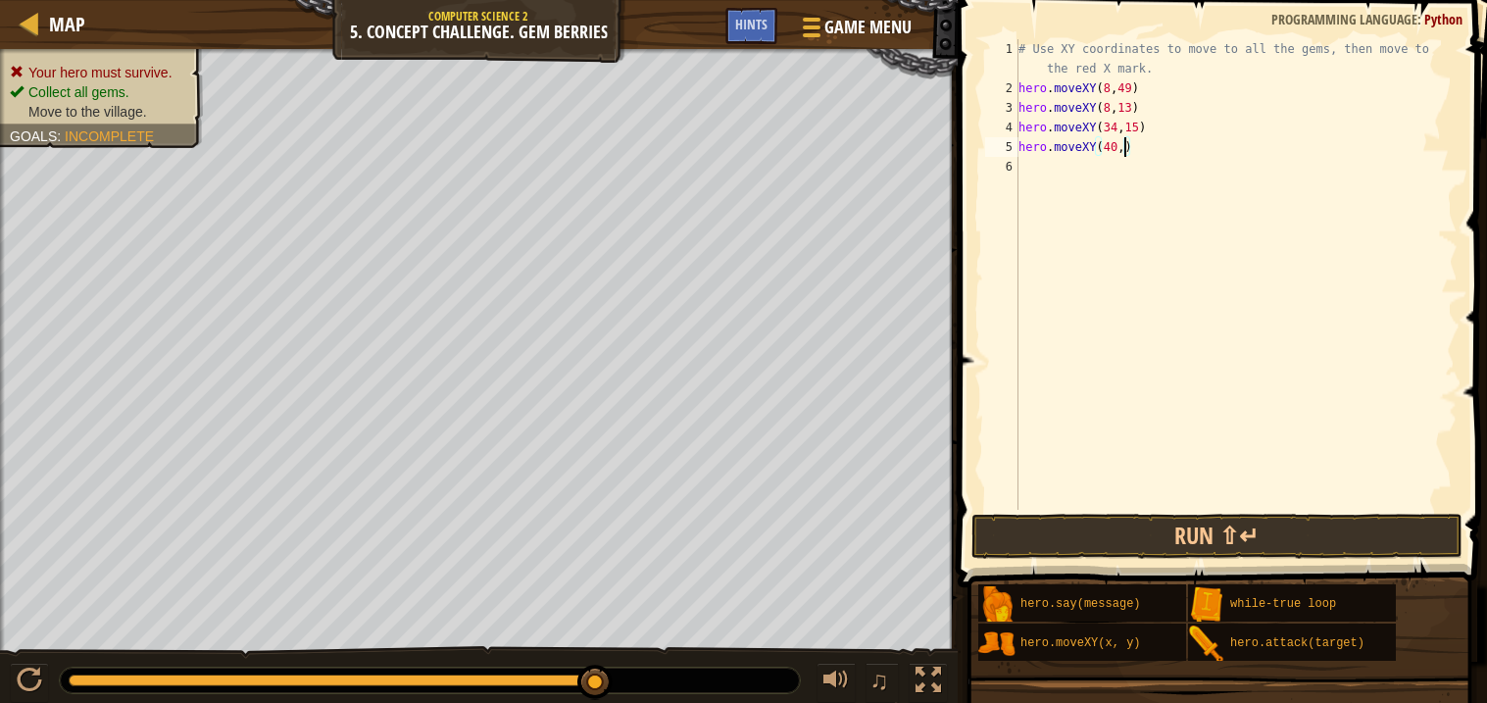
scroll to position [8, 8]
type textarea "hero.moveXY(40,56)"
click at [1028, 171] on div "# Use XY coordinates to move to all the gems, then move to the red X mark. hero…" at bounding box center [1236, 303] width 443 height 529
type textarea "hero.moveXY(50,34)"
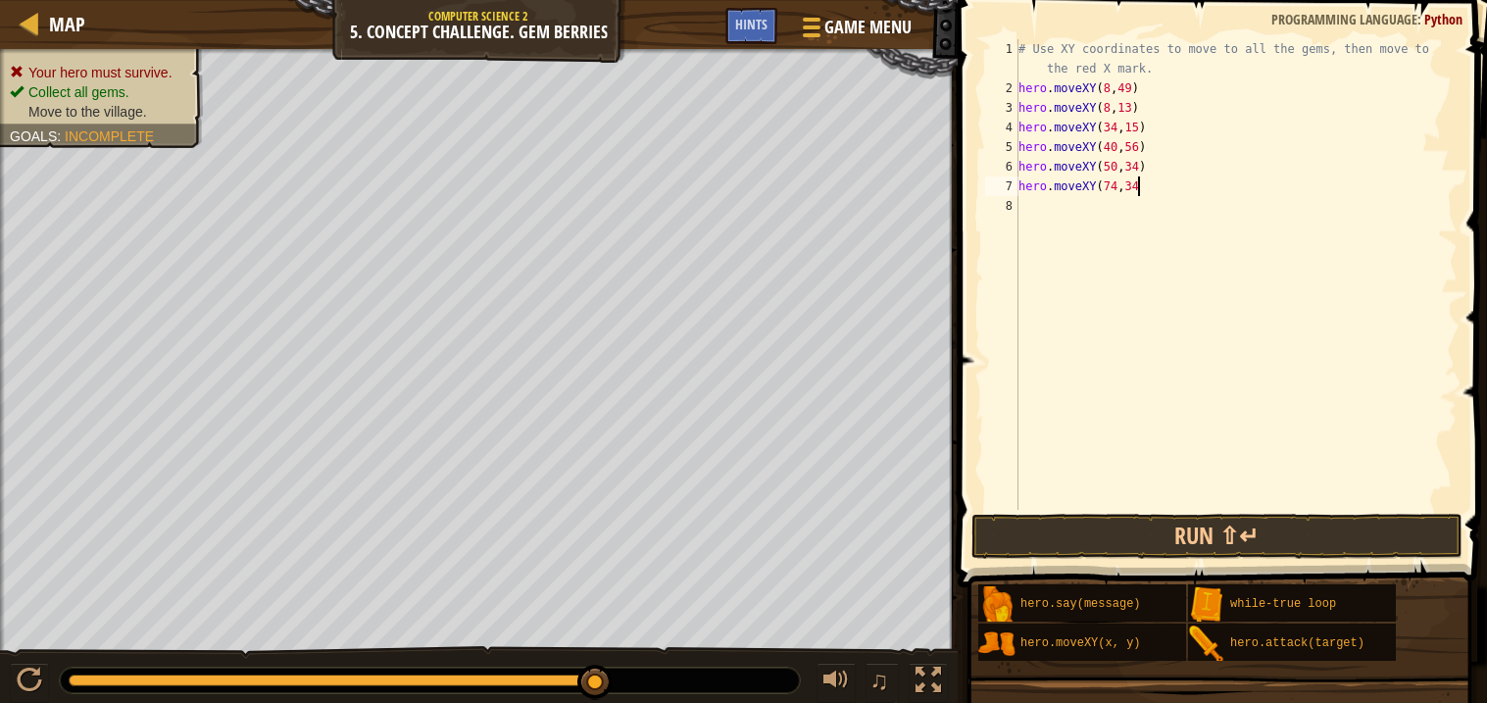
scroll to position [8, 9]
type textarea "hero.moveXY(74,34)"
click at [1168, 531] on button "Run ⇧↵" at bounding box center [1217, 536] width 491 height 45
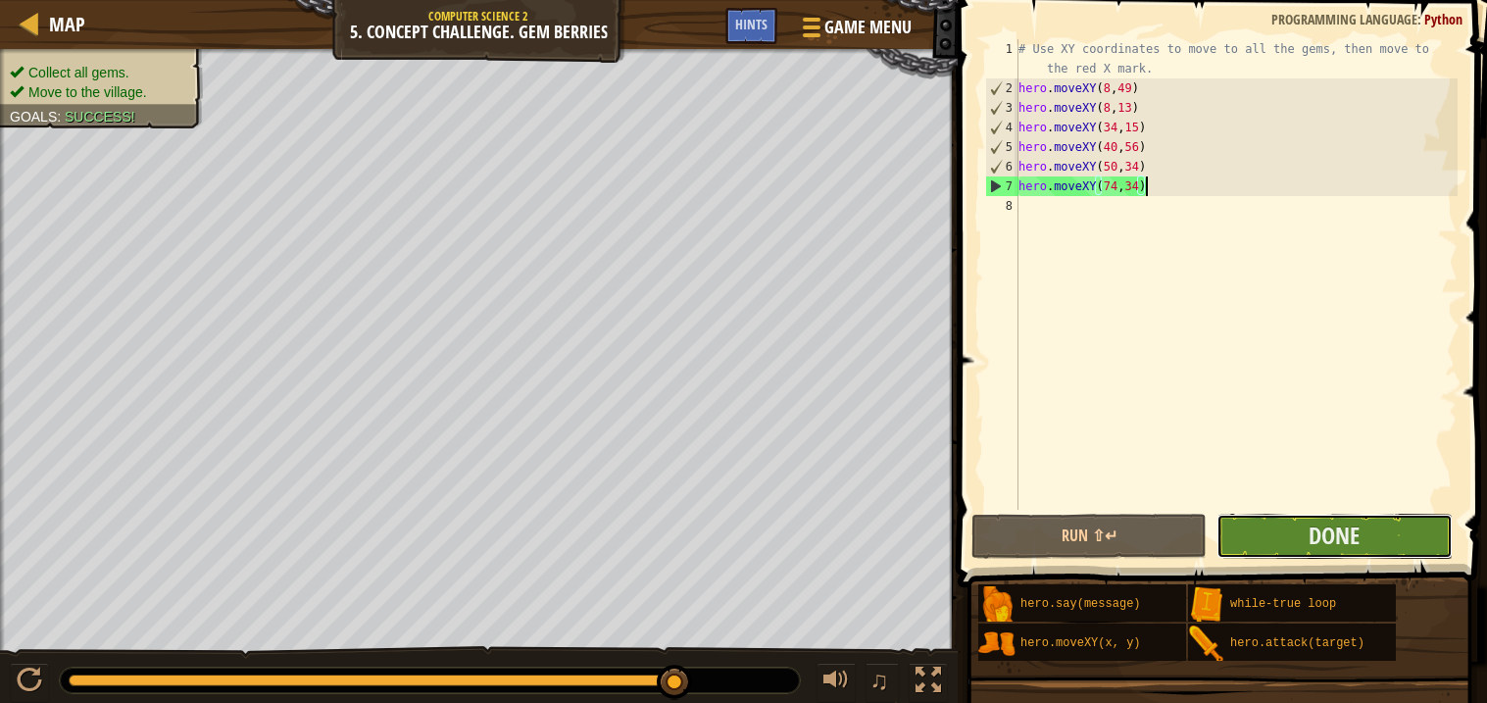
click at [1293, 542] on button "Done" at bounding box center [1334, 536] width 235 height 45
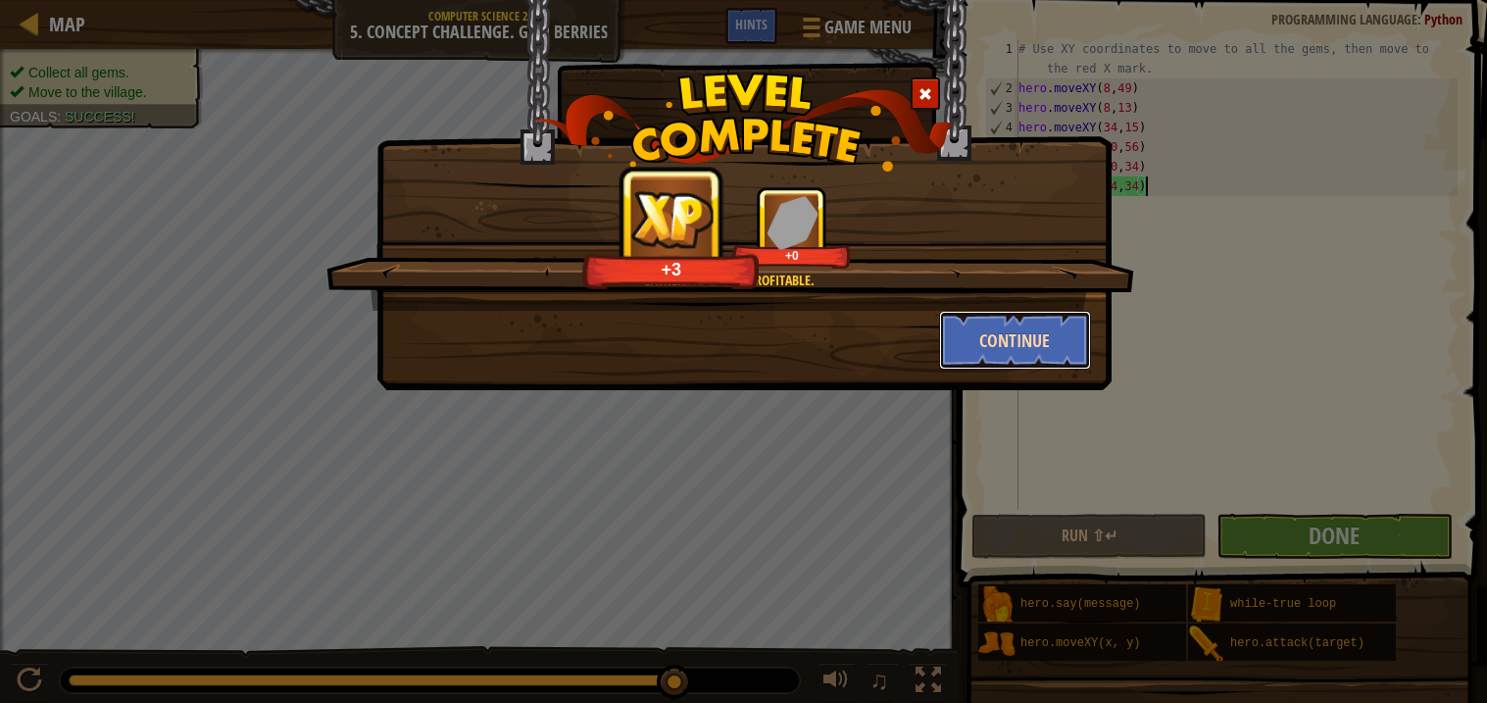
click at [1026, 328] on button "Continue" at bounding box center [1015, 340] width 152 height 59
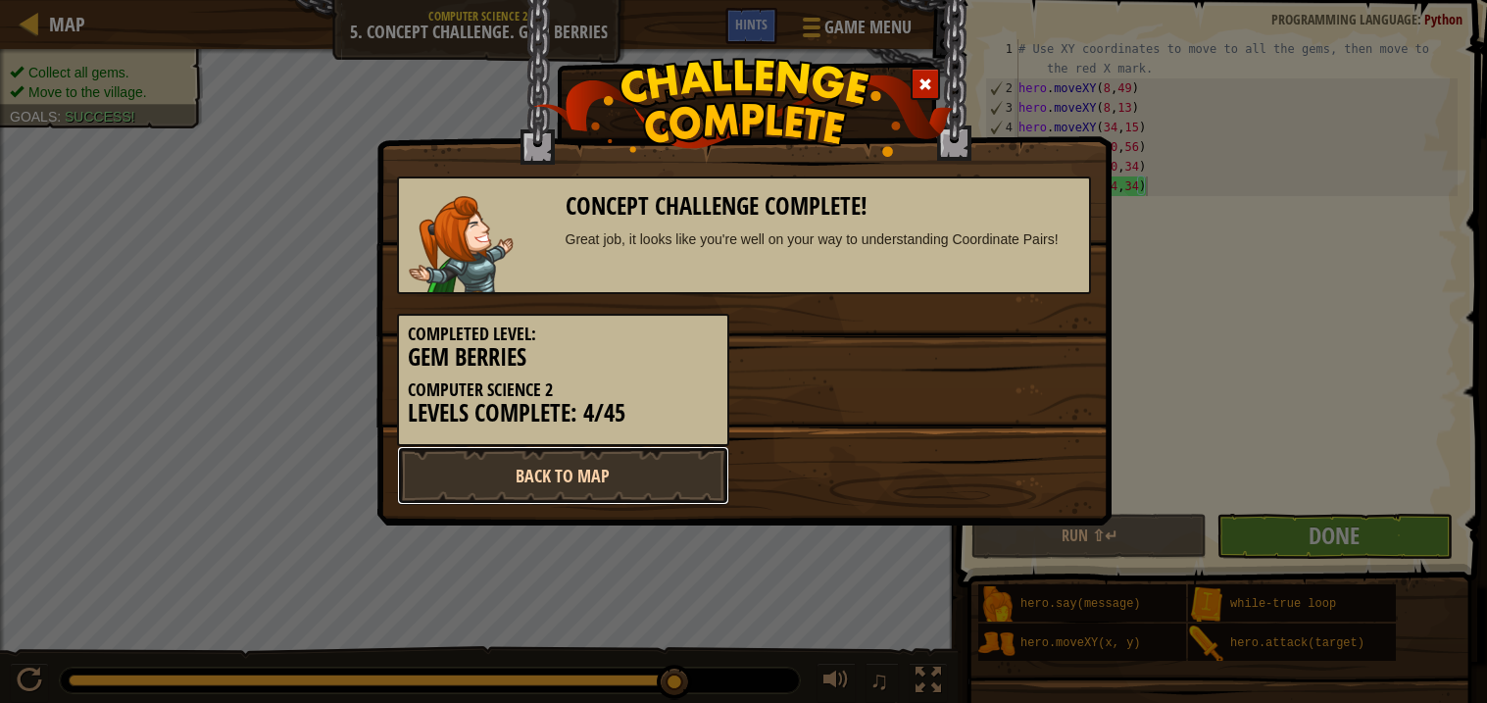
click at [633, 480] on link "Back to Map" at bounding box center [563, 475] width 332 height 59
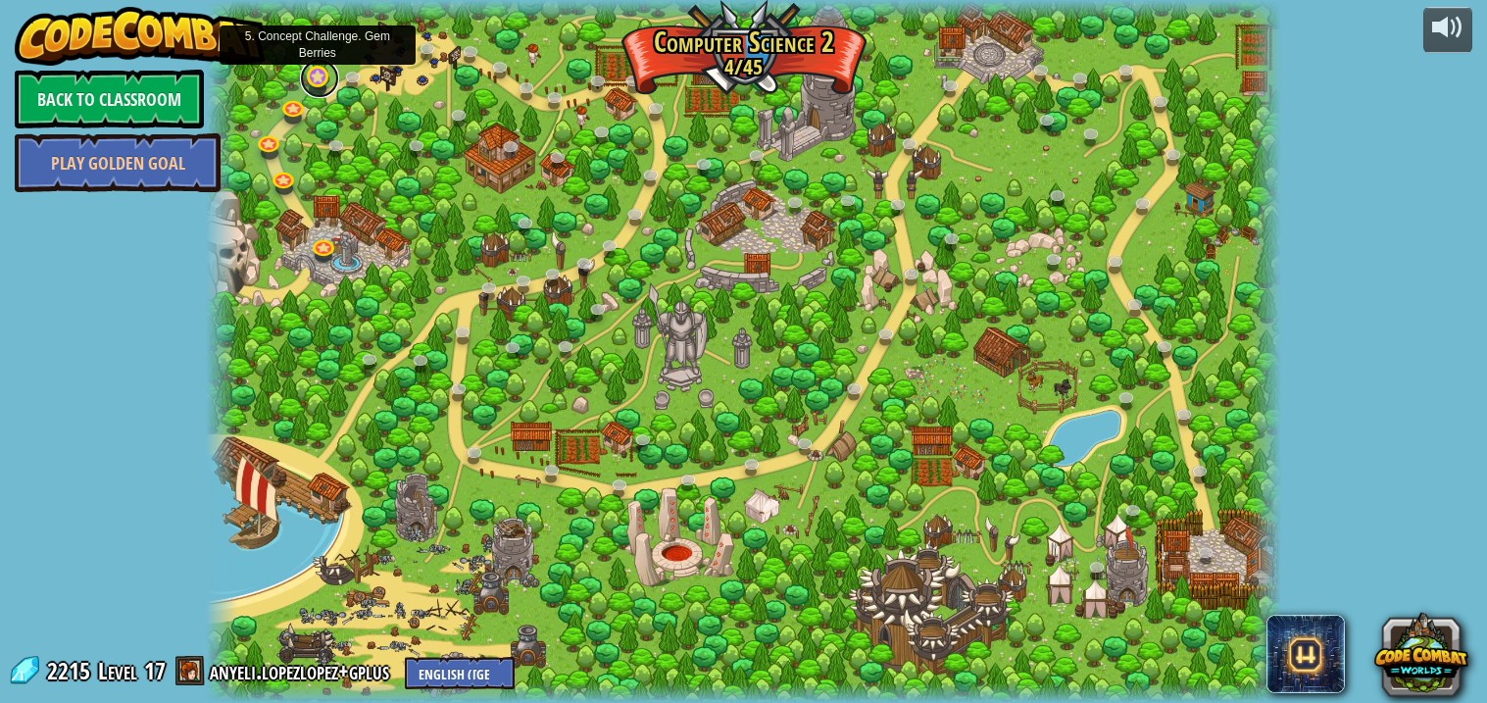
click at [316, 75] on link at bounding box center [319, 78] width 39 height 39
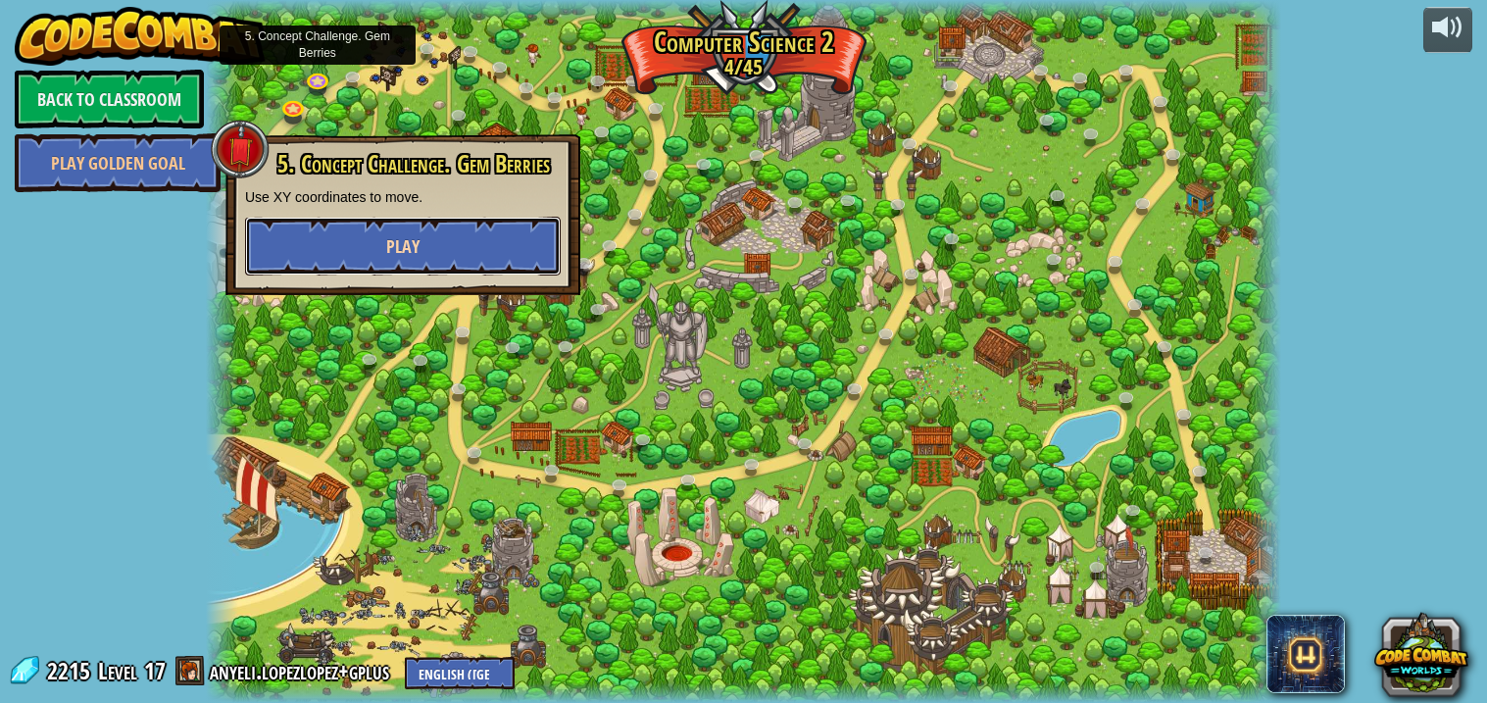
click at [391, 255] on span "Play" at bounding box center [402, 246] width 33 height 25
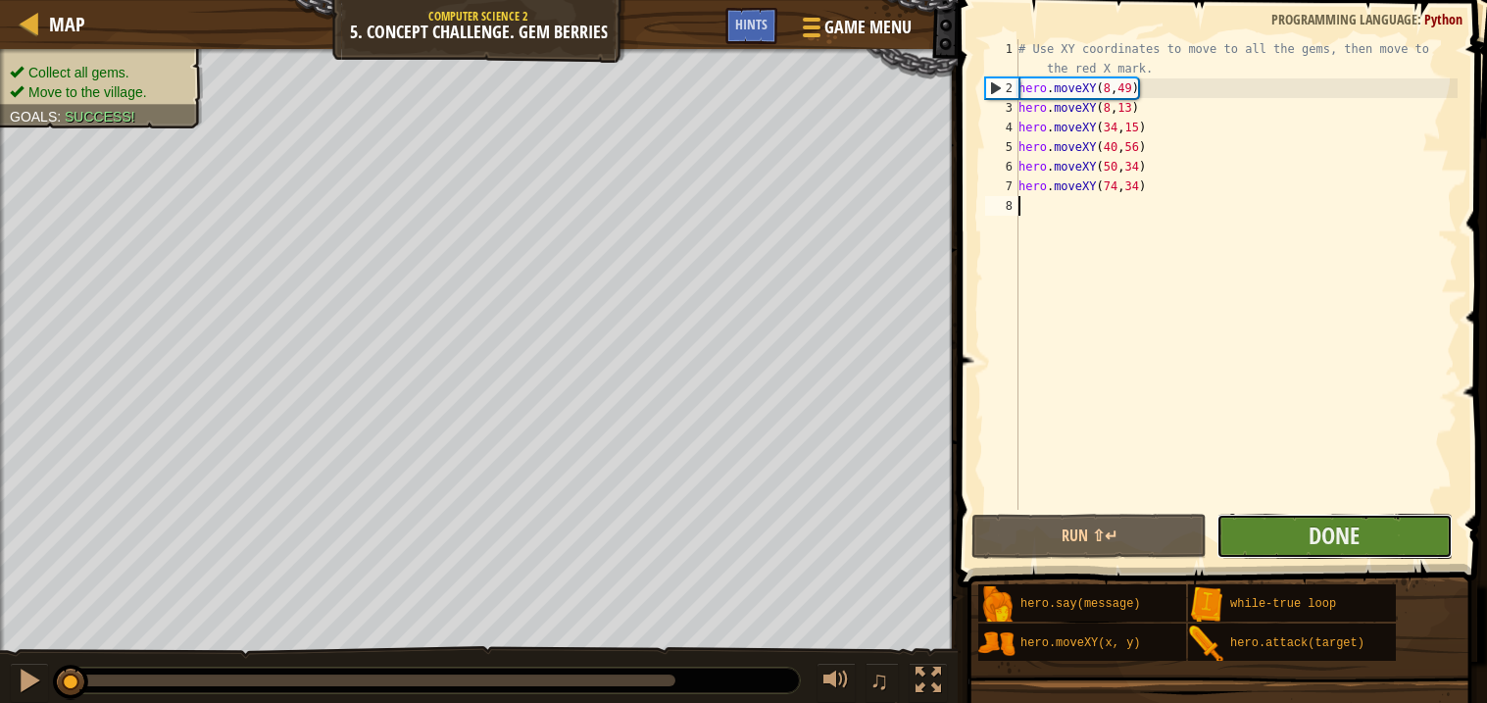
click at [1257, 539] on button "Done" at bounding box center [1334, 536] width 235 height 45
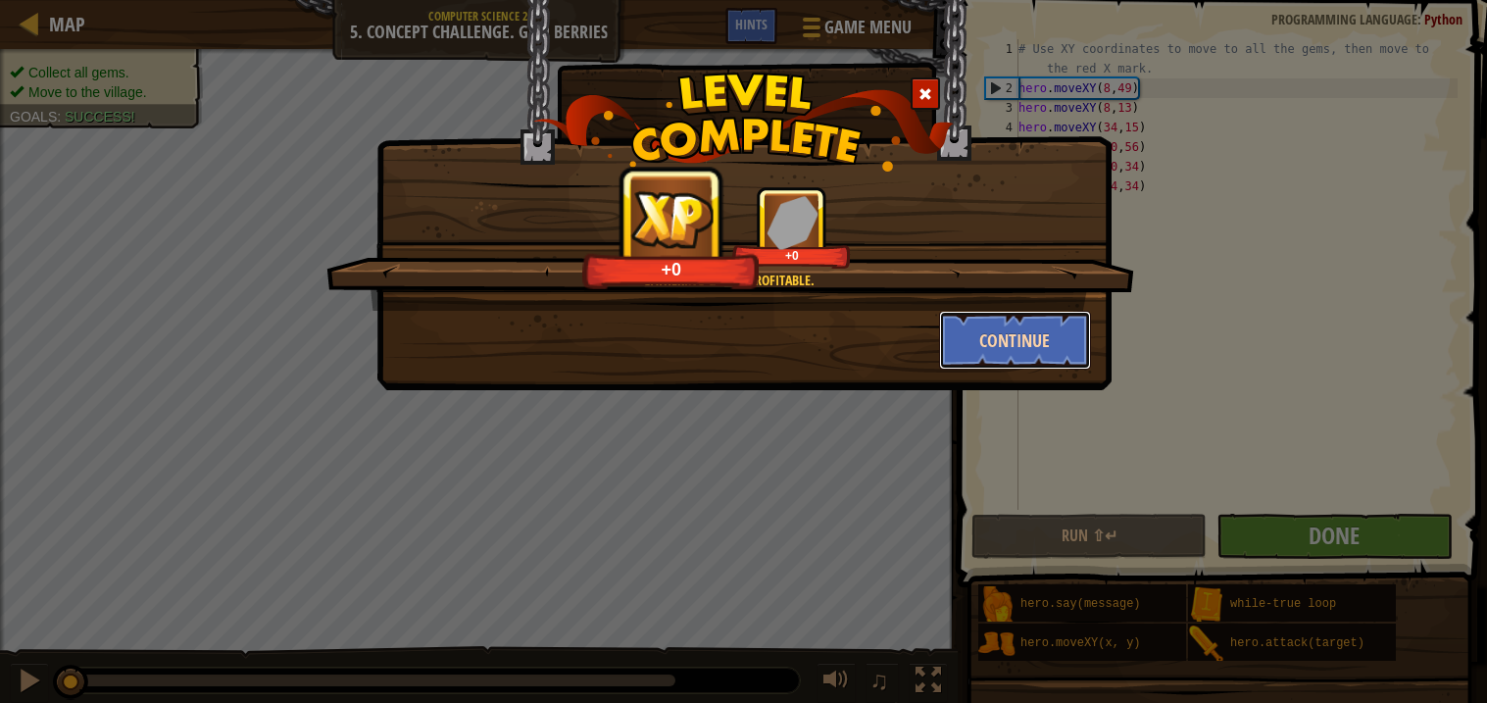
click at [1013, 327] on button "Continue" at bounding box center [1015, 340] width 152 height 59
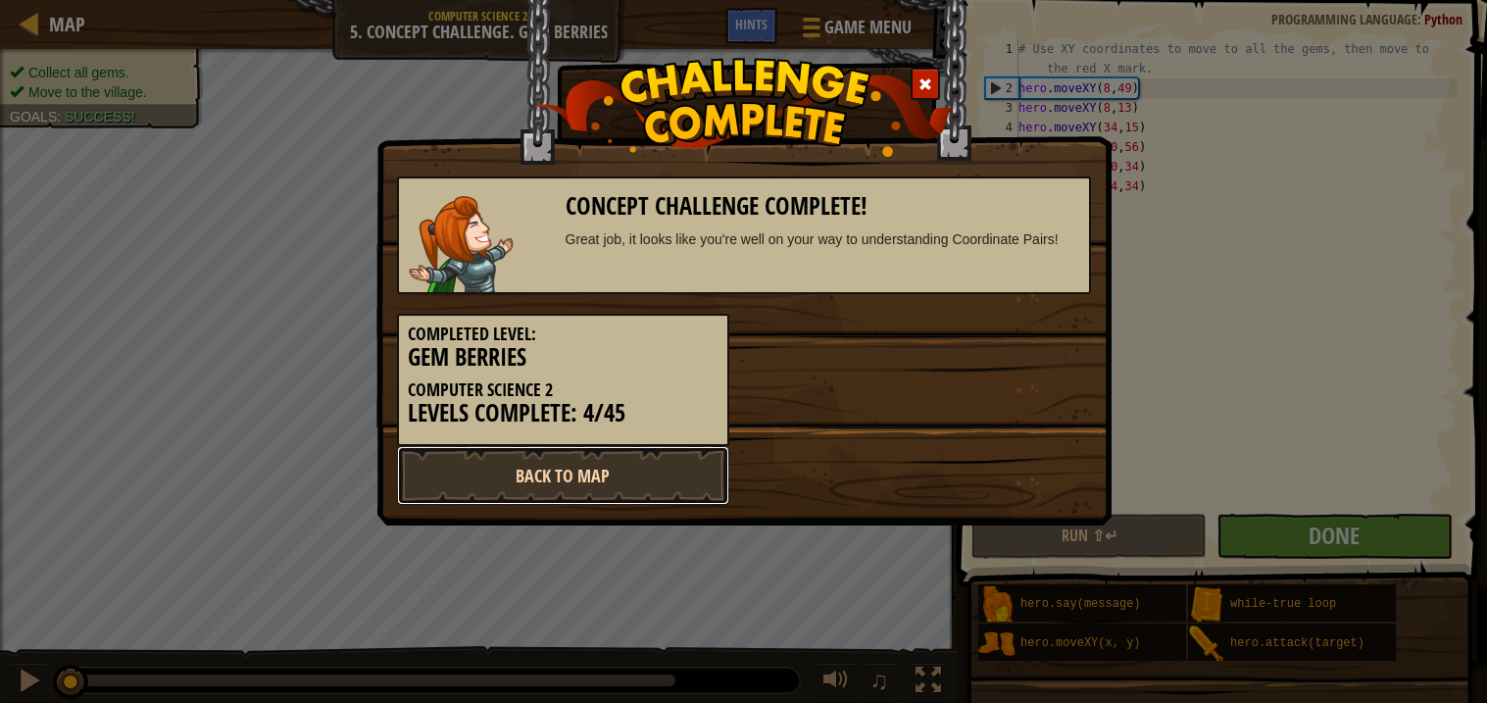
click at [577, 469] on link "Back to Map" at bounding box center [563, 475] width 332 height 59
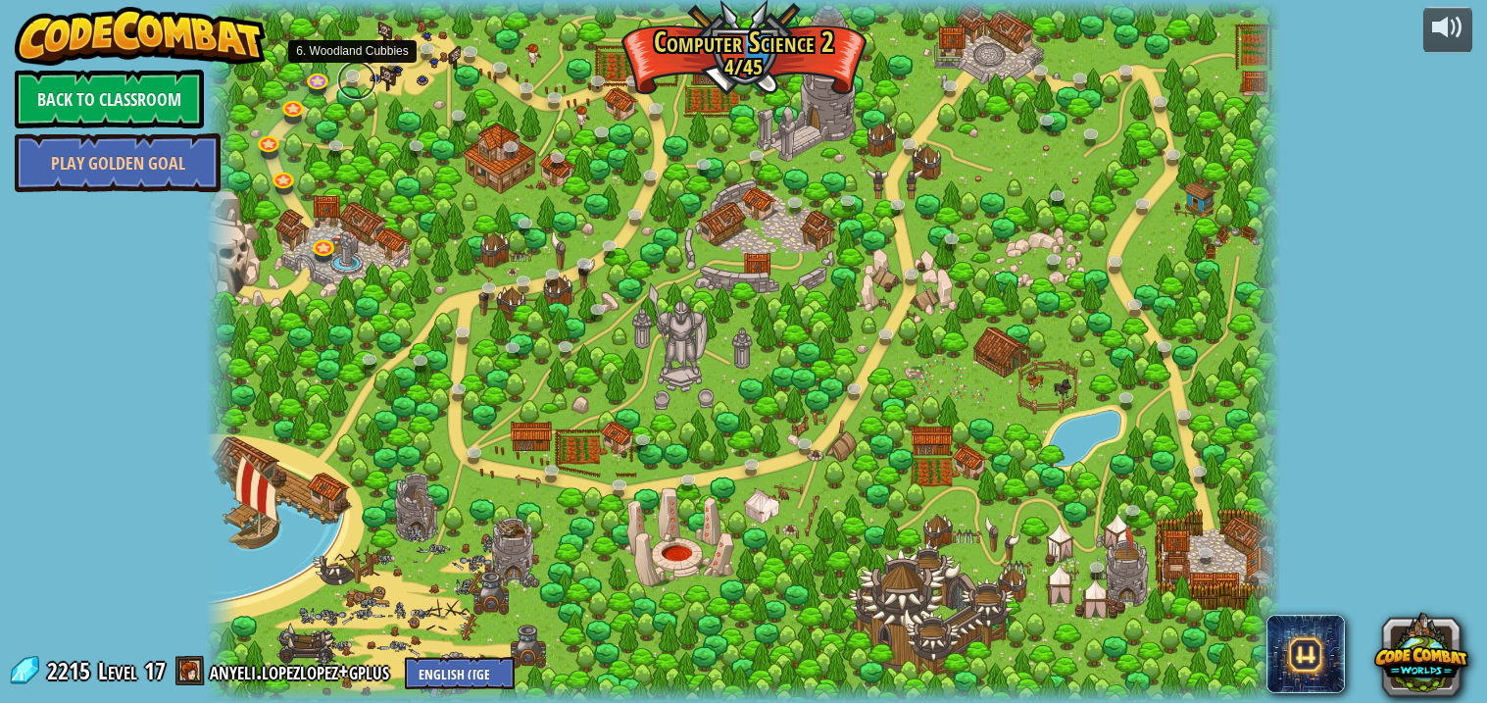
click at [354, 79] on link at bounding box center [356, 80] width 39 height 39
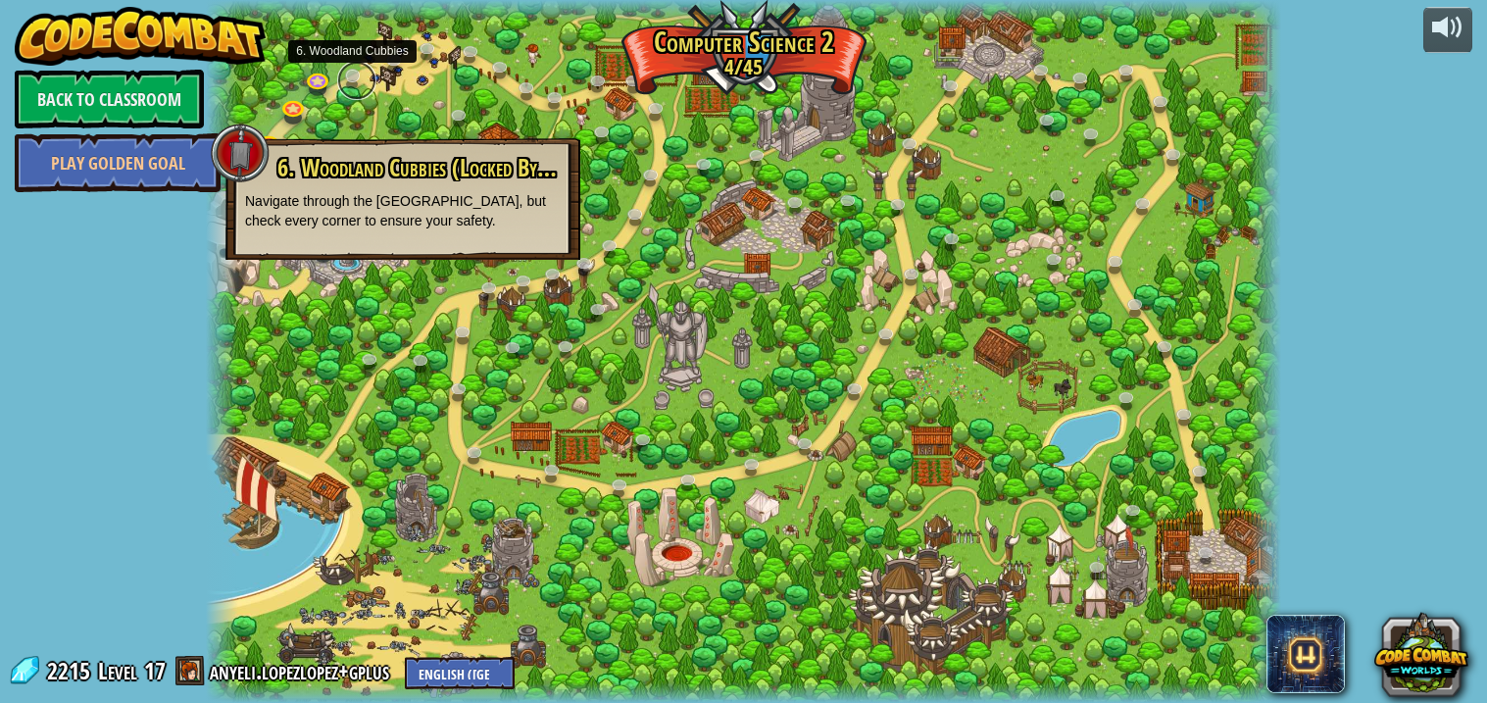
click at [354, 79] on link at bounding box center [356, 80] width 39 height 39
click at [320, 86] on link at bounding box center [319, 78] width 39 height 39
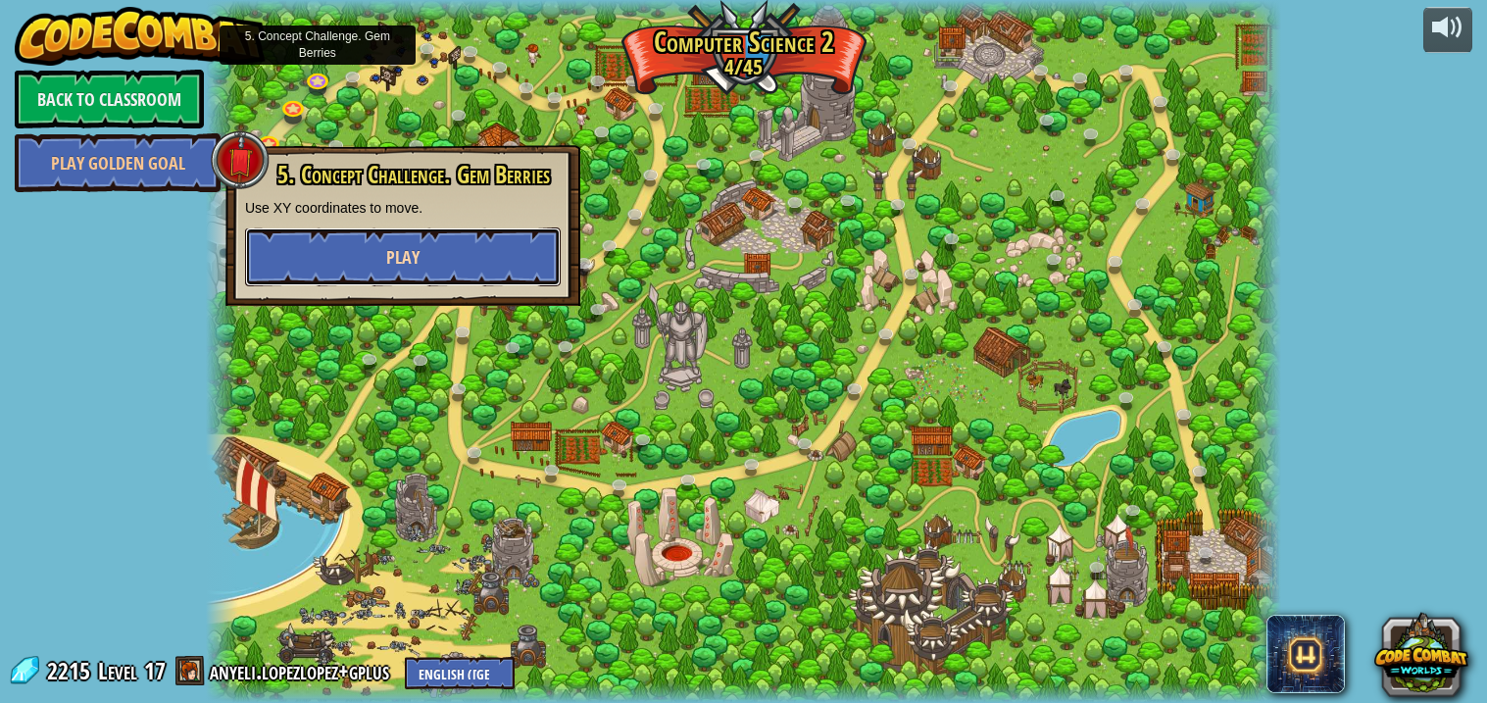
click at [425, 270] on button "Play" at bounding box center [403, 256] width 316 height 59
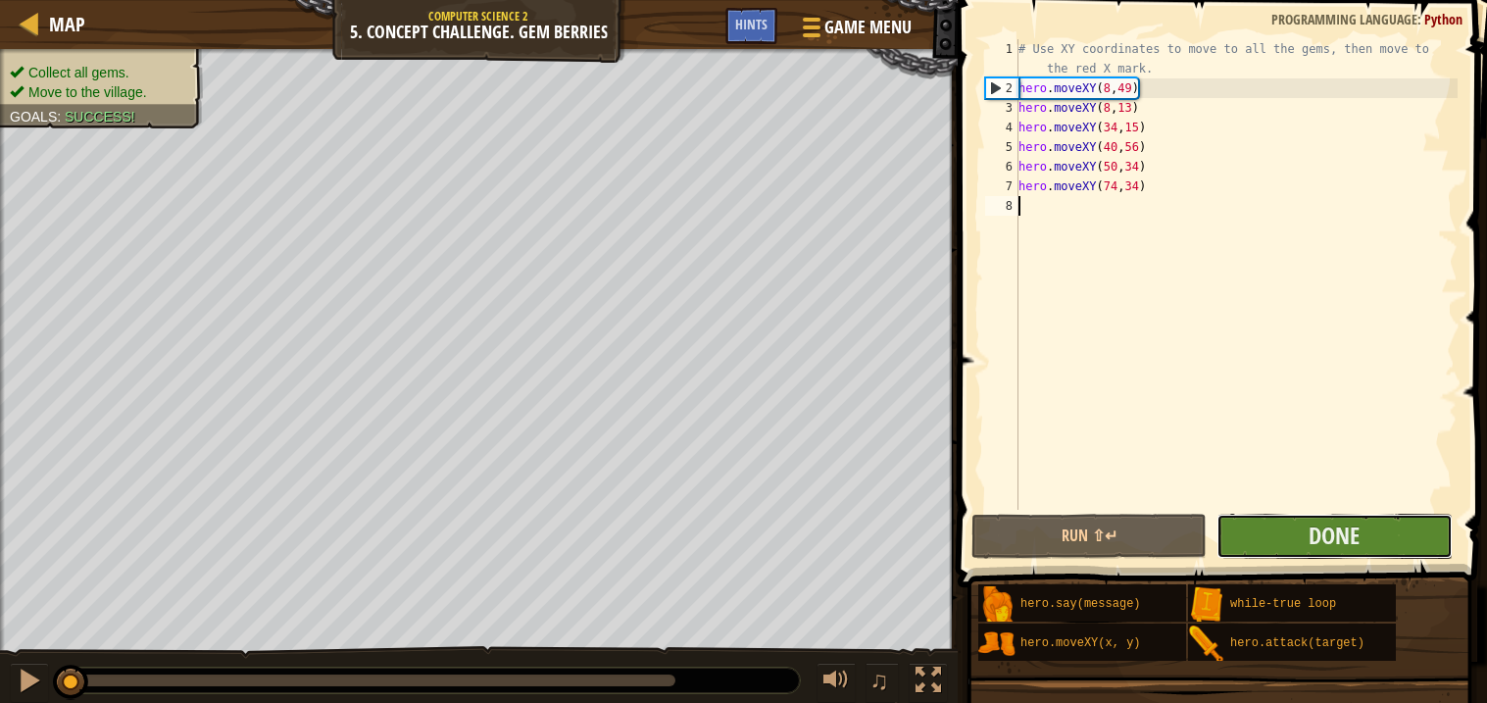
click at [1392, 522] on button "Done" at bounding box center [1334, 536] width 235 height 45
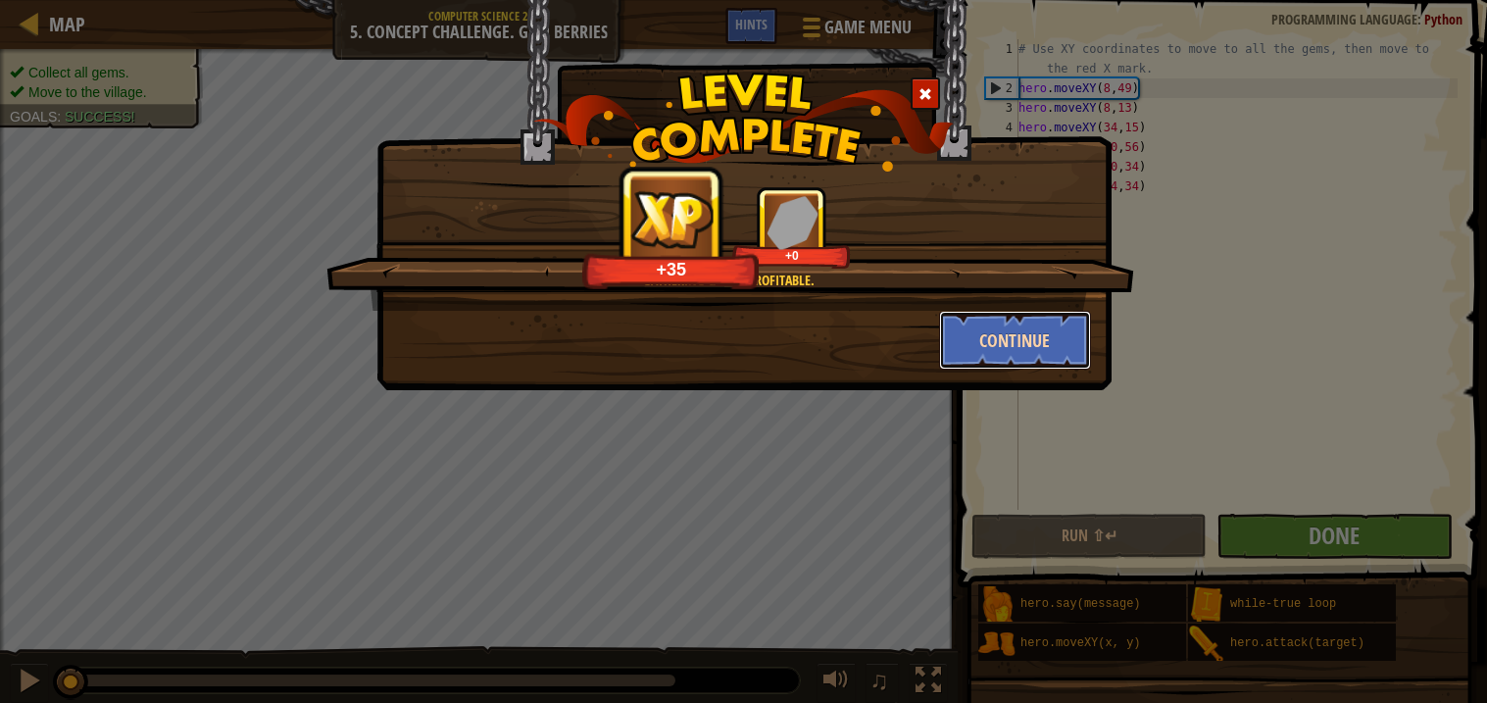
click at [1015, 357] on button "Continue" at bounding box center [1015, 340] width 152 height 59
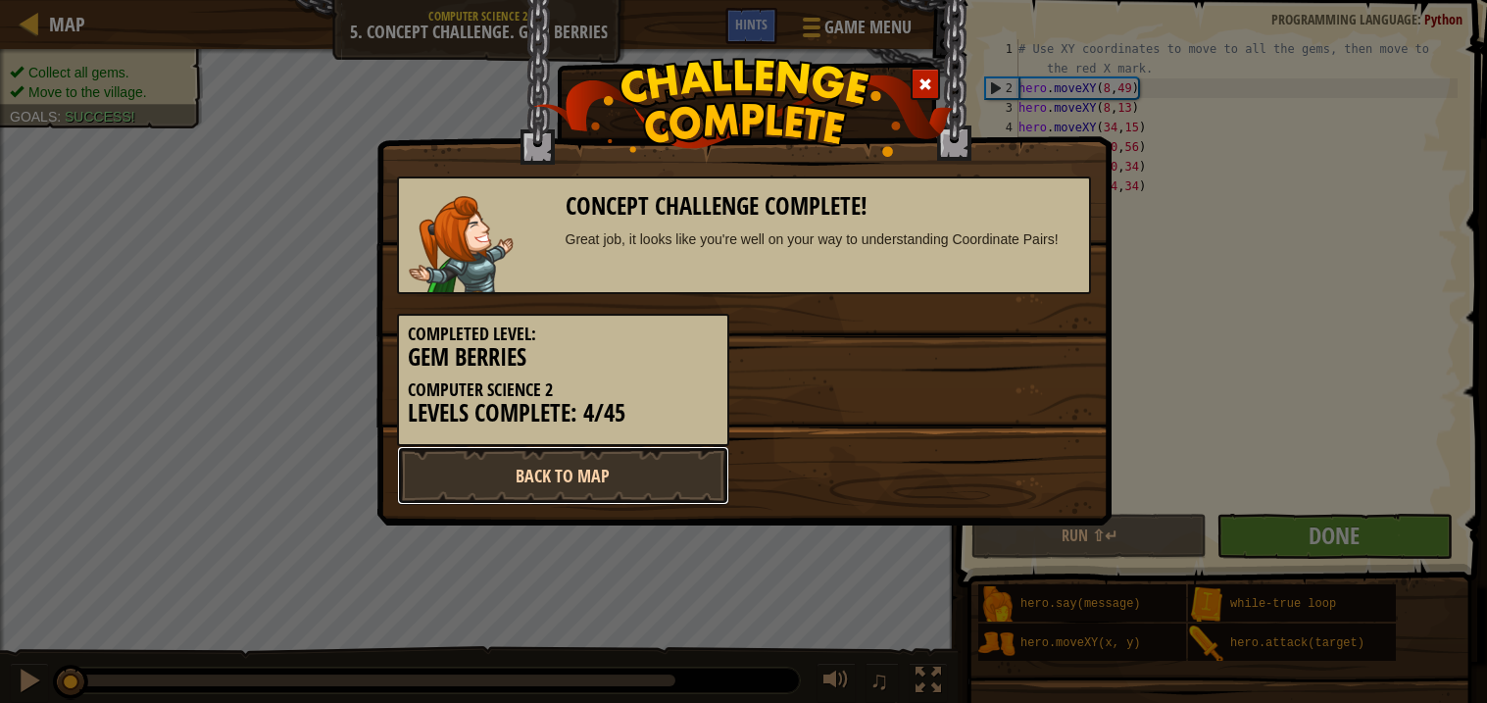
click at [622, 482] on link "Back to Map" at bounding box center [563, 475] width 332 height 59
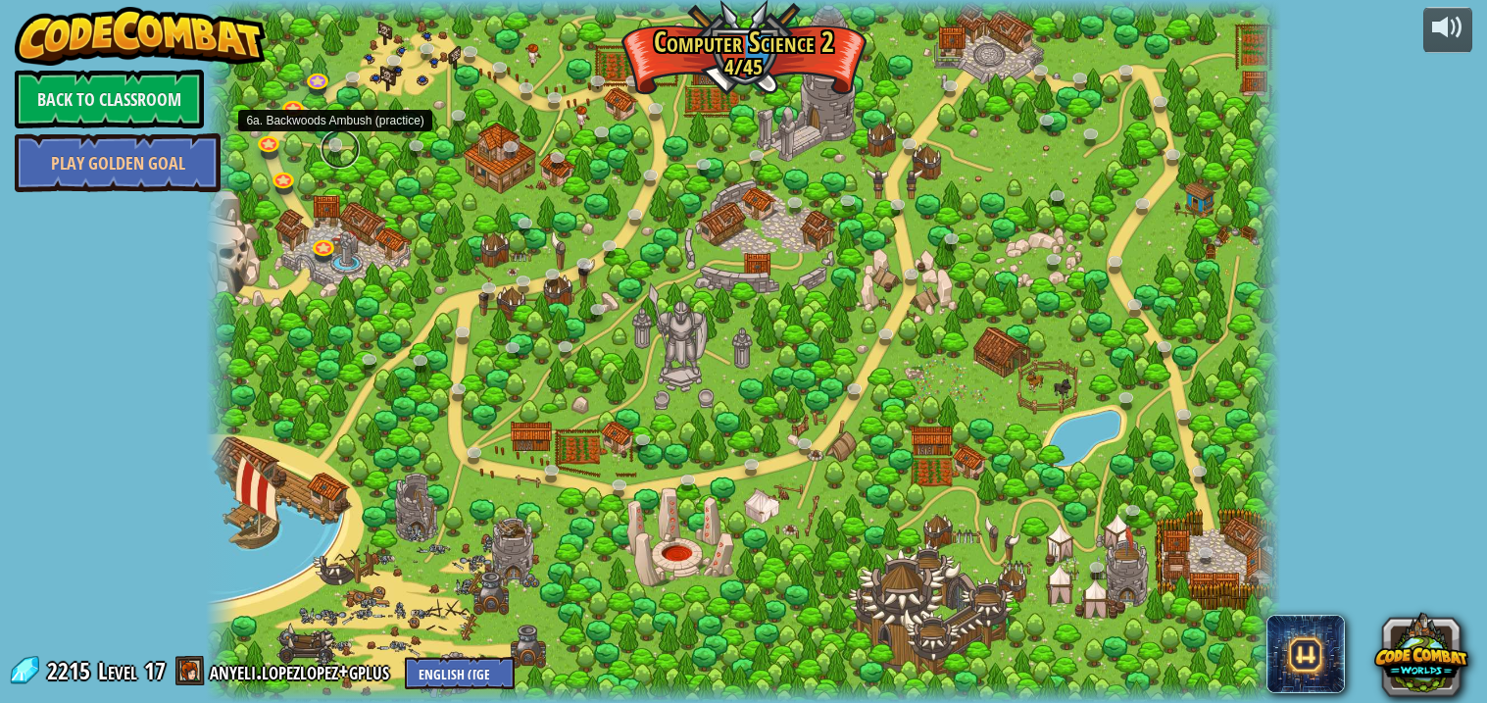
click at [339, 152] on link at bounding box center [340, 148] width 39 height 39
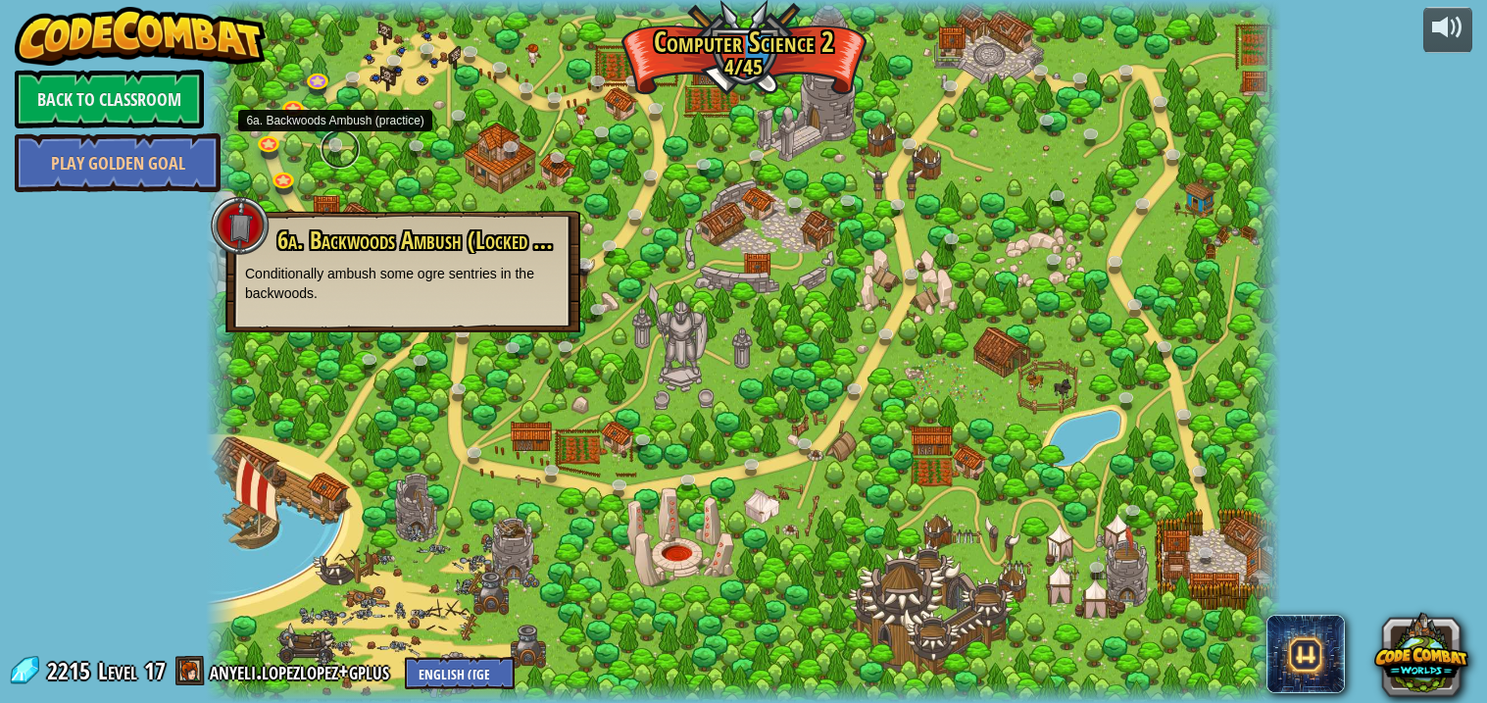
click at [339, 152] on link at bounding box center [340, 148] width 39 height 39
click at [254, 85] on div at bounding box center [744, 351] width 1076 height 703
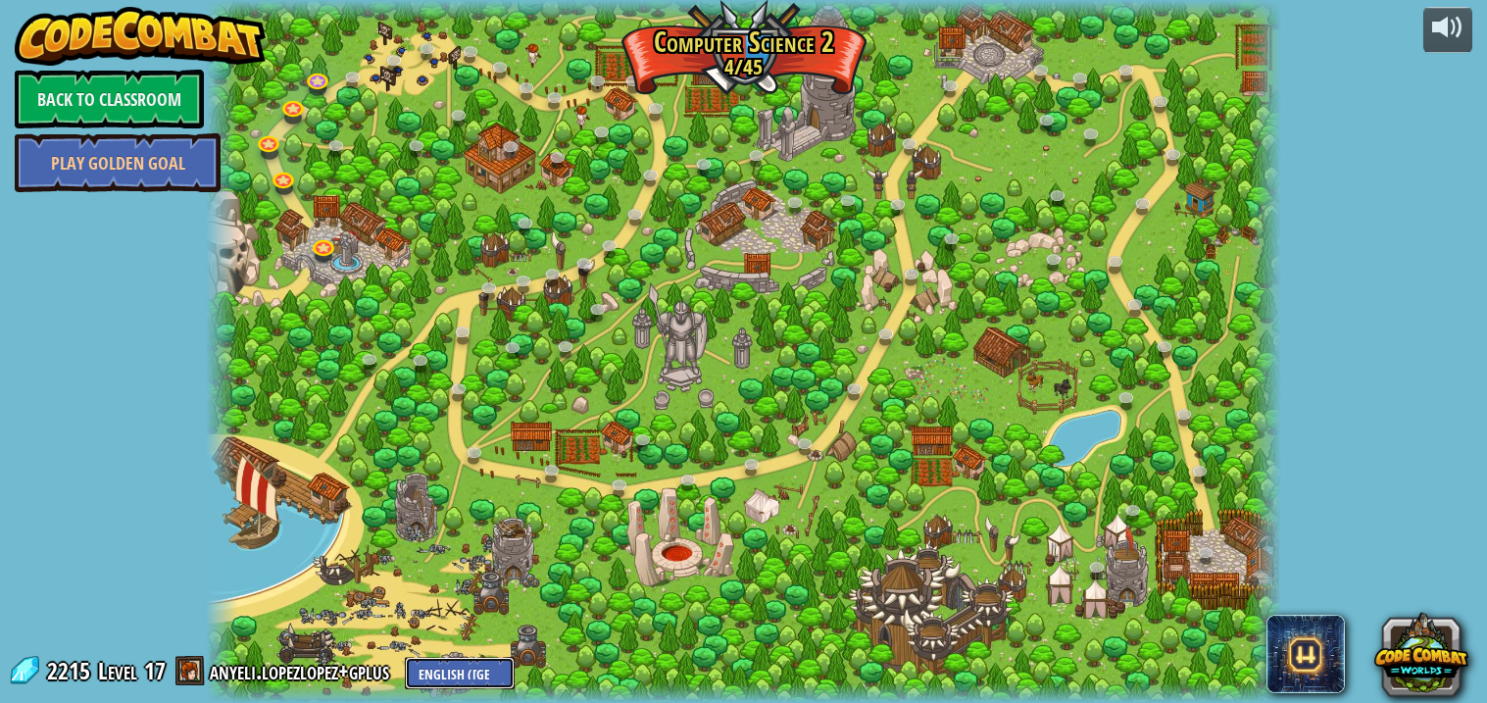
click at [482, 666] on select "English (US) English (UK) 简体中文 繁體中文 русский español (ES) español (América Latin…" at bounding box center [460, 673] width 110 height 32
click at [886, 491] on div at bounding box center [744, 351] width 1076 height 703
